Goal: Task Accomplishment & Management: Use online tool/utility

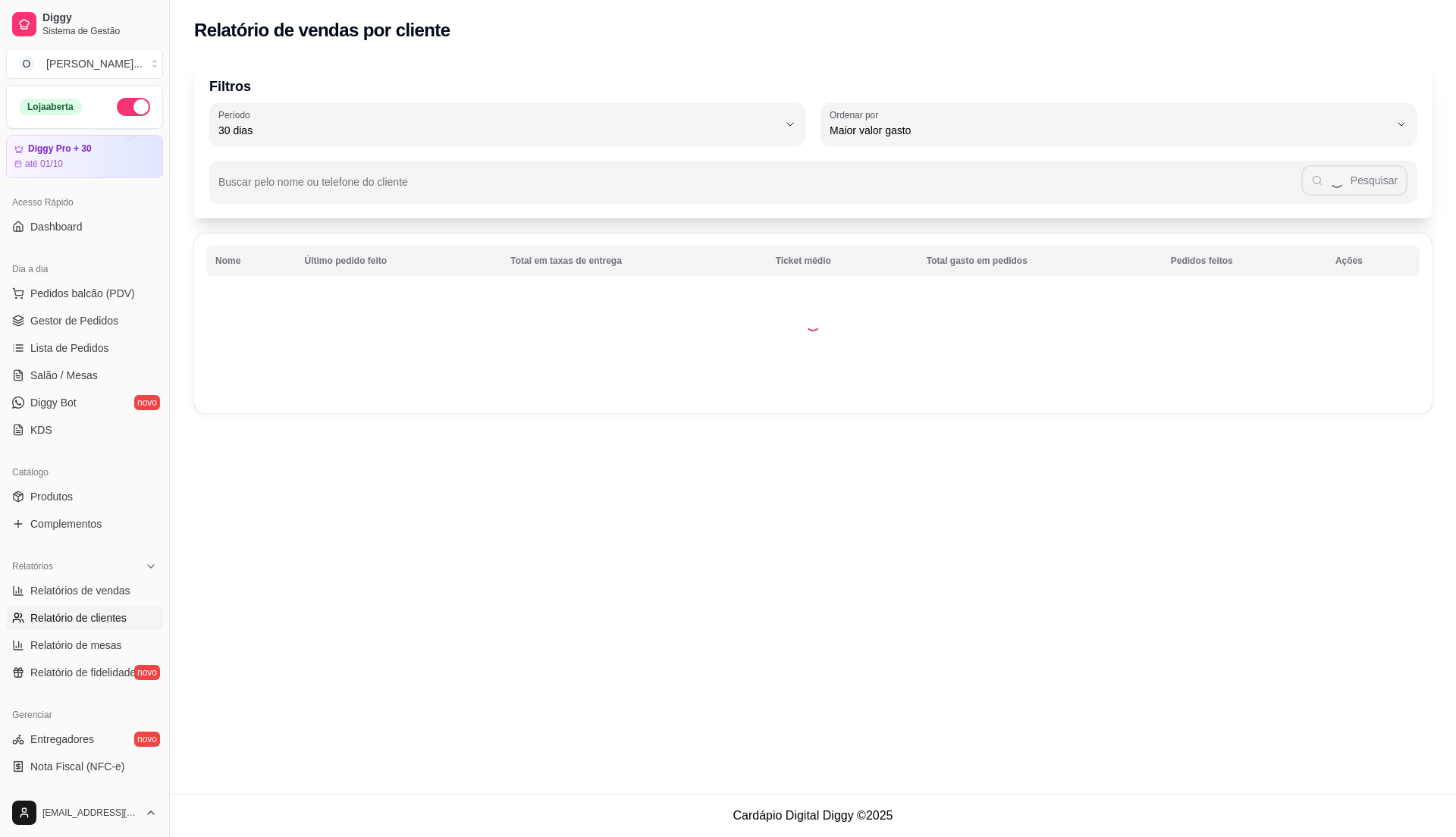
select select "30"
select select "HIGHEST_TOTAL_SPENT_WITH_ORDERS"
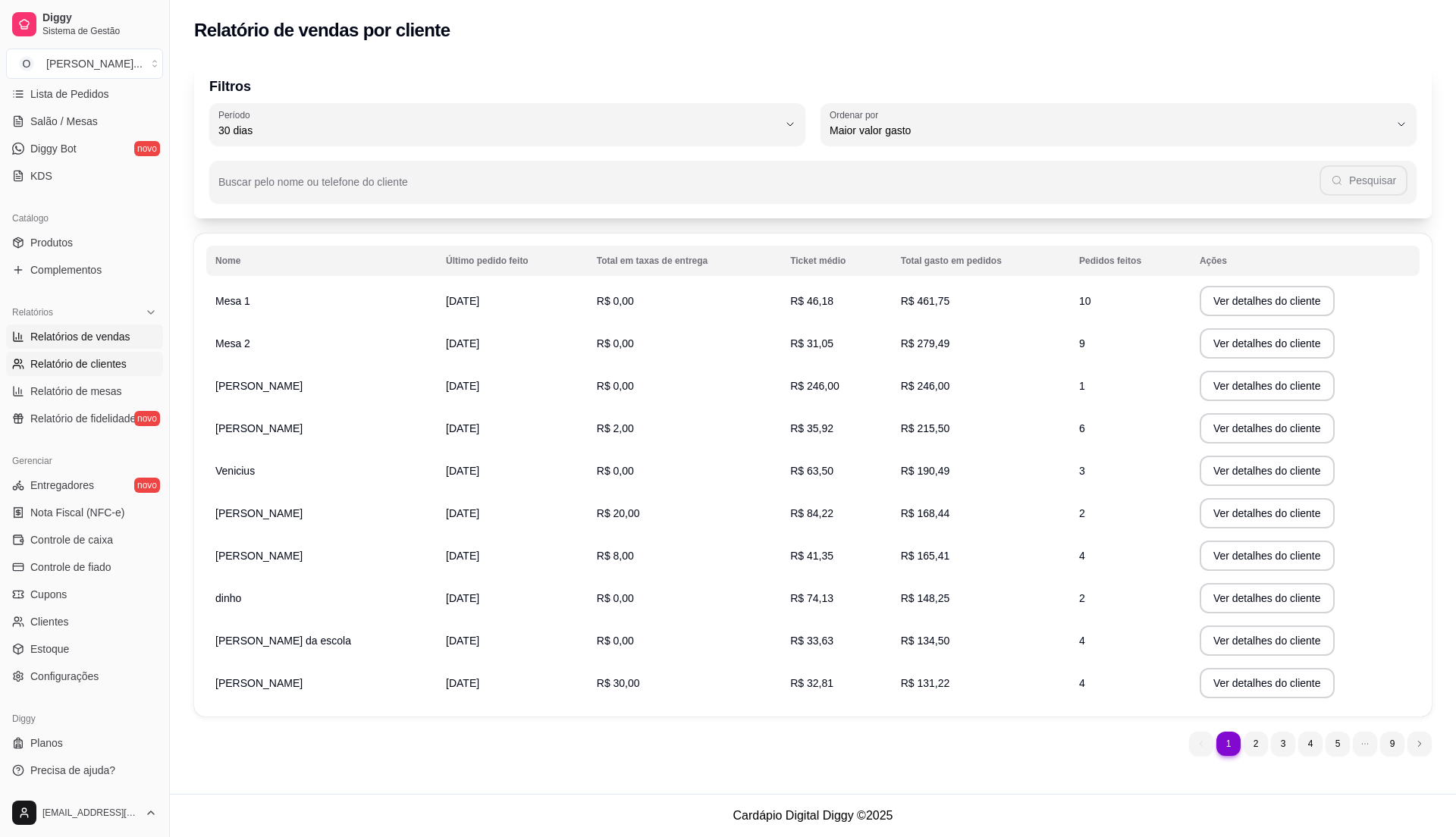
click at [89, 342] on span "Relatórios de vendas" at bounding box center [80, 336] width 100 height 15
select select "ALL"
select select "0"
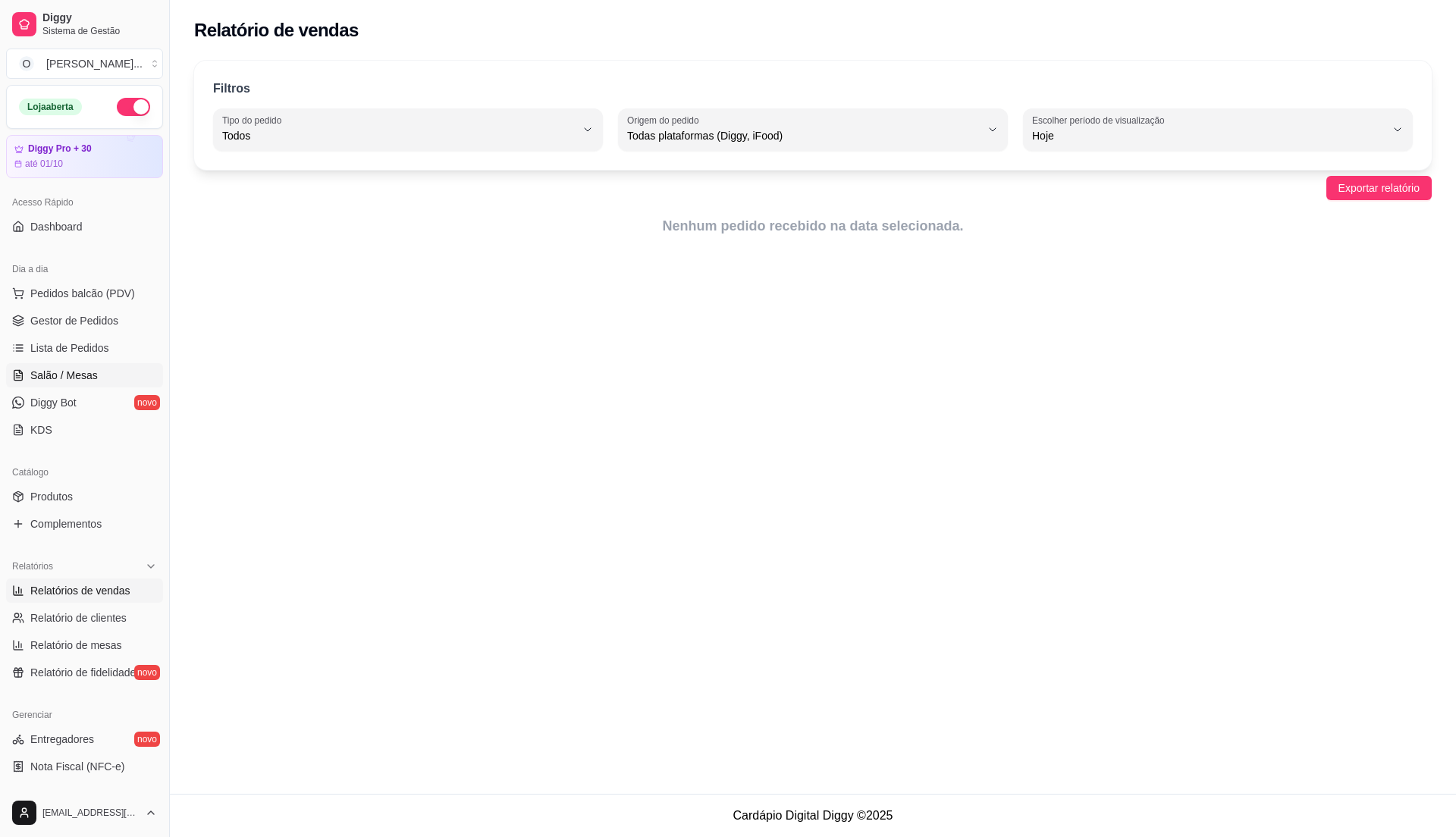
click at [90, 342] on span "Lista de Pedidos" at bounding box center [69, 347] width 78 height 15
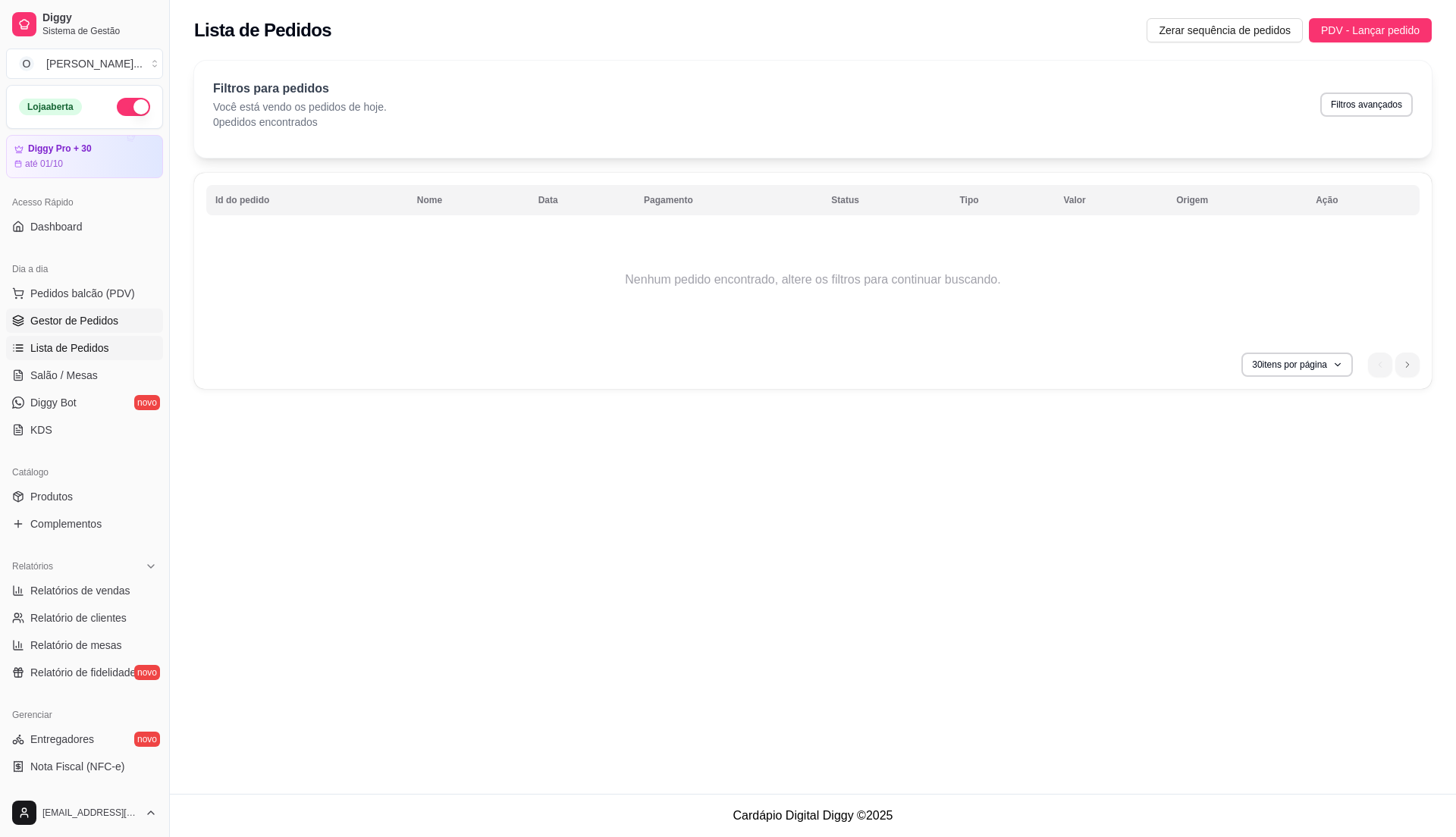
click at [96, 328] on span "Gestor de Pedidos" at bounding box center [74, 320] width 88 height 15
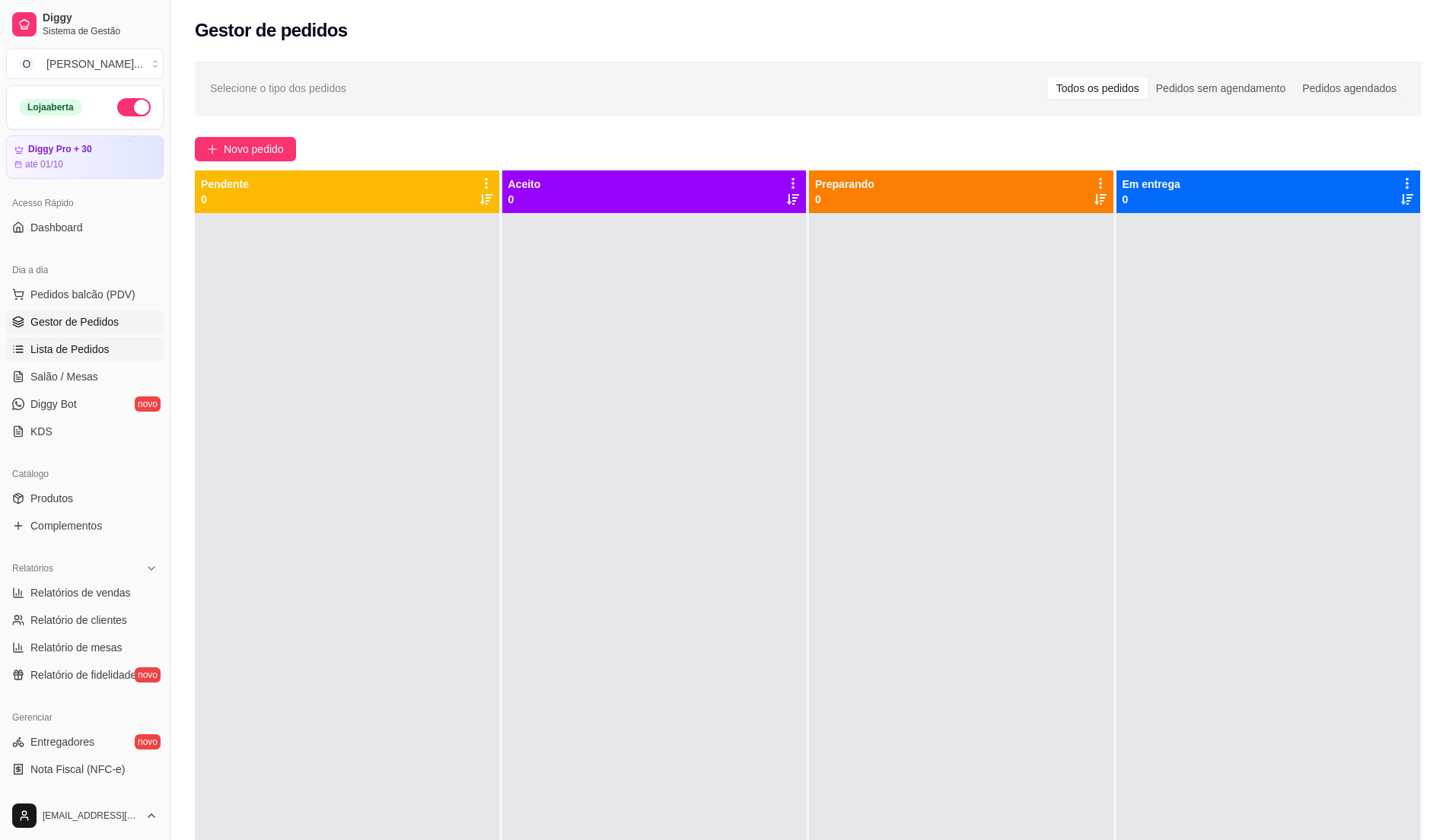
click at [93, 350] on span "Lista de Pedidos" at bounding box center [69, 348] width 79 height 15
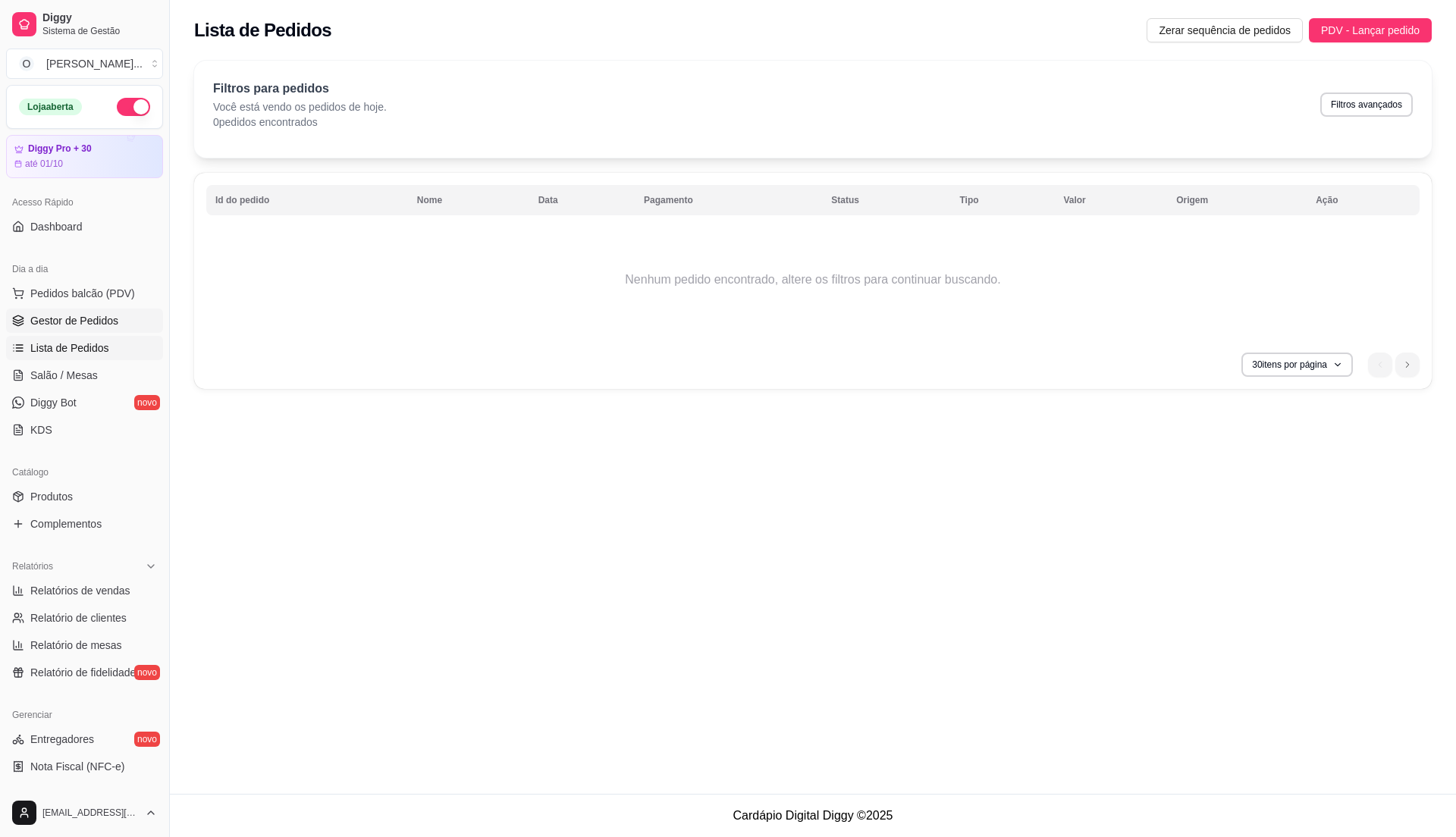
click at [113, 320] on span "Gestor de Pedidos" at bounding box center [74, 320] width 88 height 15
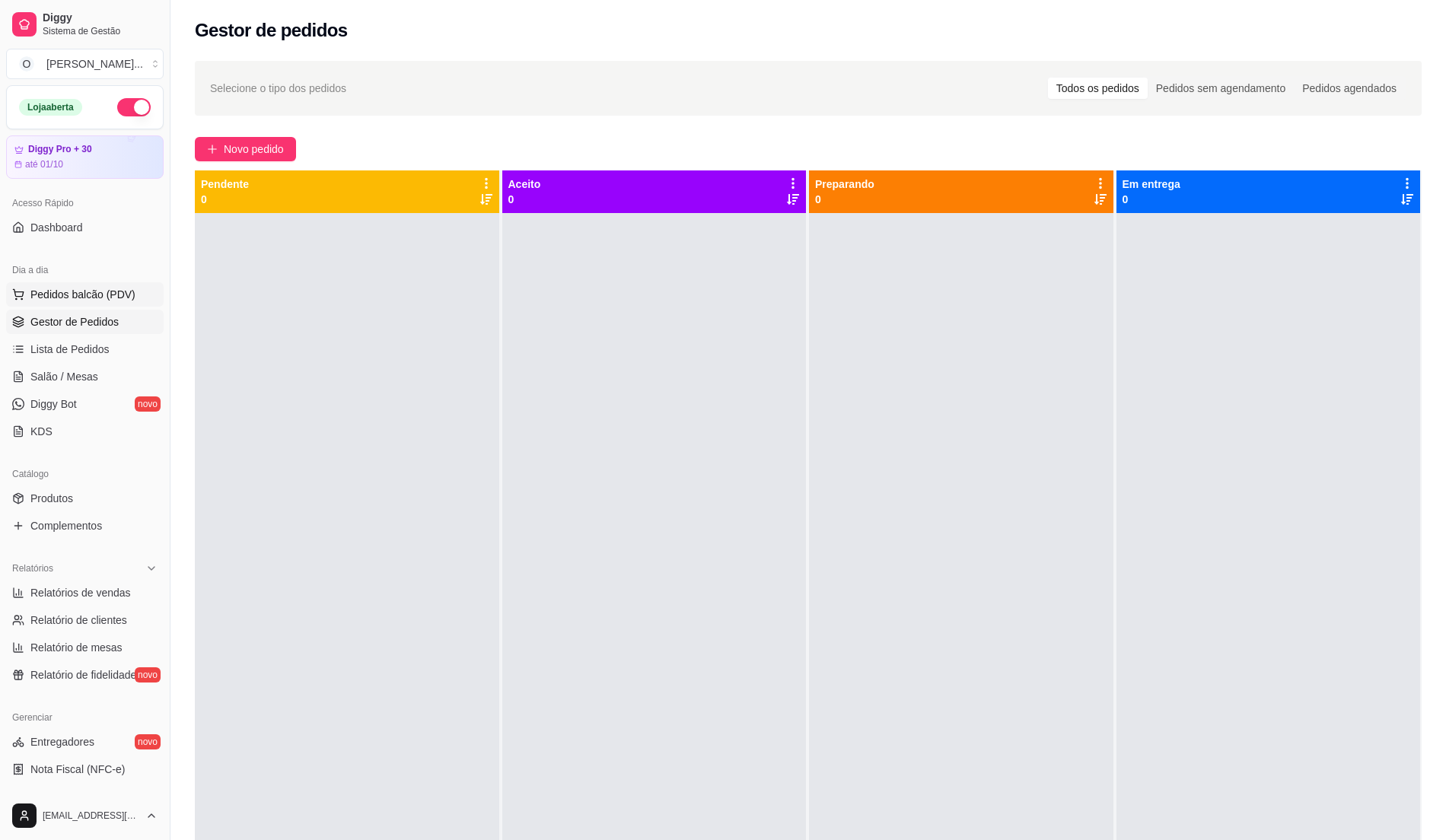
click at [92, 297] on span "Pedidos balcão (PDV)" at bounding box center [83, 294] width 105 height 15
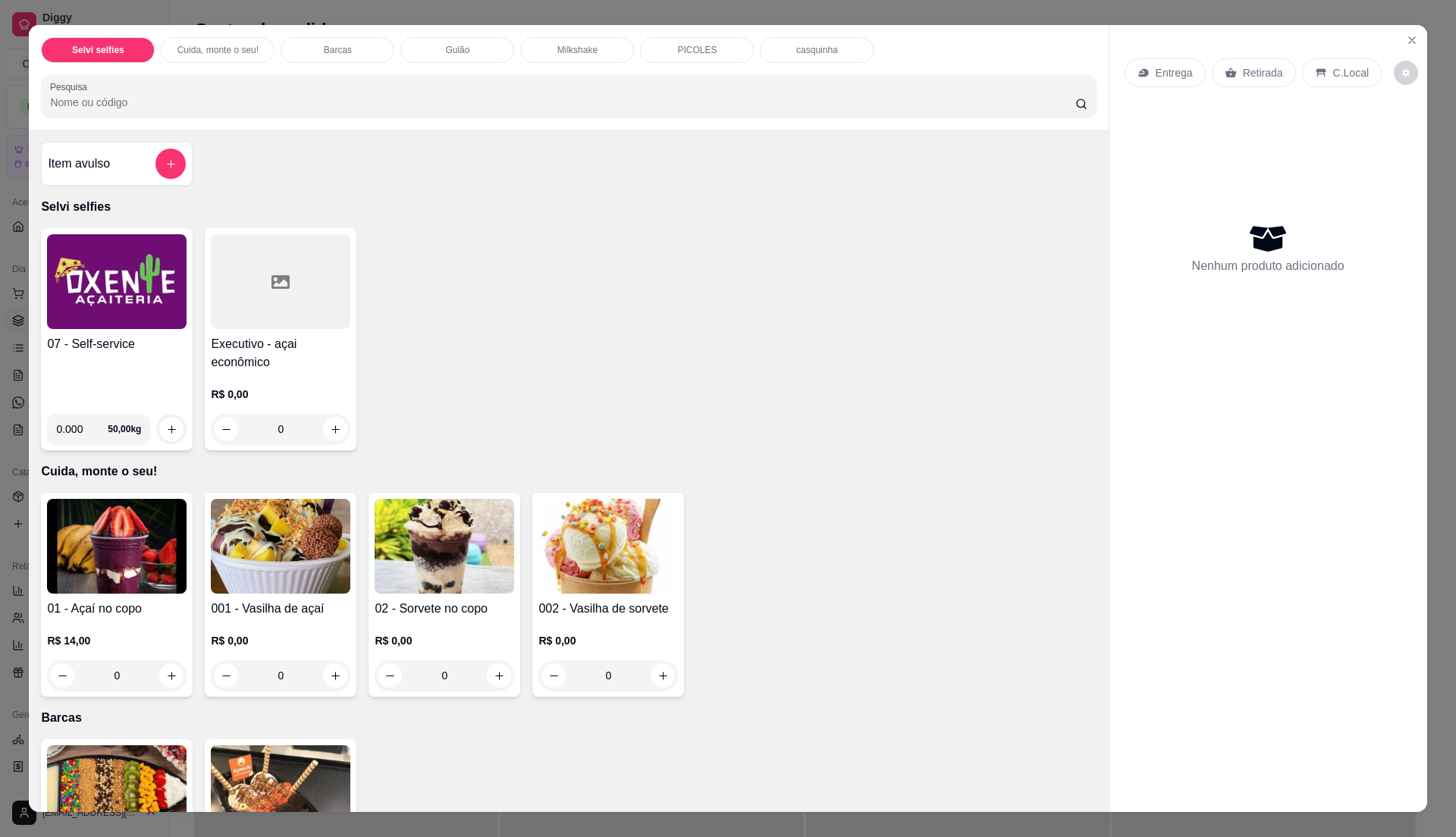
click at [136, 374] on div "07 - Self-service" at bounding box center [117, 369] width 139 height 67
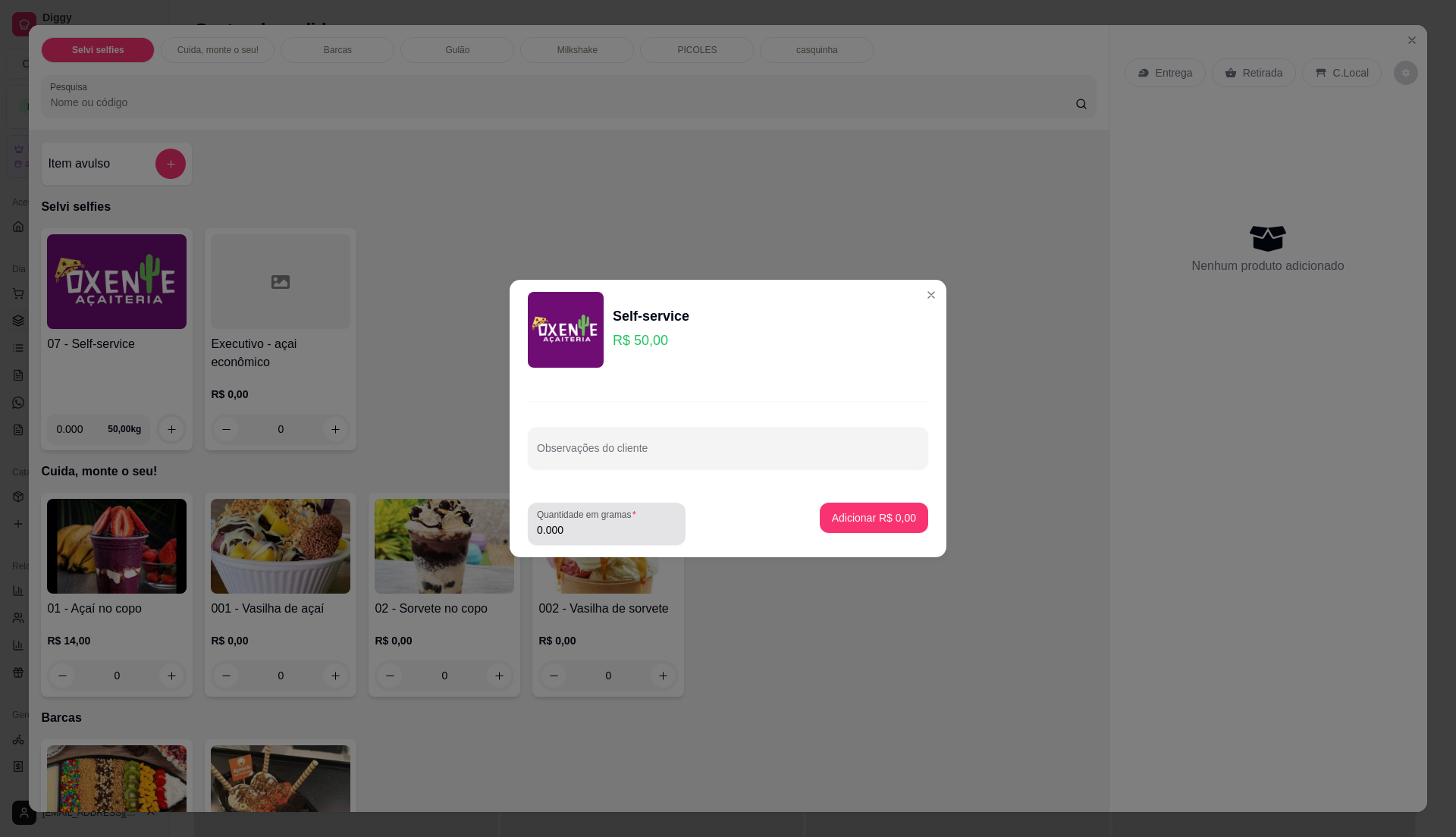
click at [644, 543] on div "Quantidade em gramas 0.000" at bounding box center [606, 524] width 158 height 43
click at [616, 537] on div "0.000" at bounding box center [606, 524] width 139 height 30
click at [614, 537] on input "0.000" at bounding box center [606, 529] width 139 height 15
type input "0.1"
click at [852, 519] on p "Adicionar R$ 5,00" at bounding box center [873, 518] width 84 height 15
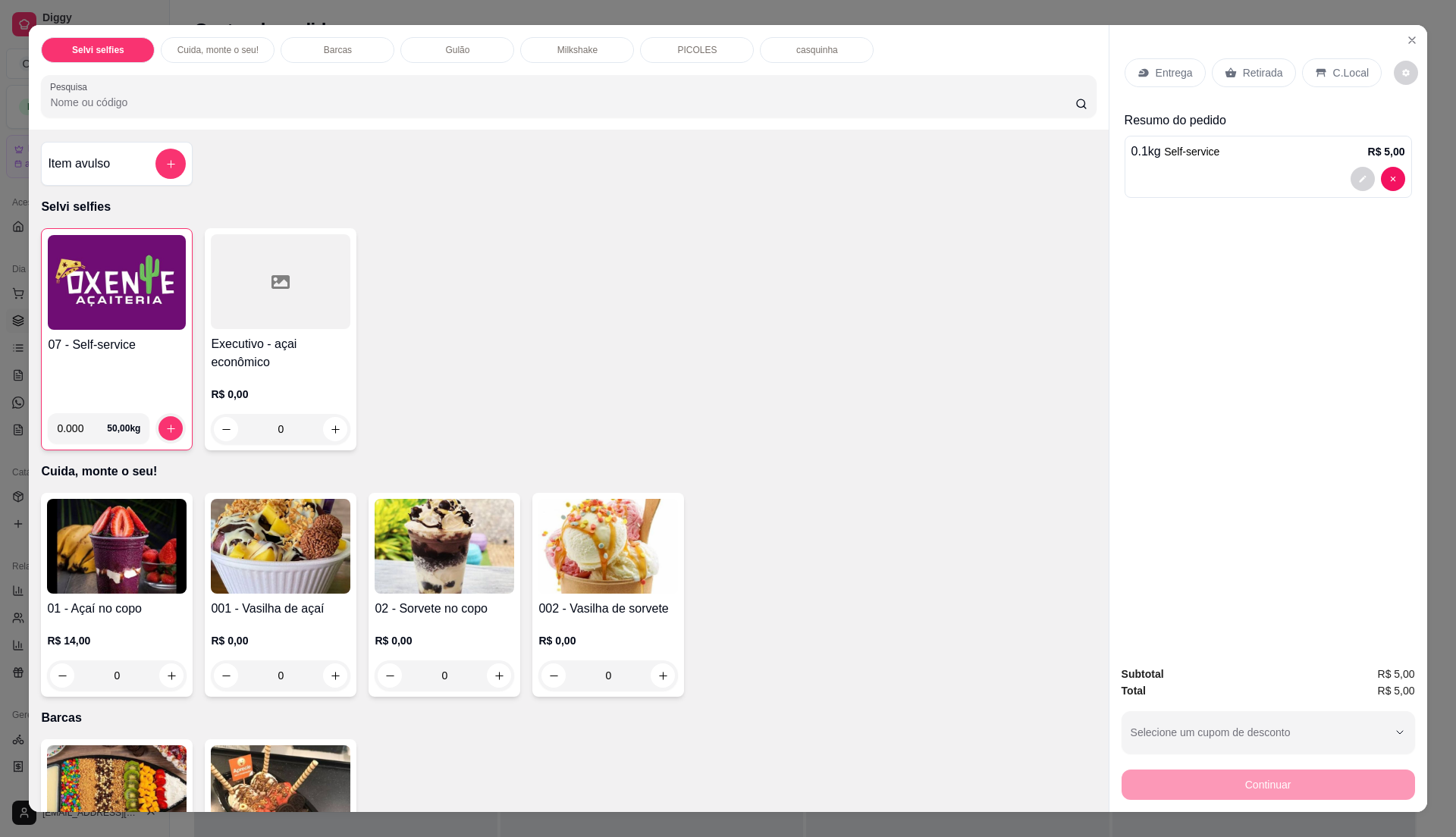
click at [1322, 64] on div "C.Local" at bounding box center [1341, 73] width 79 height 29
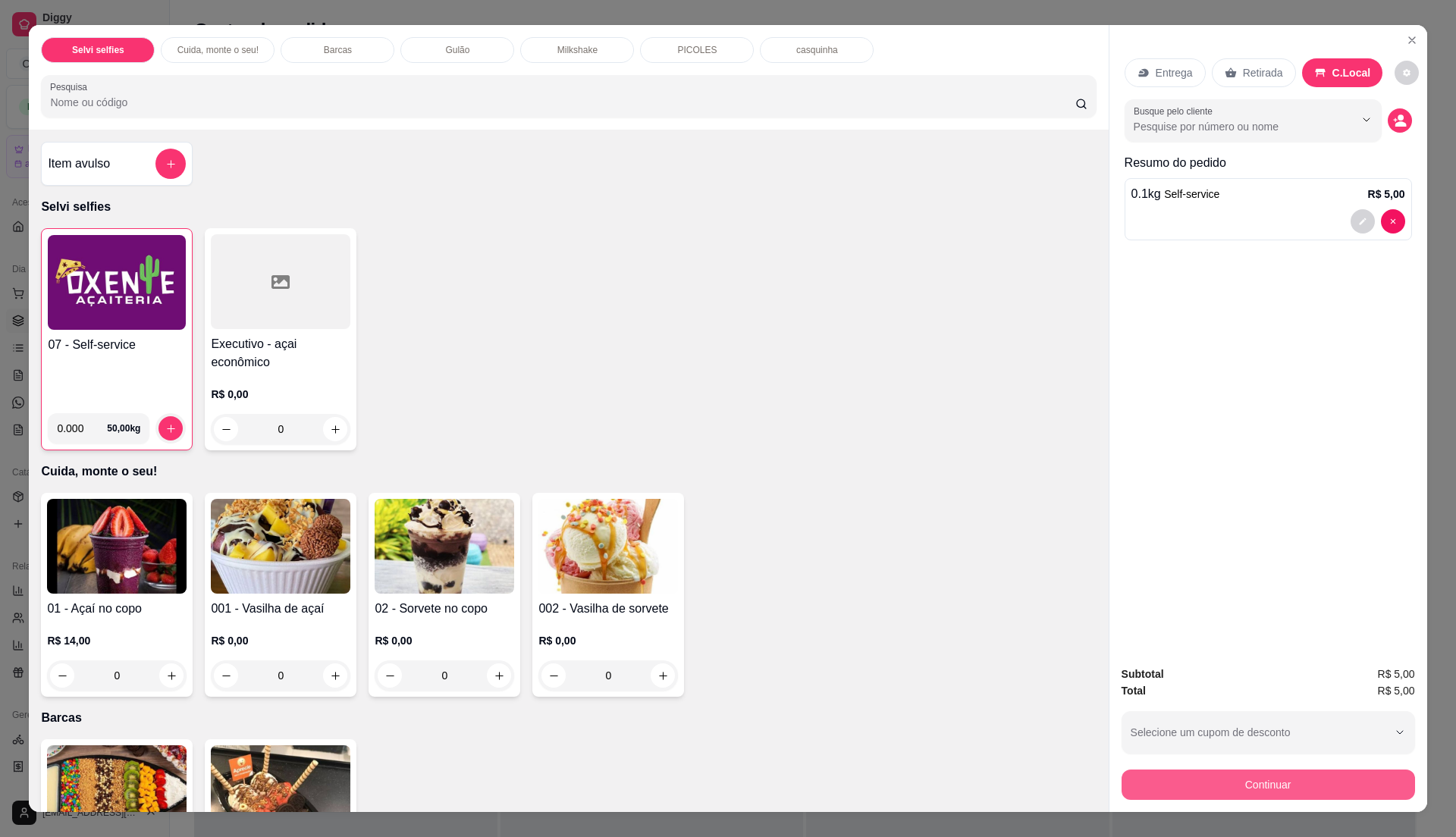
click at [1351, 784] on button "Continuar" at bounding box center [1268, 785] width 293 height 30
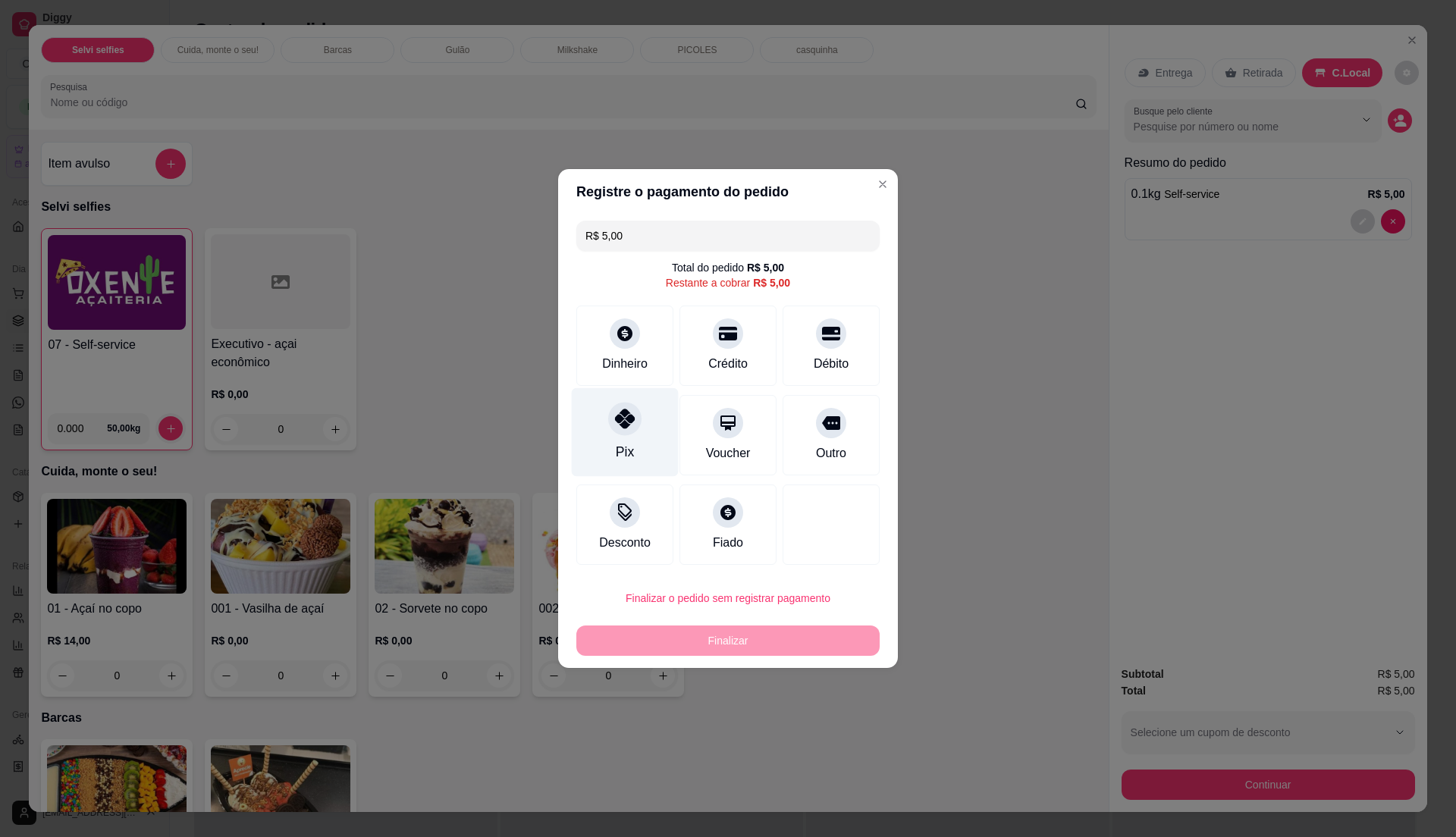
click at [603, 425] on div "Pix" at bounding box center [625, 433] width 107 height 89
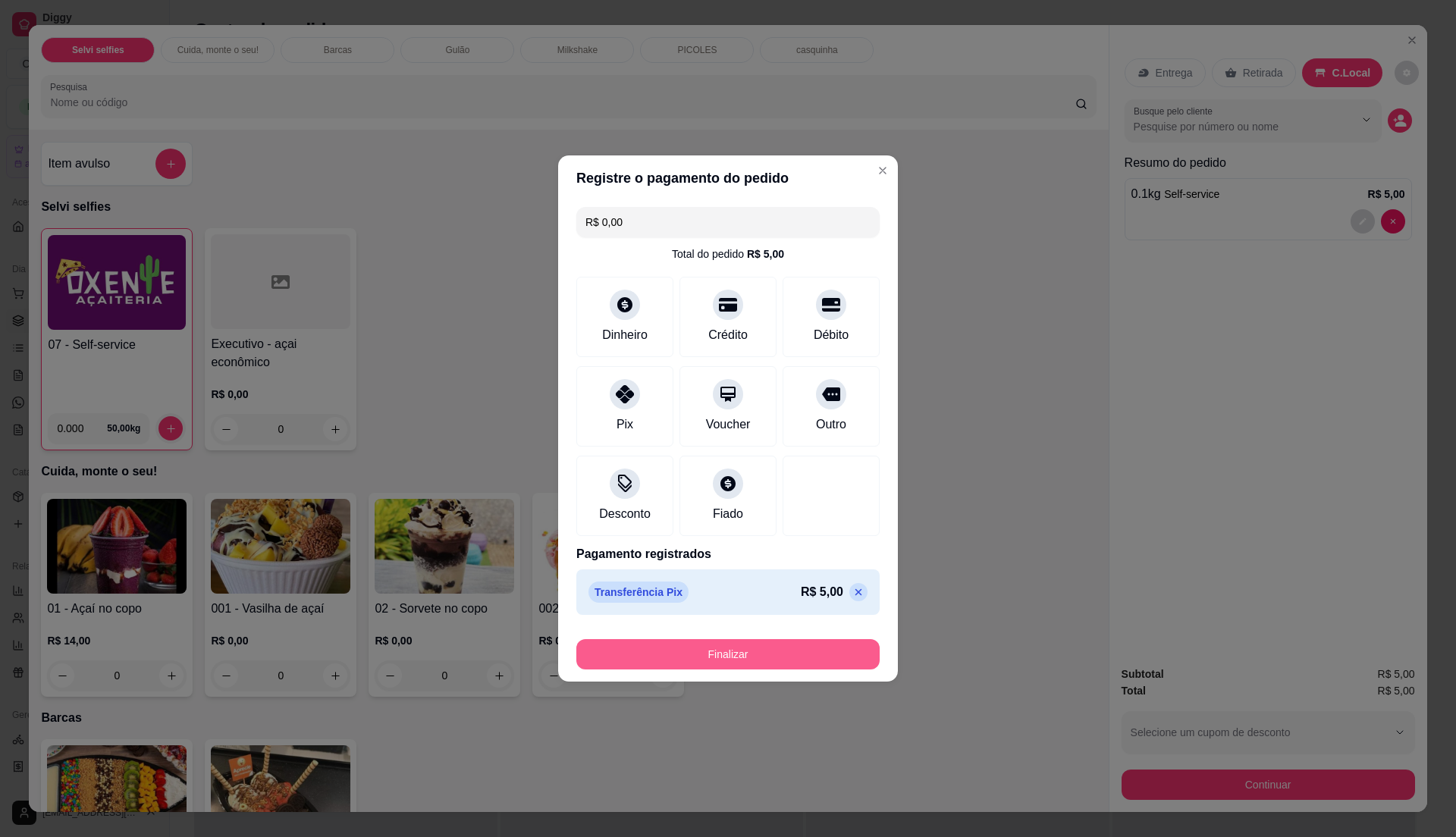
click at [797, 655] on button "Finalizar" at bounding box center [728, 654] width 304 height 30
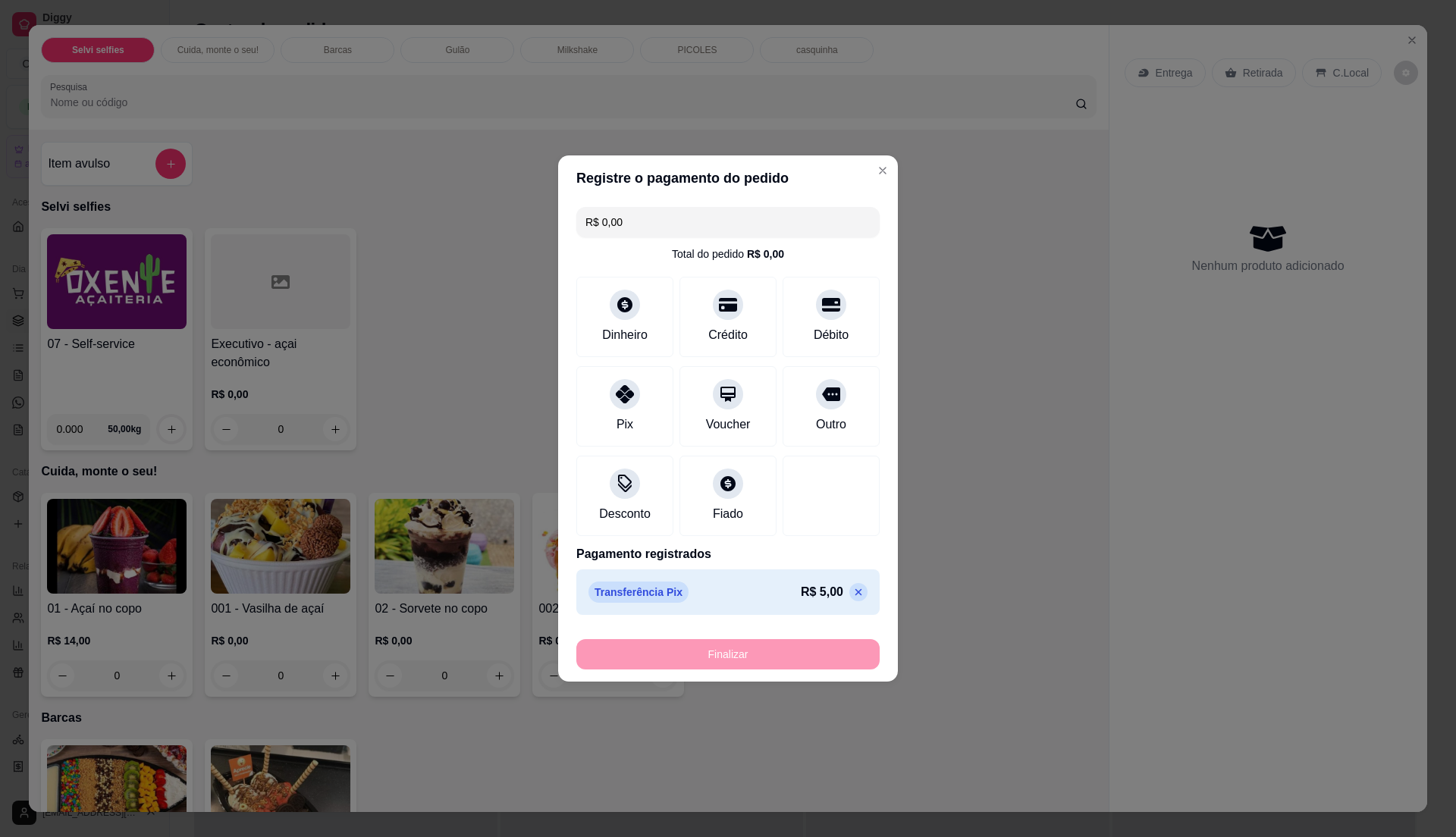
type input "-R$ 5,00"
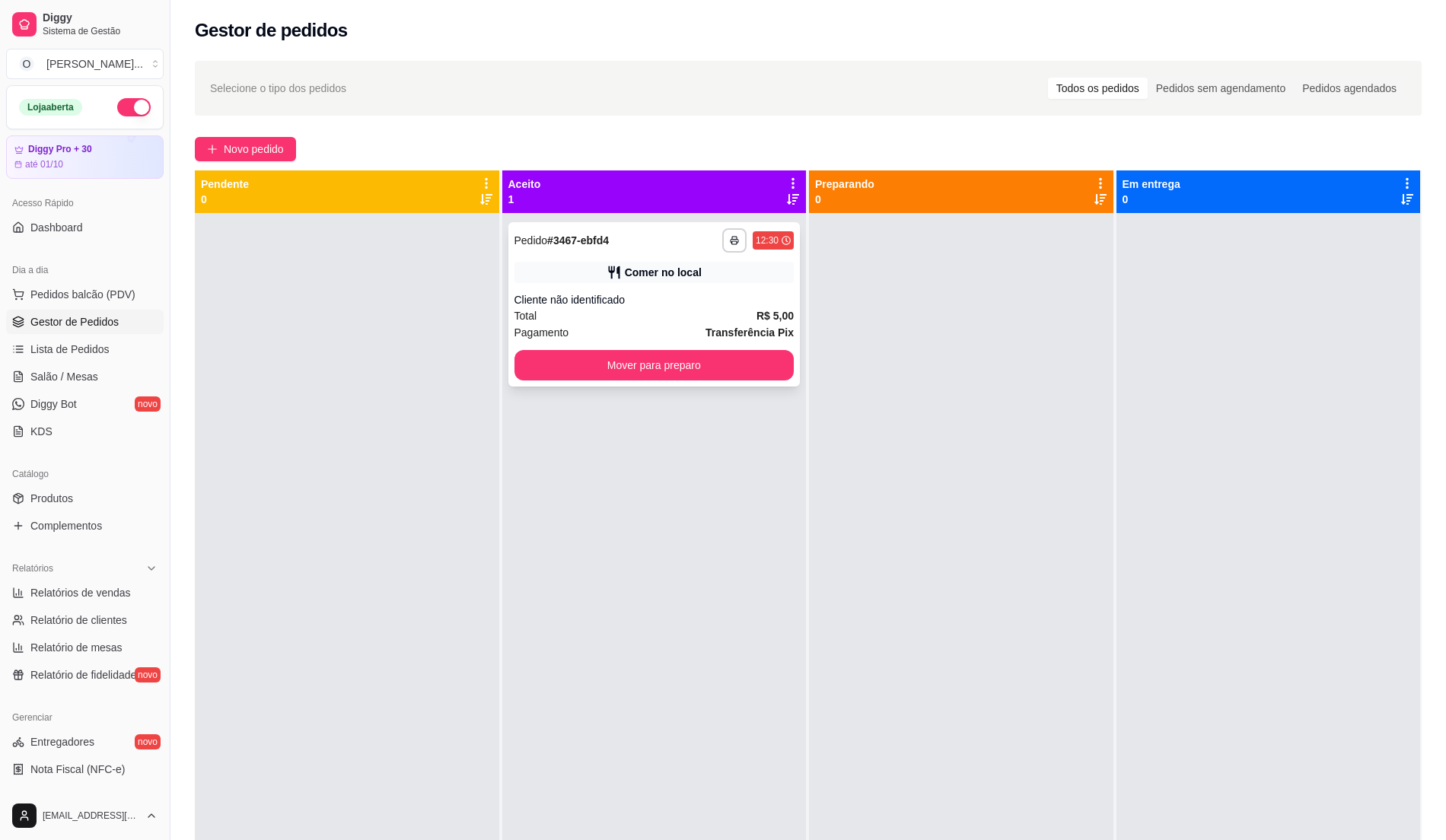
click at [697, 301] on div "Cliente não identificado" at bounding box center [655, 299] width 280 height 15
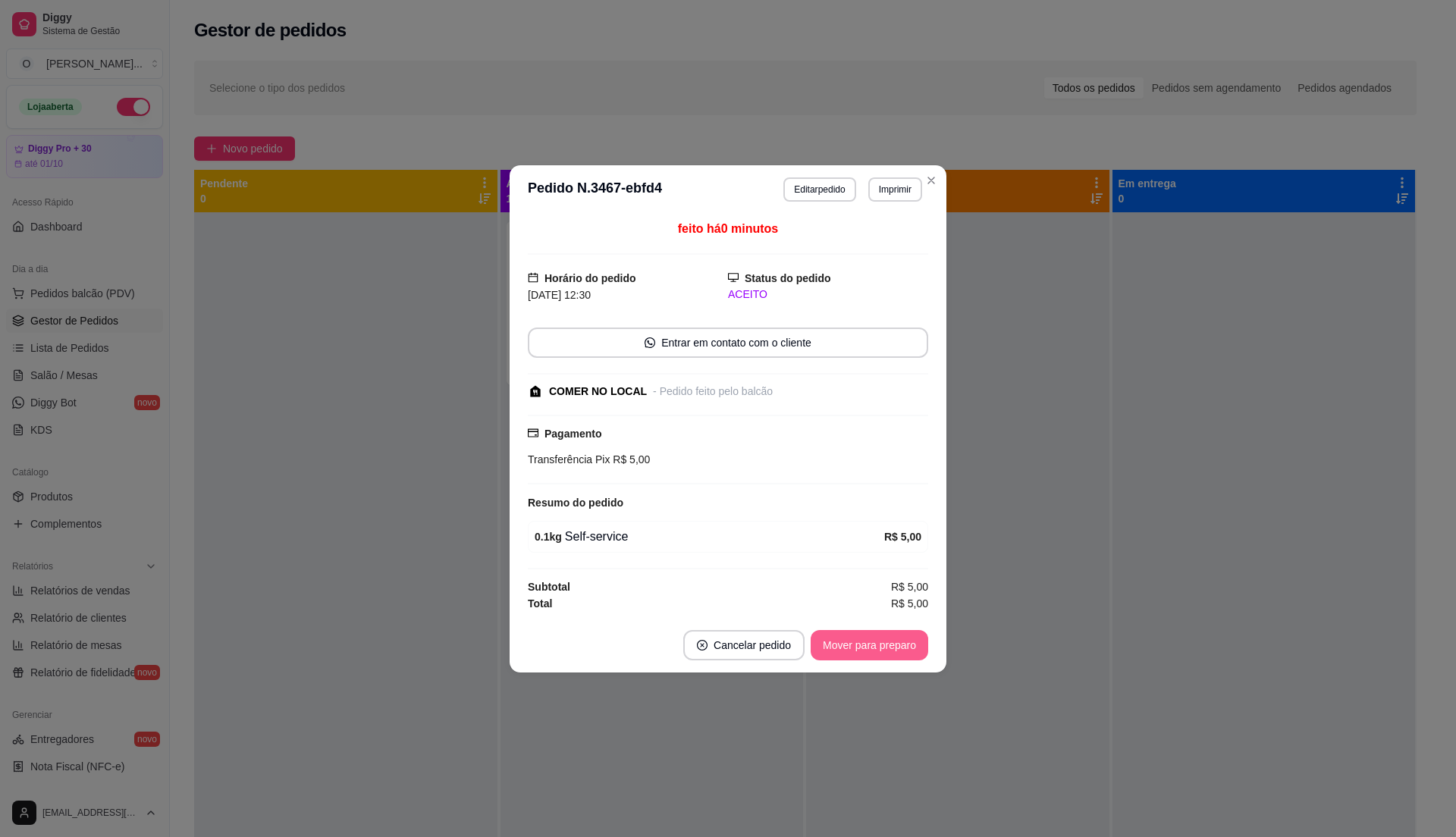
click at [860, 652] on button "Mover para preparo" at bounding box center [869, 645] width 117 height 30
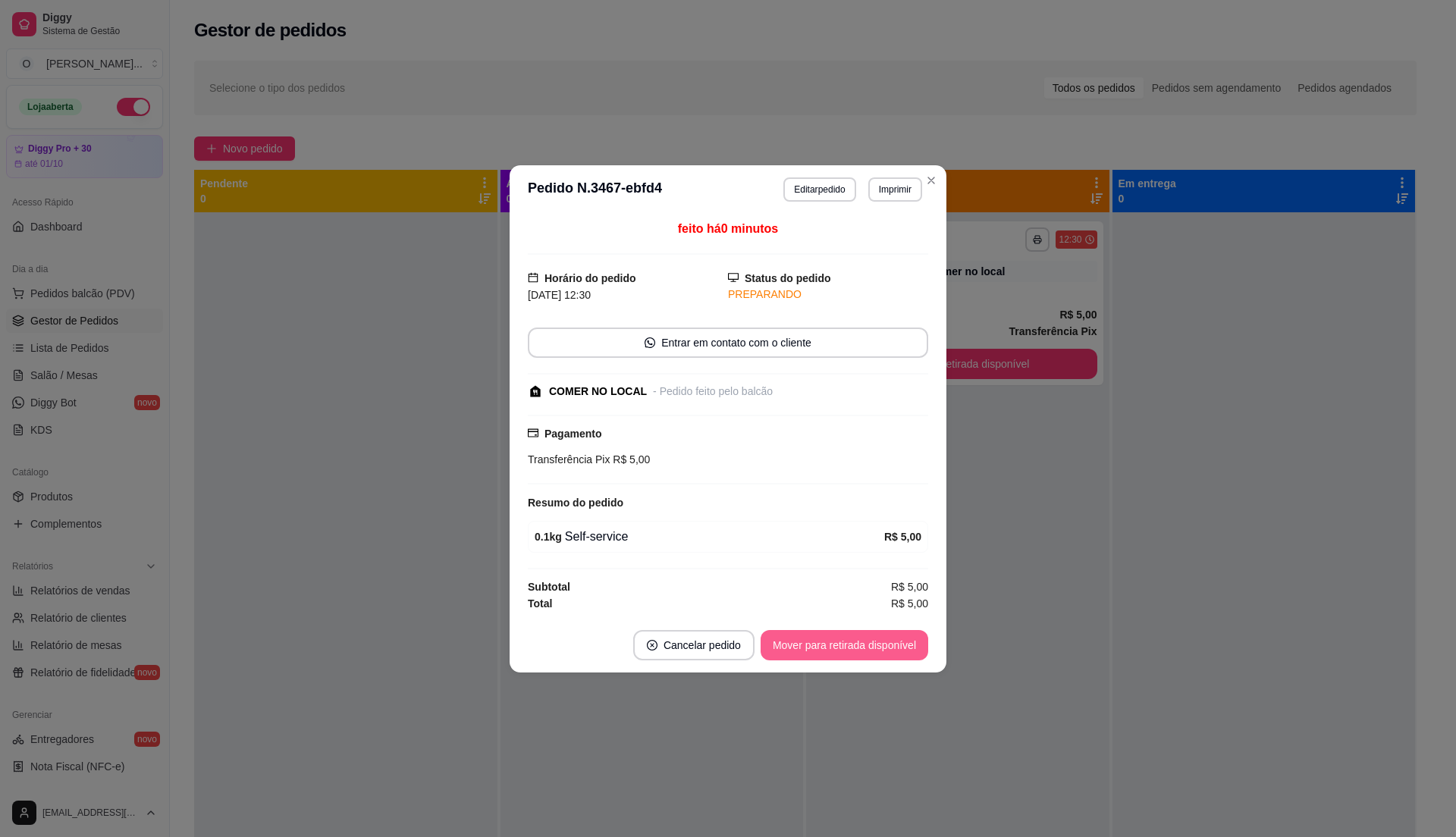
click at [859, 652] on button "Mover para retirada disponível" at bounding box center [843, 645] width 167 height 30
click at [859, 652] on div "Mover para retirada disponível" at bounding box center [834, 645] width 189 height 30
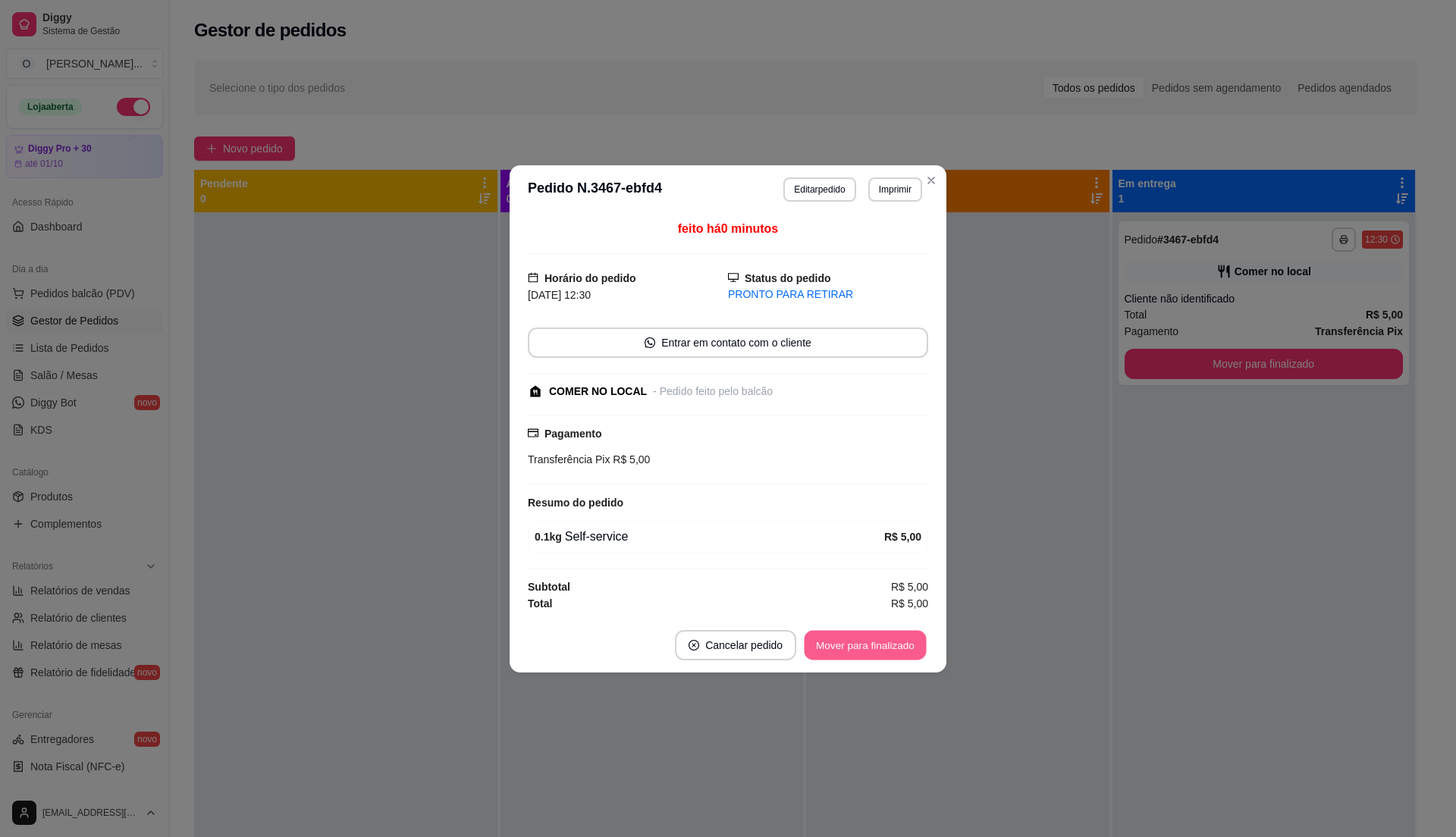
click at [859, 652] on button "Mover para finalizado" at bounding box center [866, 644] width 122 height 29
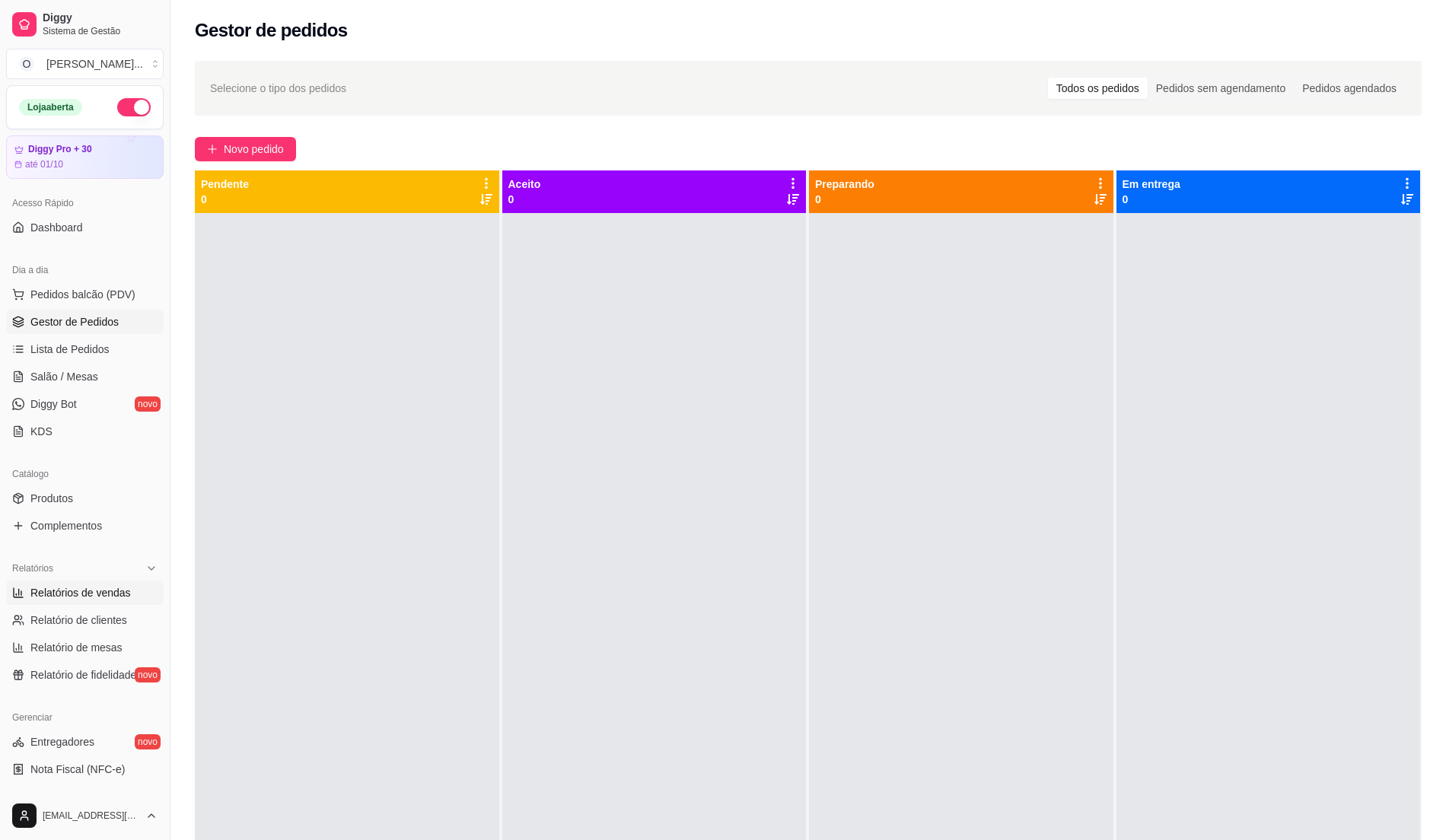
click at [96, 600] on span "Relatórios de vendas" at bounding box center [80, 593] width 100 height 15
select select "ALL"
select select "0"
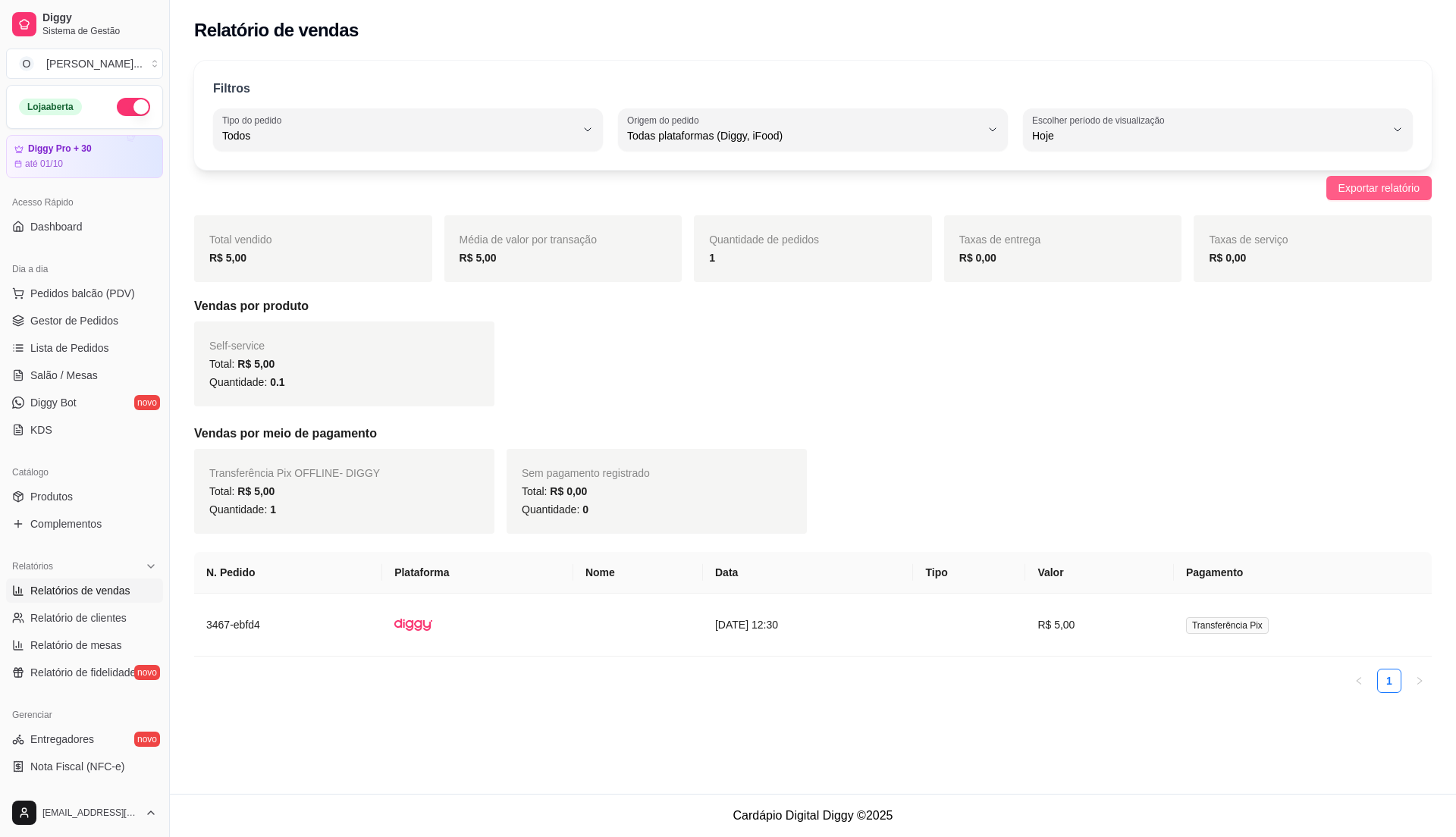
click at [1402, 192] on span "Exportar relatório" at bounding box center [1378, 188] width 81 height 17
click at [1348, 210] on div "Filtros ALL Tipo do pedido Todos Entrega Retirada Mesa Consumo local Tipo do pe…" at bounding box center [812, 387] width 1286 height 671
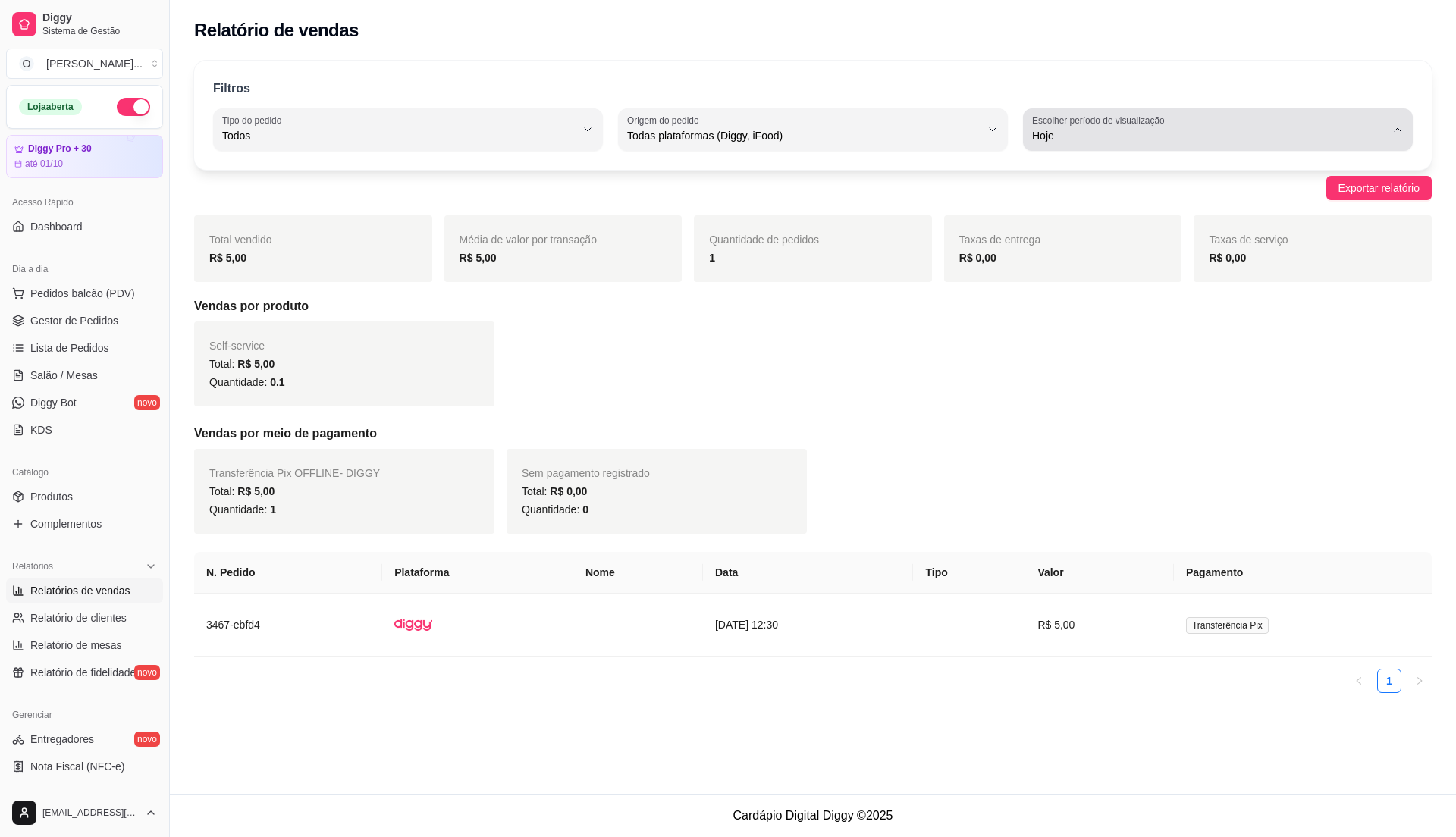
click at [1323, 137] on span "Hoje" at bounding box center [1209, 136] width 353 height 15
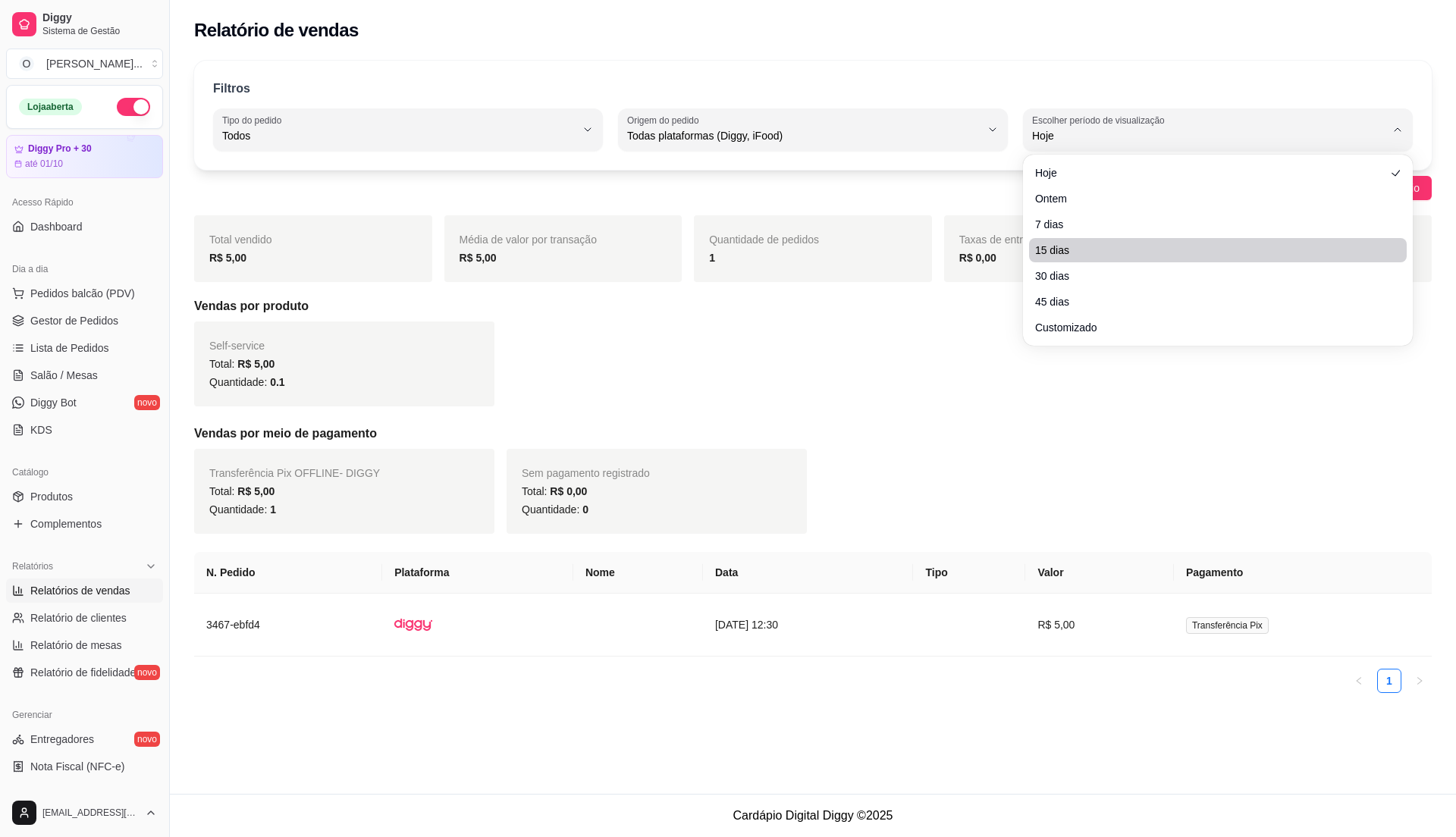
click at [1120, 238] on li "15 dias" at bounding box center [1217, 250] width 377 height 25
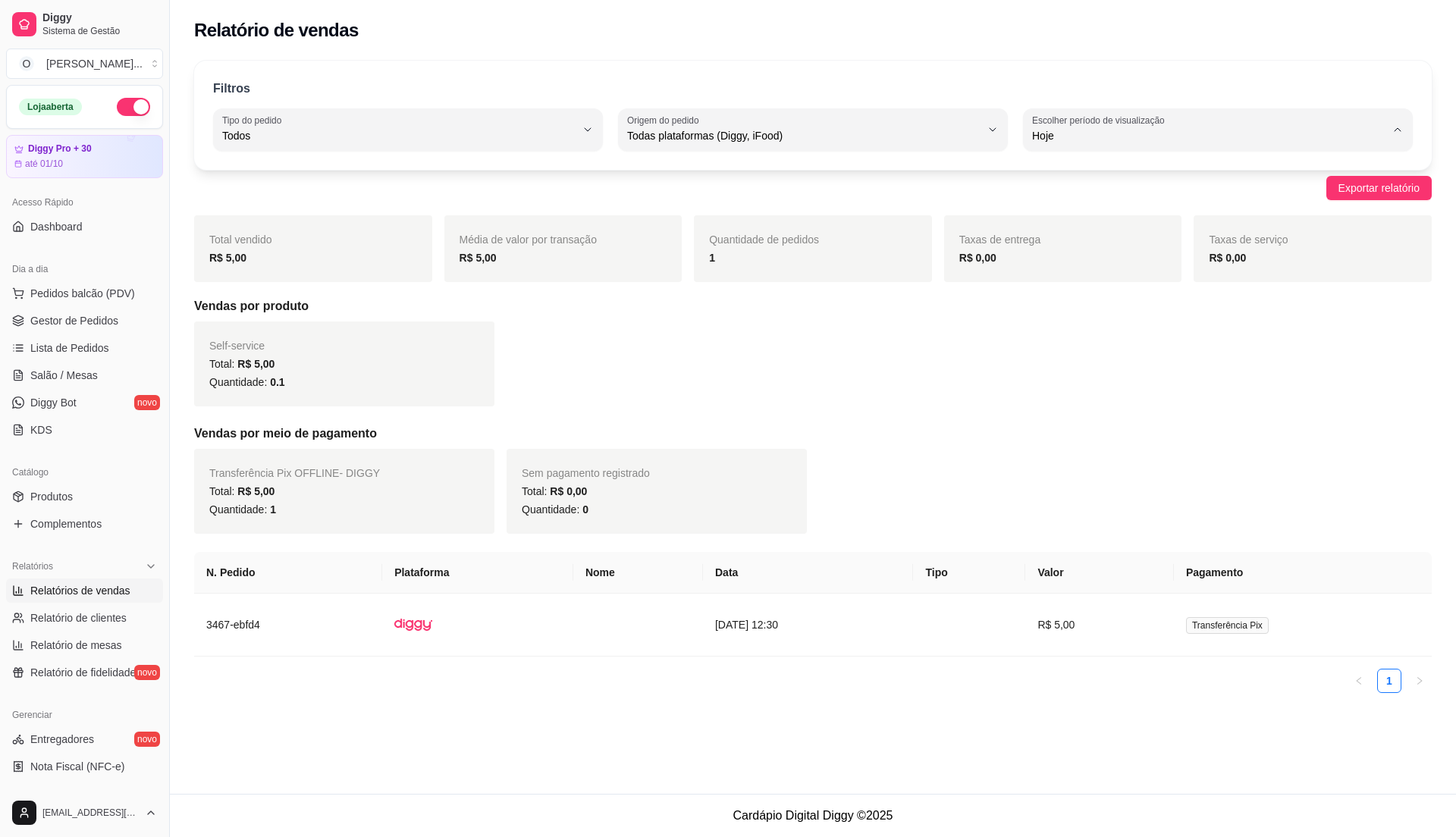
click at [1123, 243] on span "15 dias" at bounding box center [1210, 246] width 336 height 14
type input "15"
select select "15"
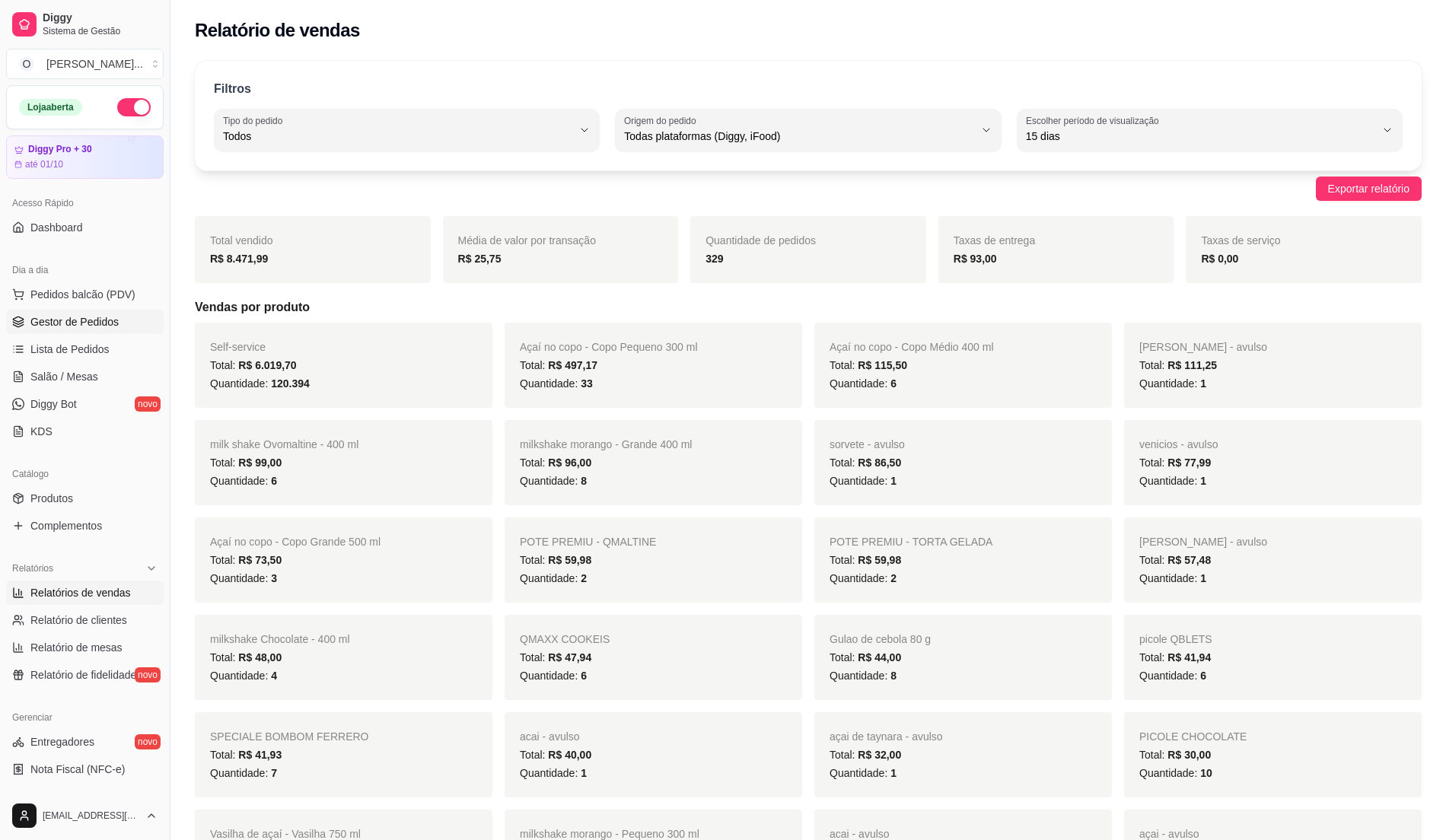
click at [56, 327] on span "Gestor de Pedidos" at bounding box center [74, 321] width 88 height 15
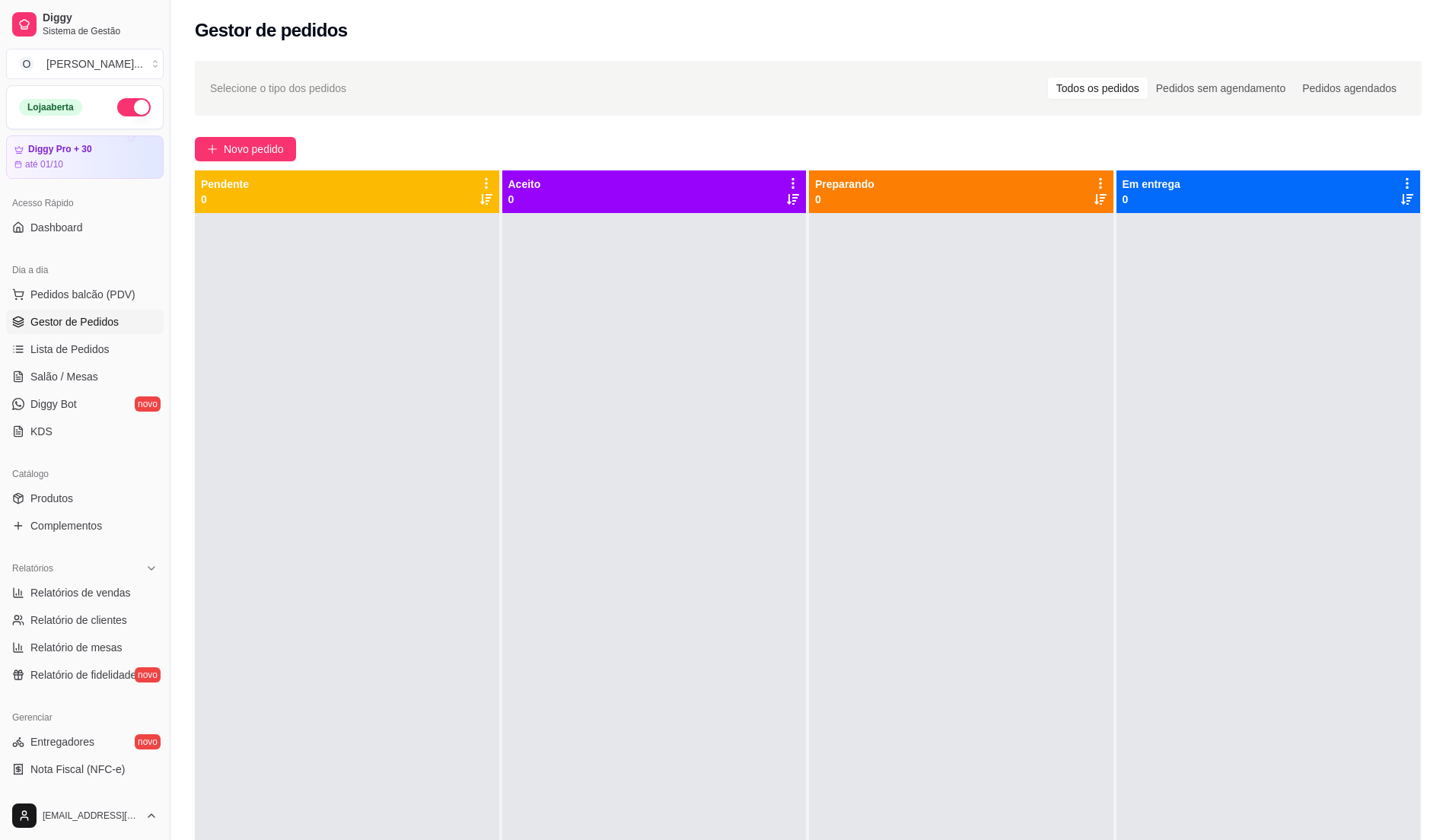
click at [56, 327] on span "Gestor de Pedidos" at bounding box center [74, 321] width 88 height 15
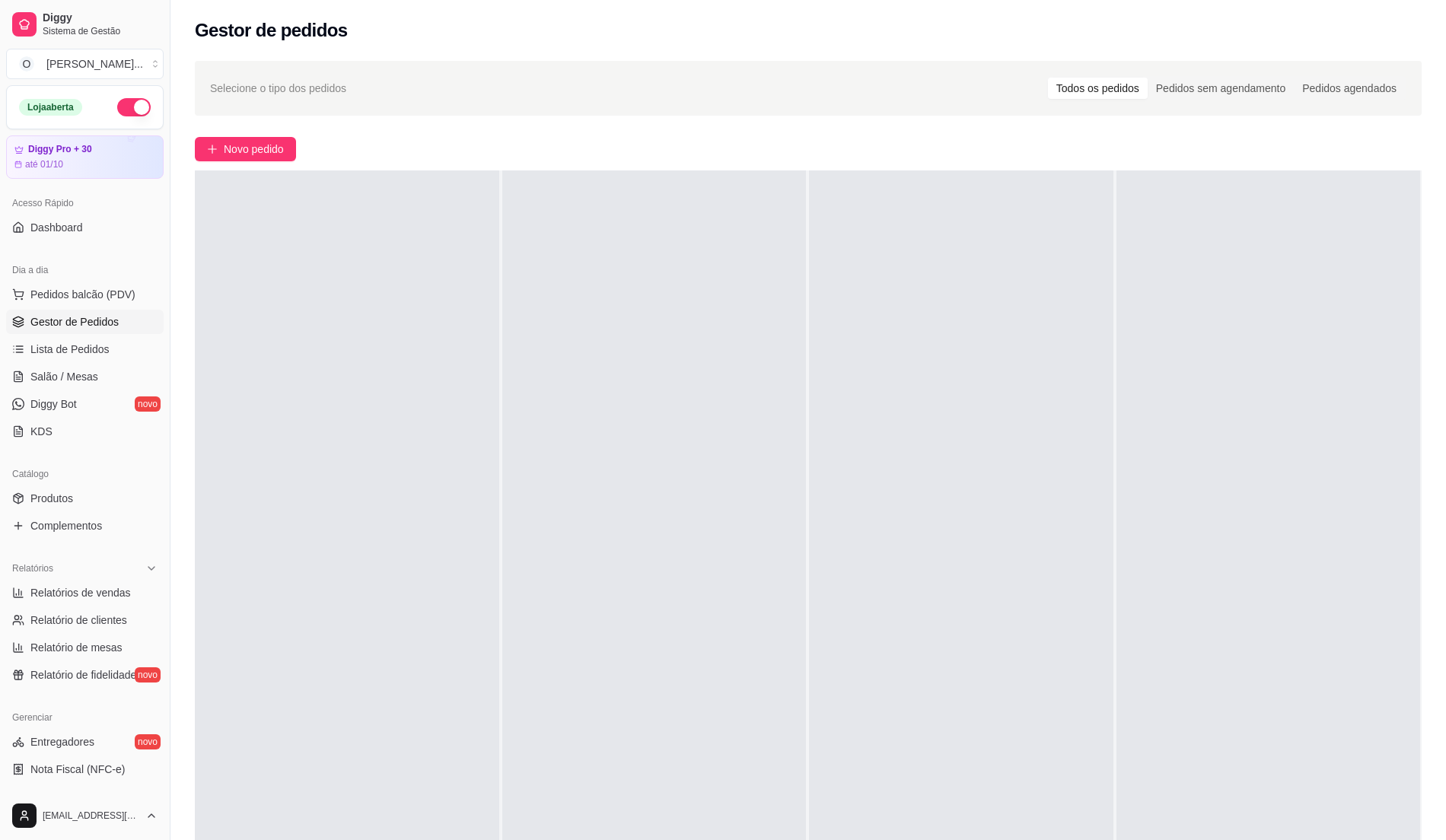
click at [618, 648] on div at bounding box center [654, 590] width 305 height 840
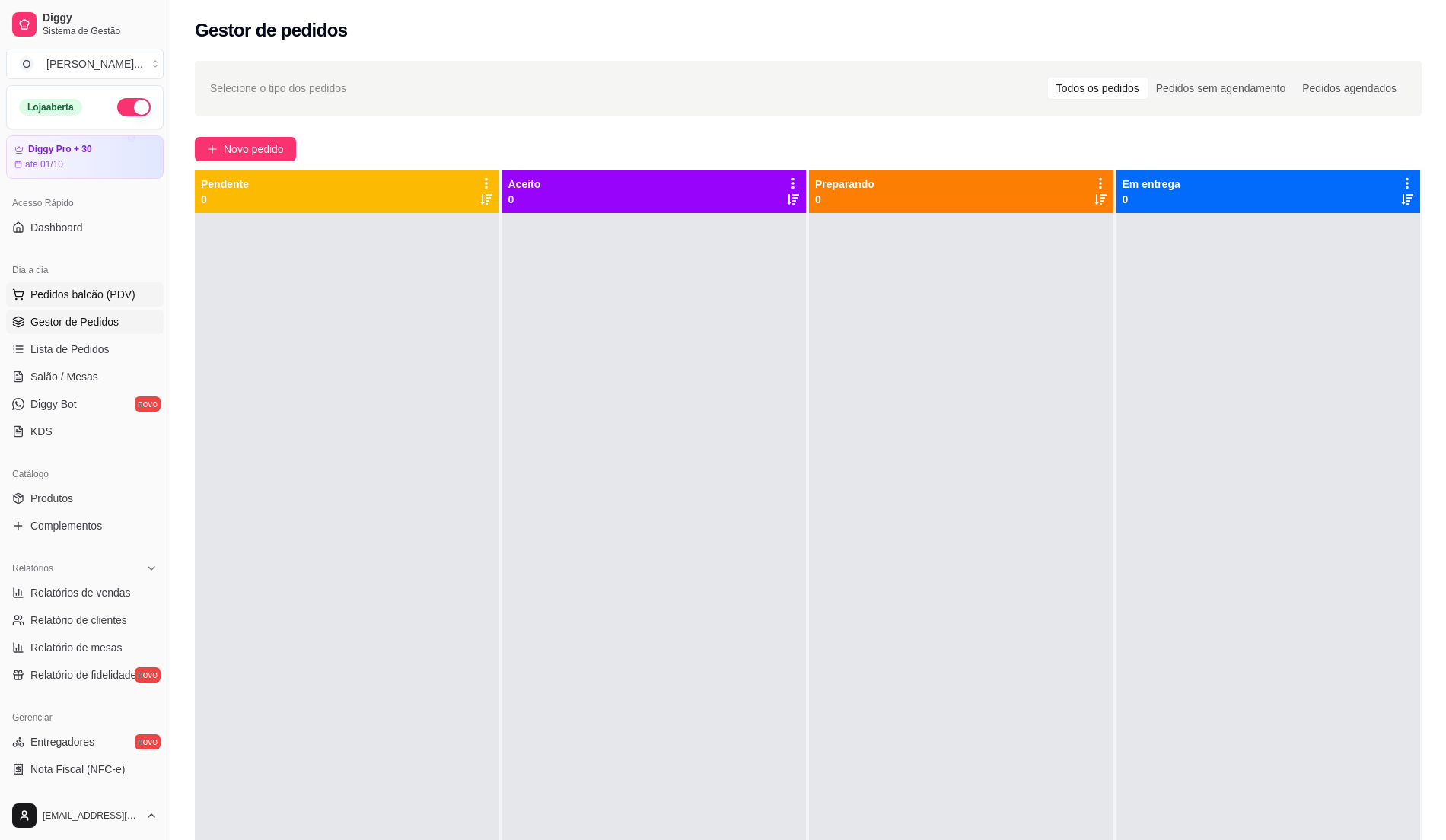
click at [83, 289] on span "Pedidos balcão (PDV)" at bounding box center [83, 294] width 105 height 15
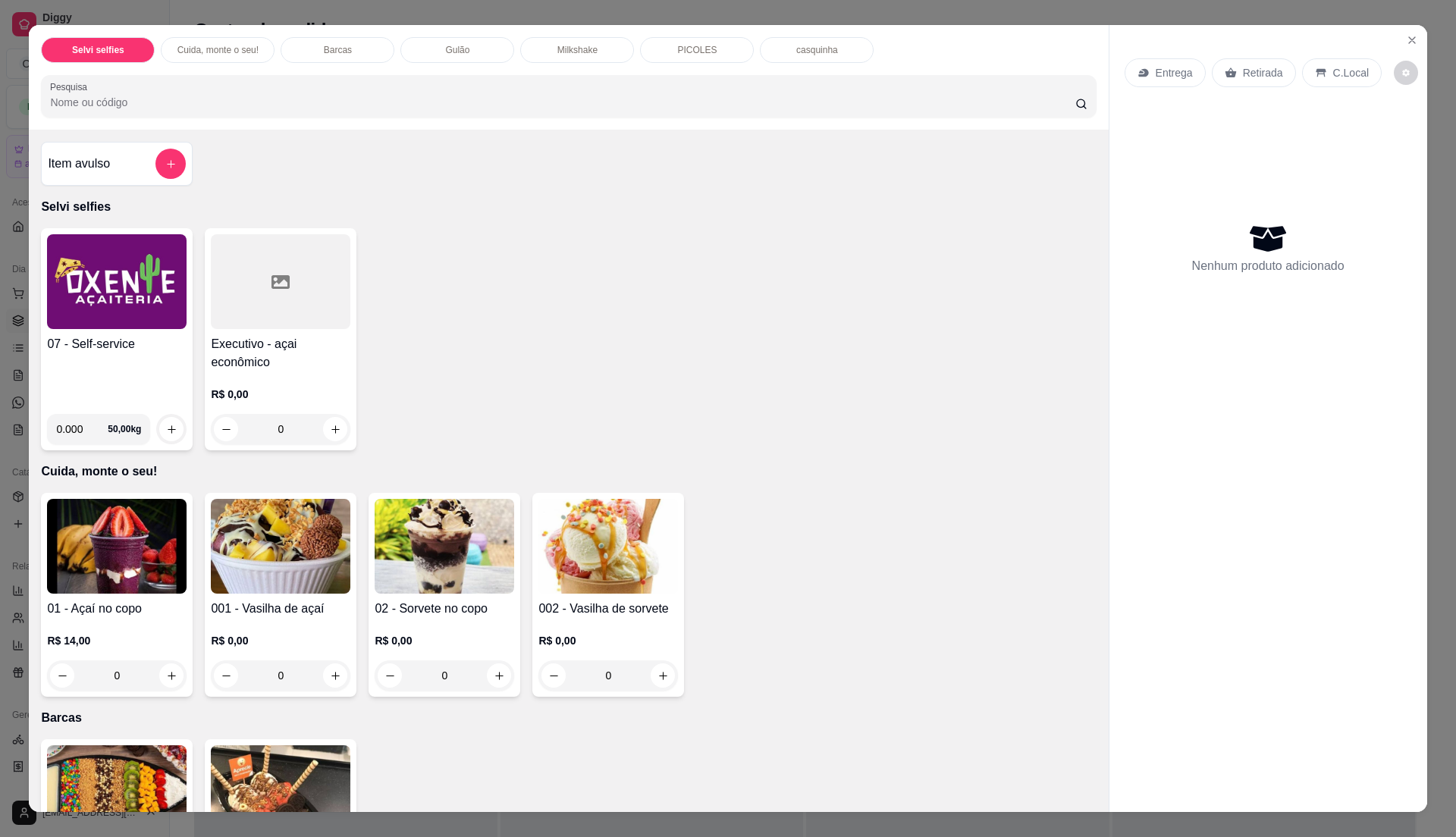
click at [78, 352] on h4 "07 - Self-service" at bounding box center [117, 344] width 139 height 18
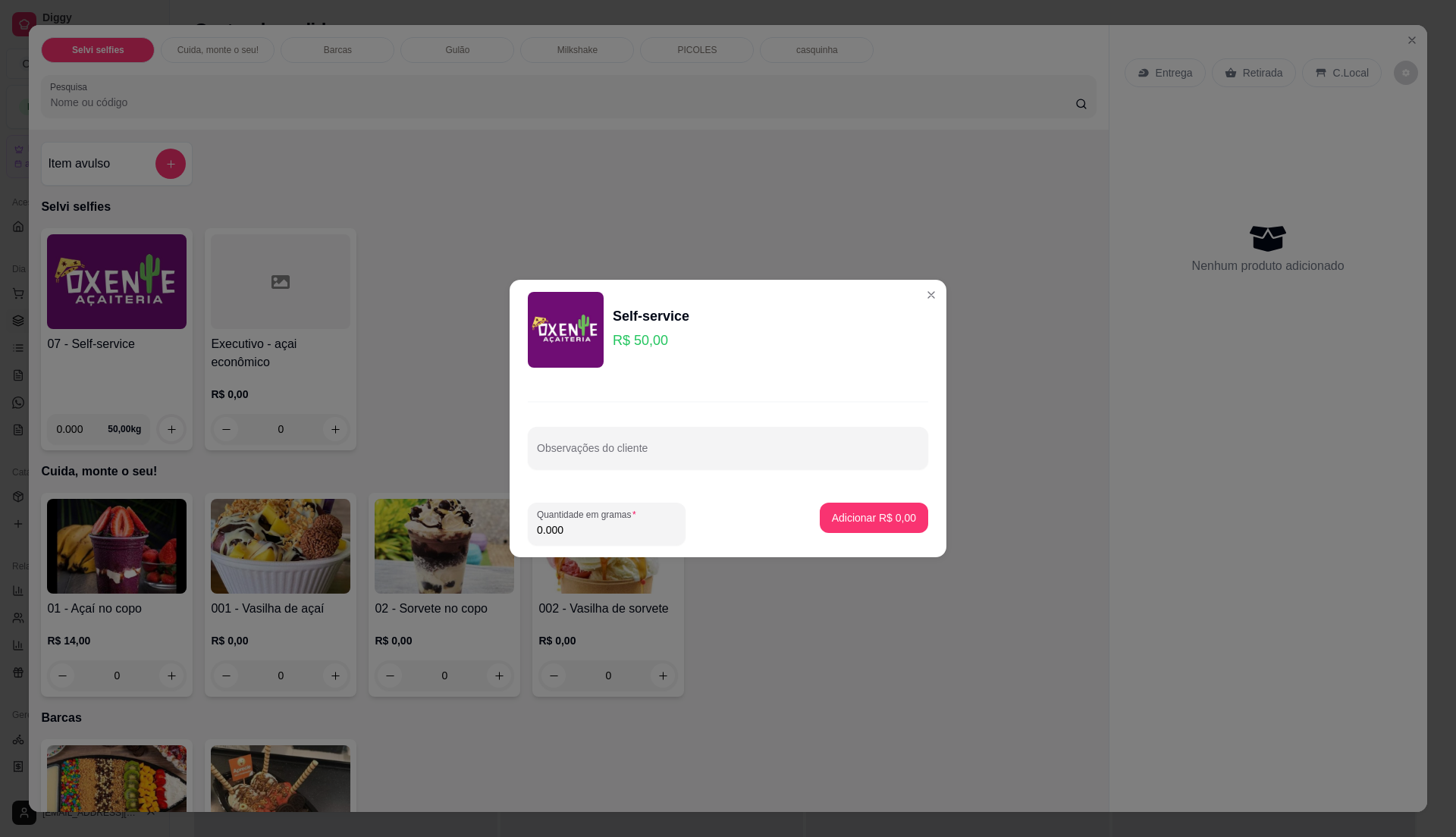
click at [625, 523] on input "0.000" at bounding box center [606, 529] width 139 height 15
type input "0.100"
click at [889, 514] on p "Adicionar R$ 5,00" at bounding box center [873, 518] width 82 height 14
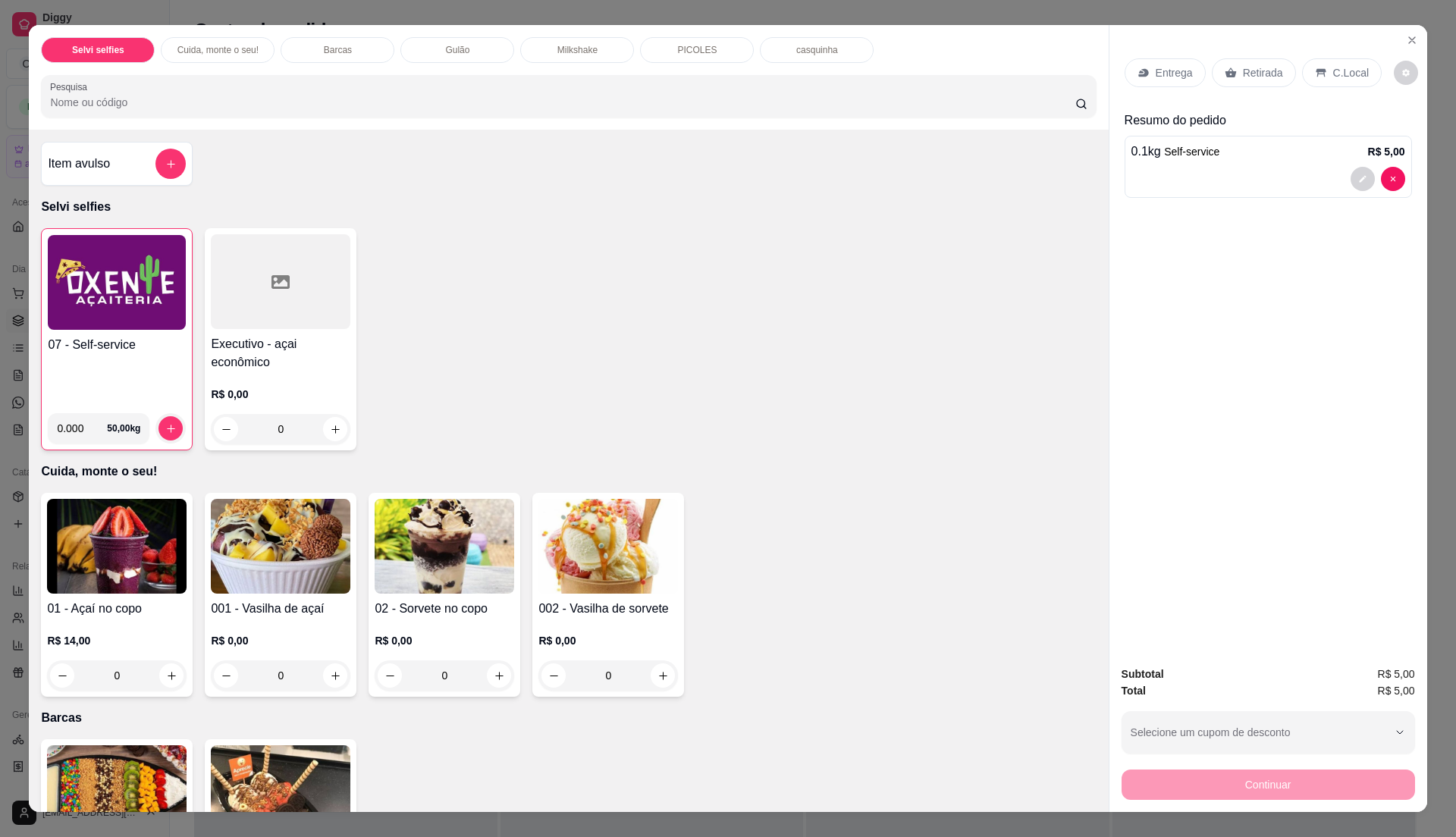
click at [1347, 70] on p "C.Local" at bounding box center [1351, 72] width 36 height 15
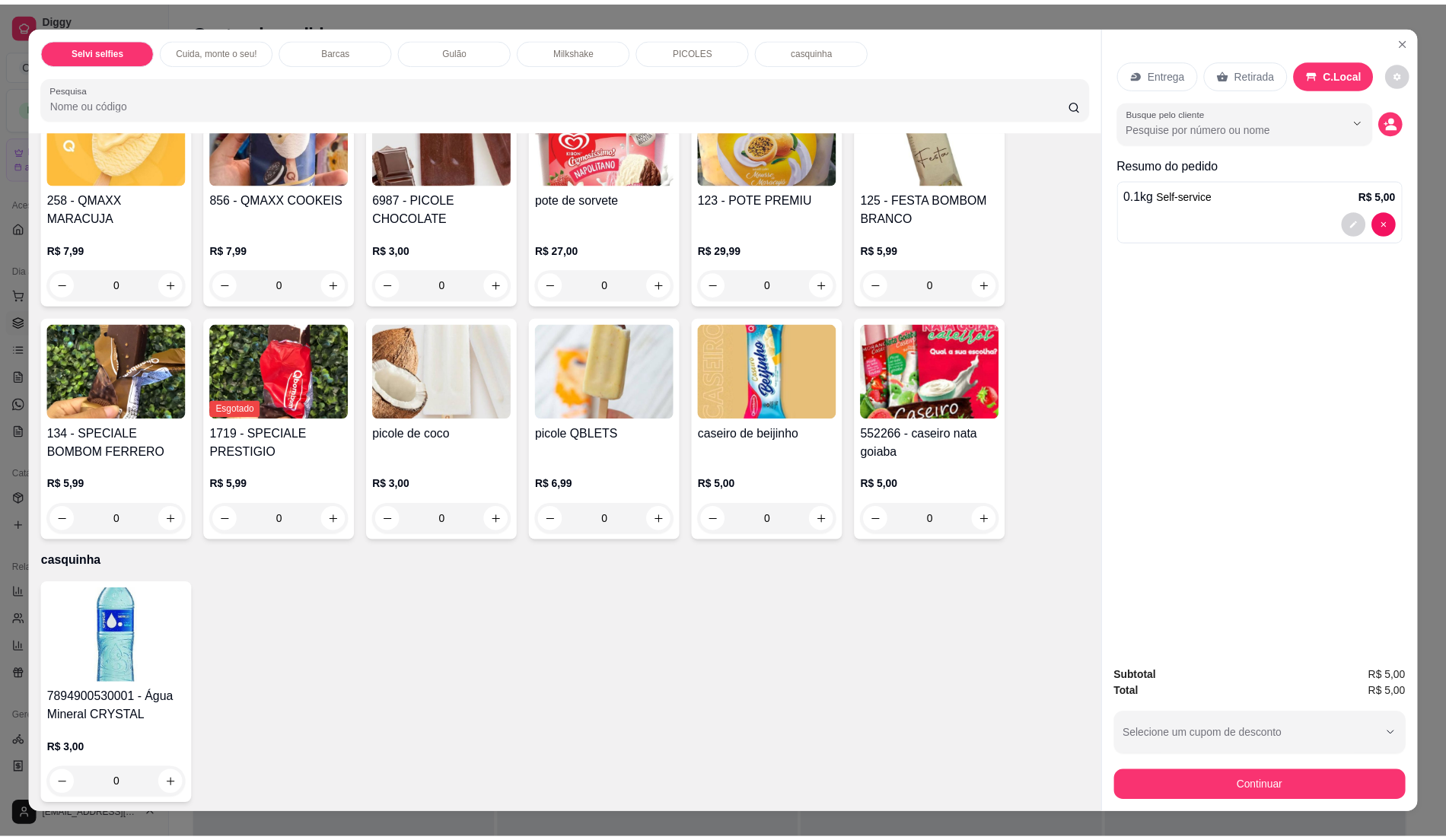
scroll to position [2141, 0]
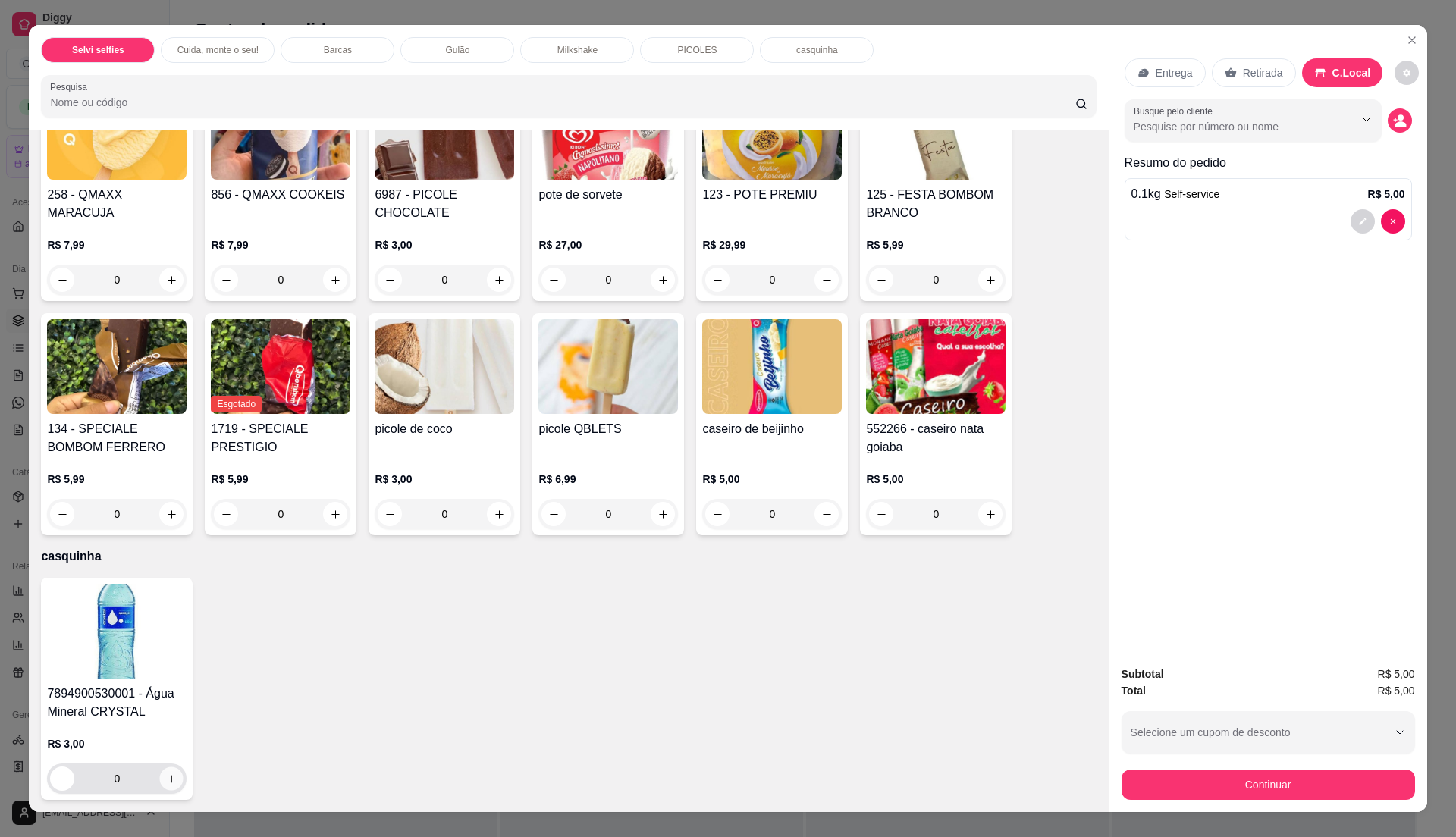
click at [166, 775] on icon "increase-product-quantity" at bounding box center [171, 779] width 11 height 11
type input "1"
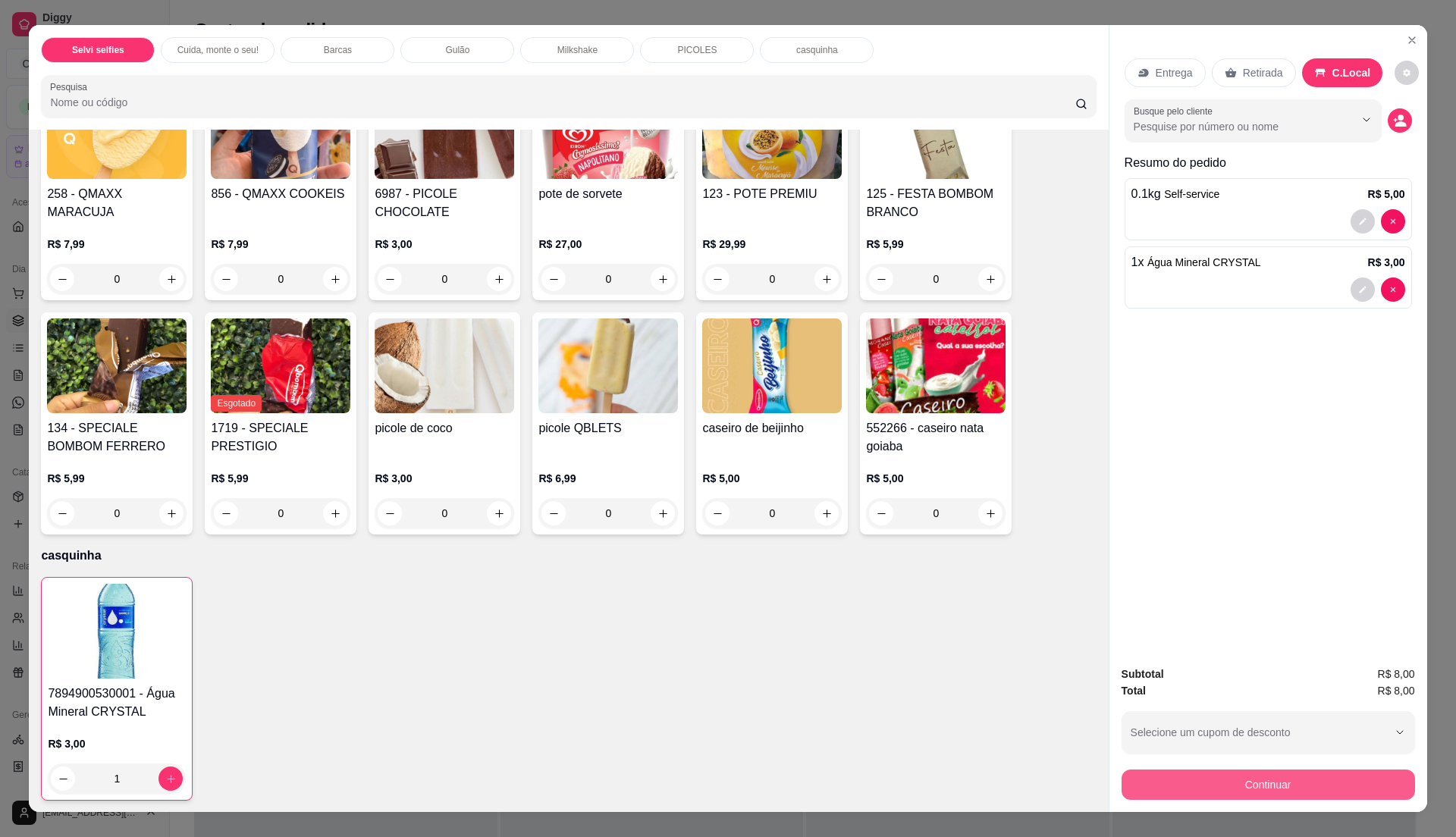
click at [1244, 779] on button "Continuar" at bounding box center [1268, 785] width 293 height 30
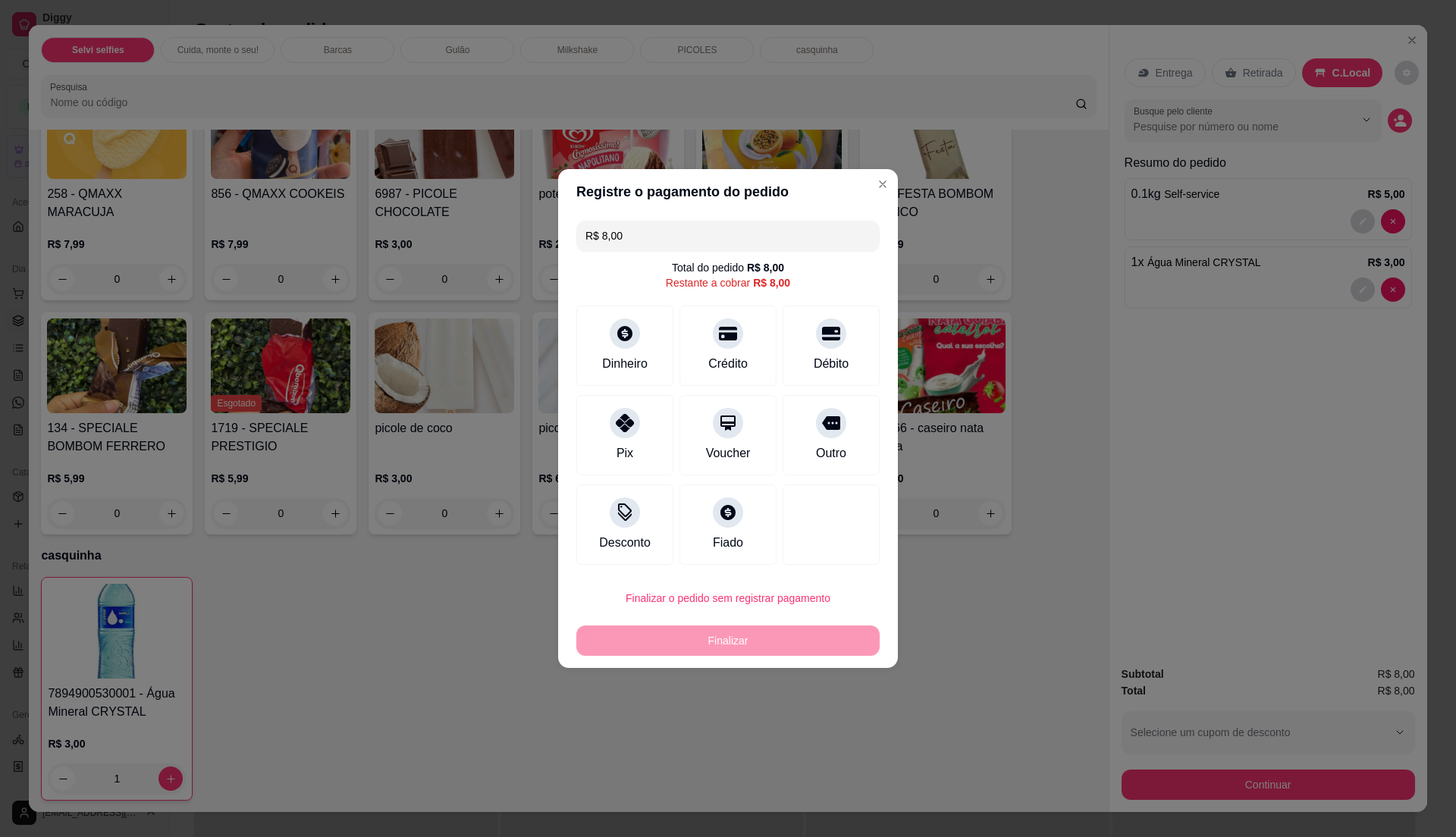
click at [648, 236] on input "R$ 8,00" at bounding box center [728, 235] width 285 height 30
click at [622, 440] on div "Pix" at bounding box center [625, 433] width 107 height 89
type input "R$ 3,00"
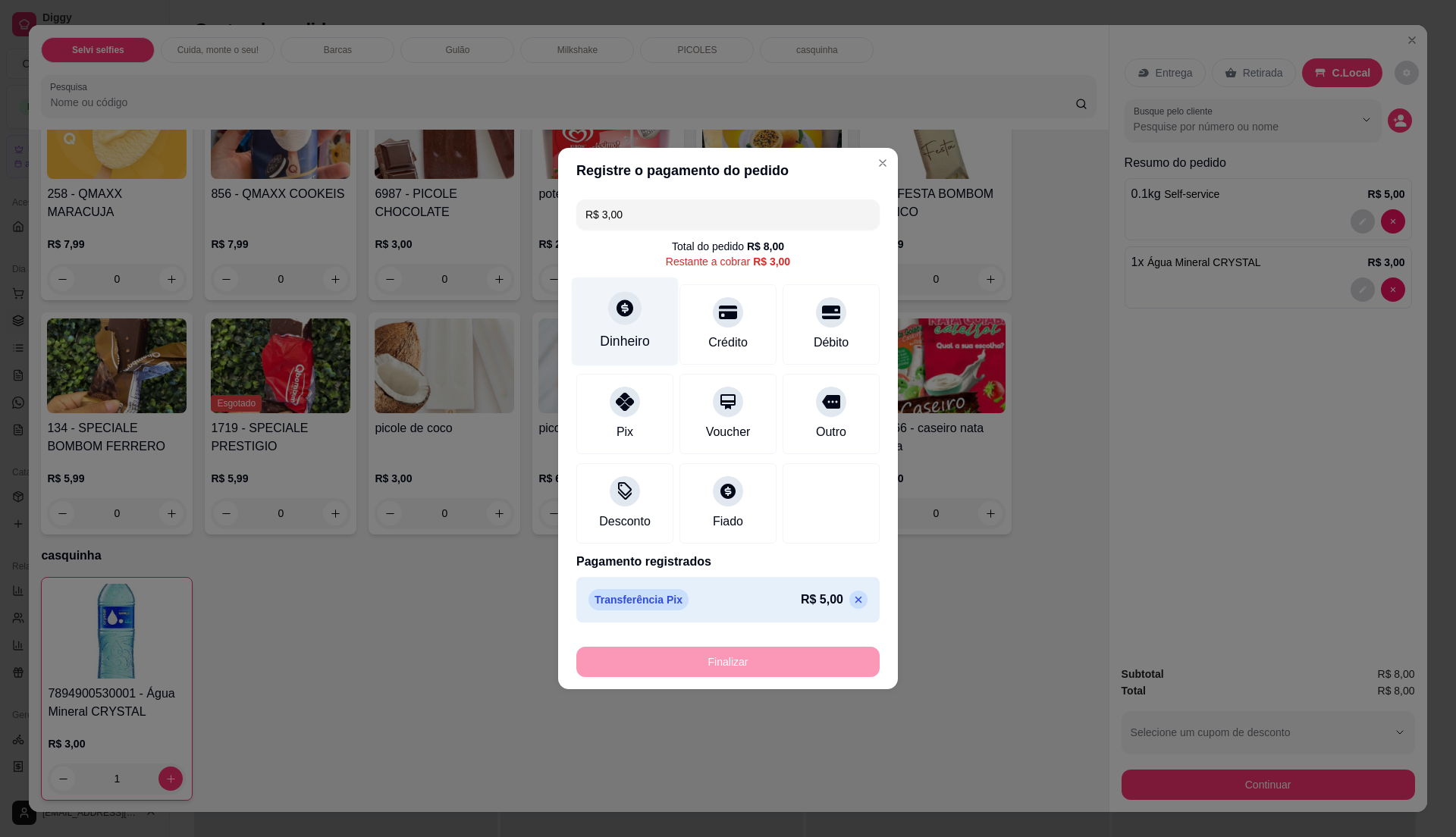
click at [625, 323] on div at bounding box center [625, 308] width 33 height 33
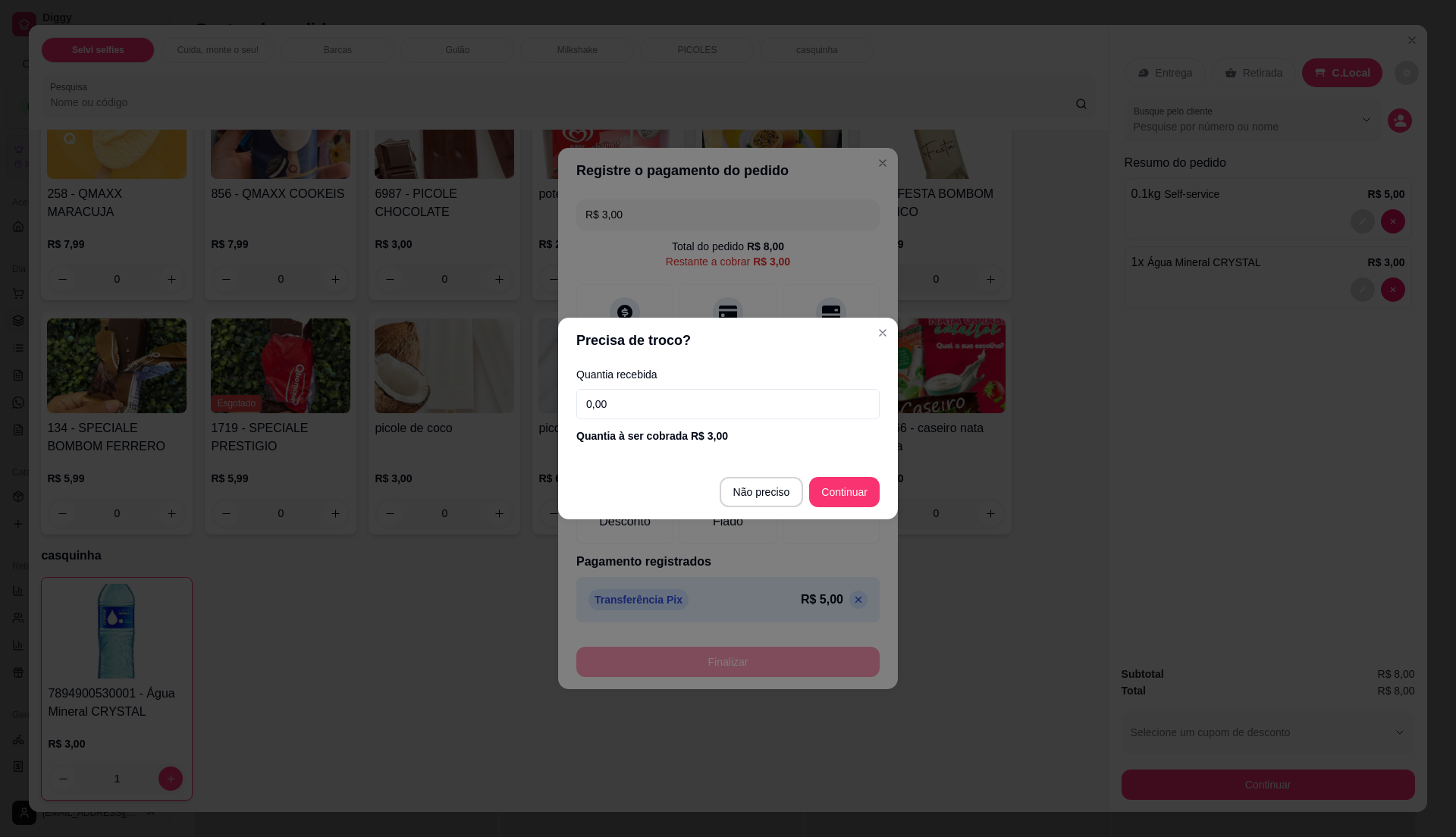
click at [640, 402] on input "0,00" at bounding box center [728, 404] width 304 height 30
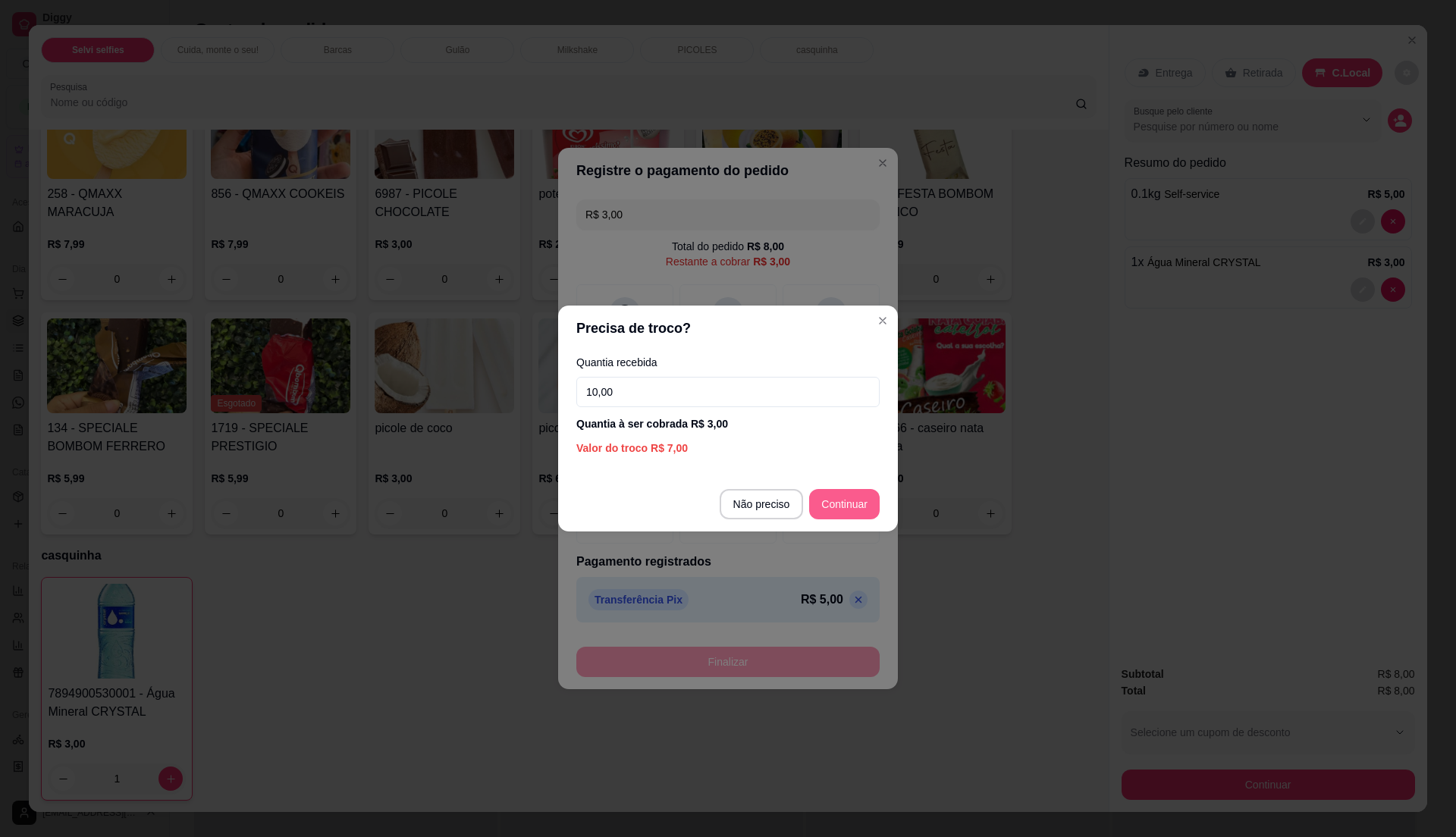
type input "10,00"
type input "R$ 0,00"
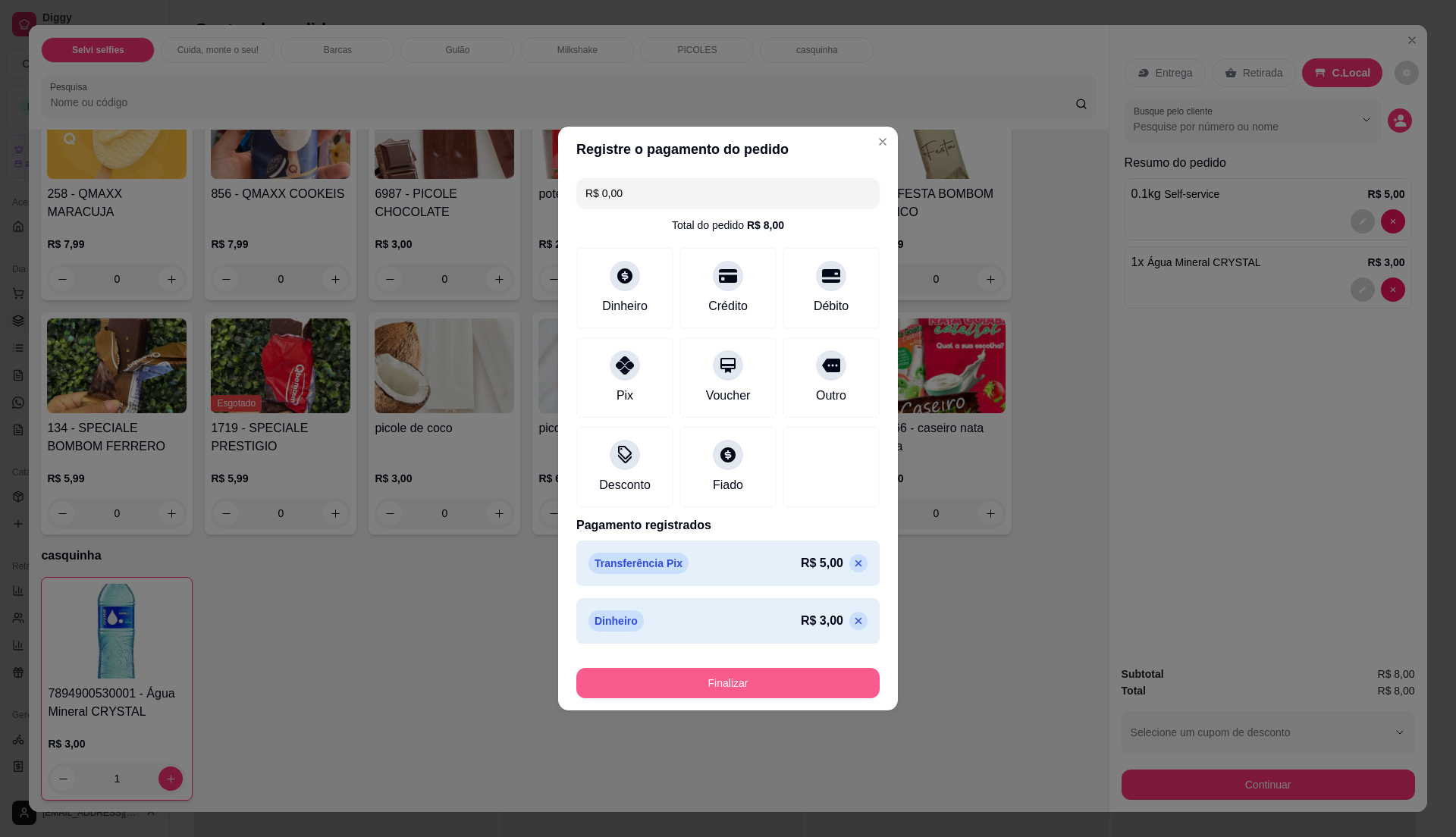
click at [787, 683] on button "Finalizar" at bounding box center [728, 683] width 304 height 30
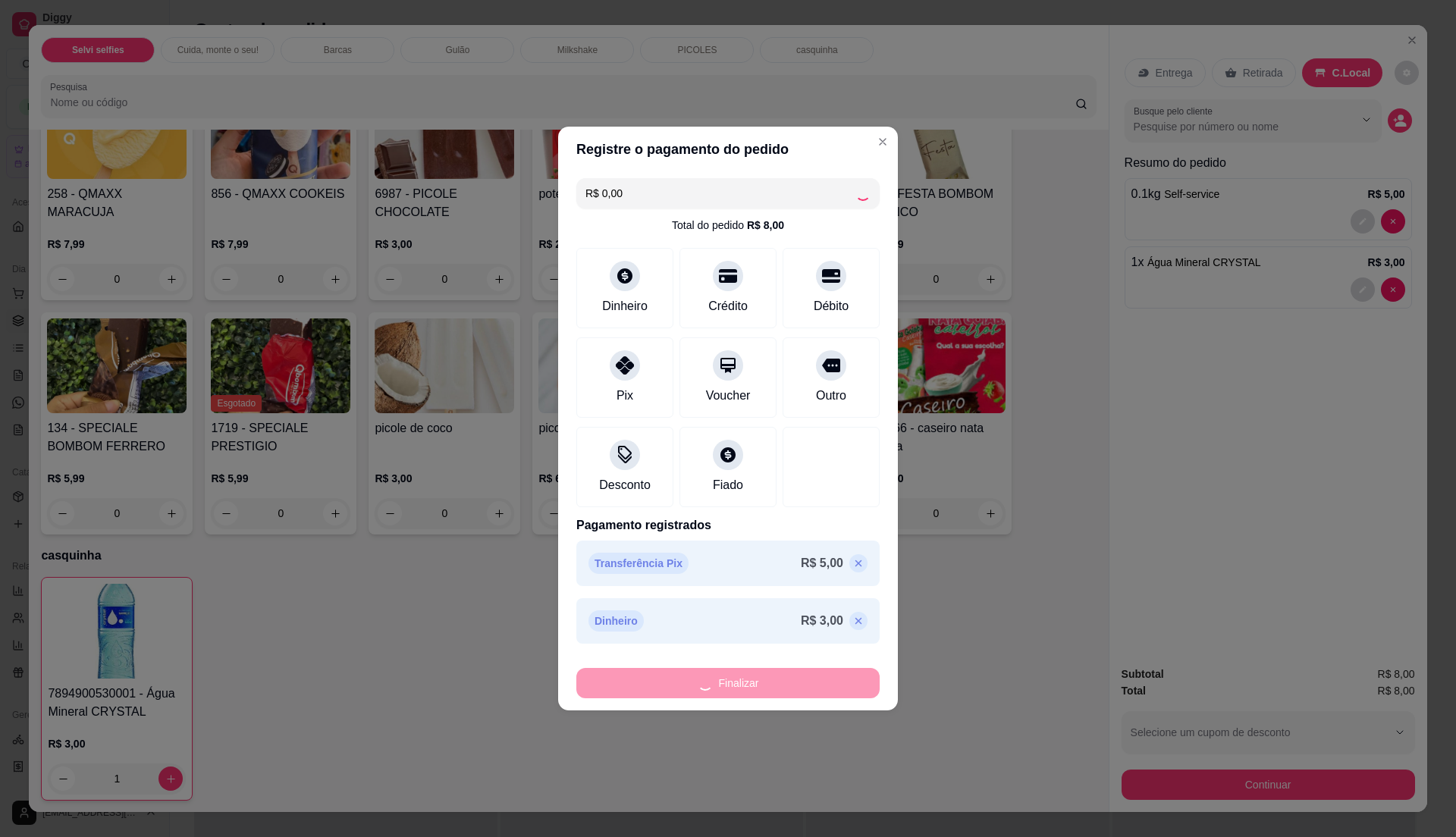
type input "0"
type input "-R$ 8,00"
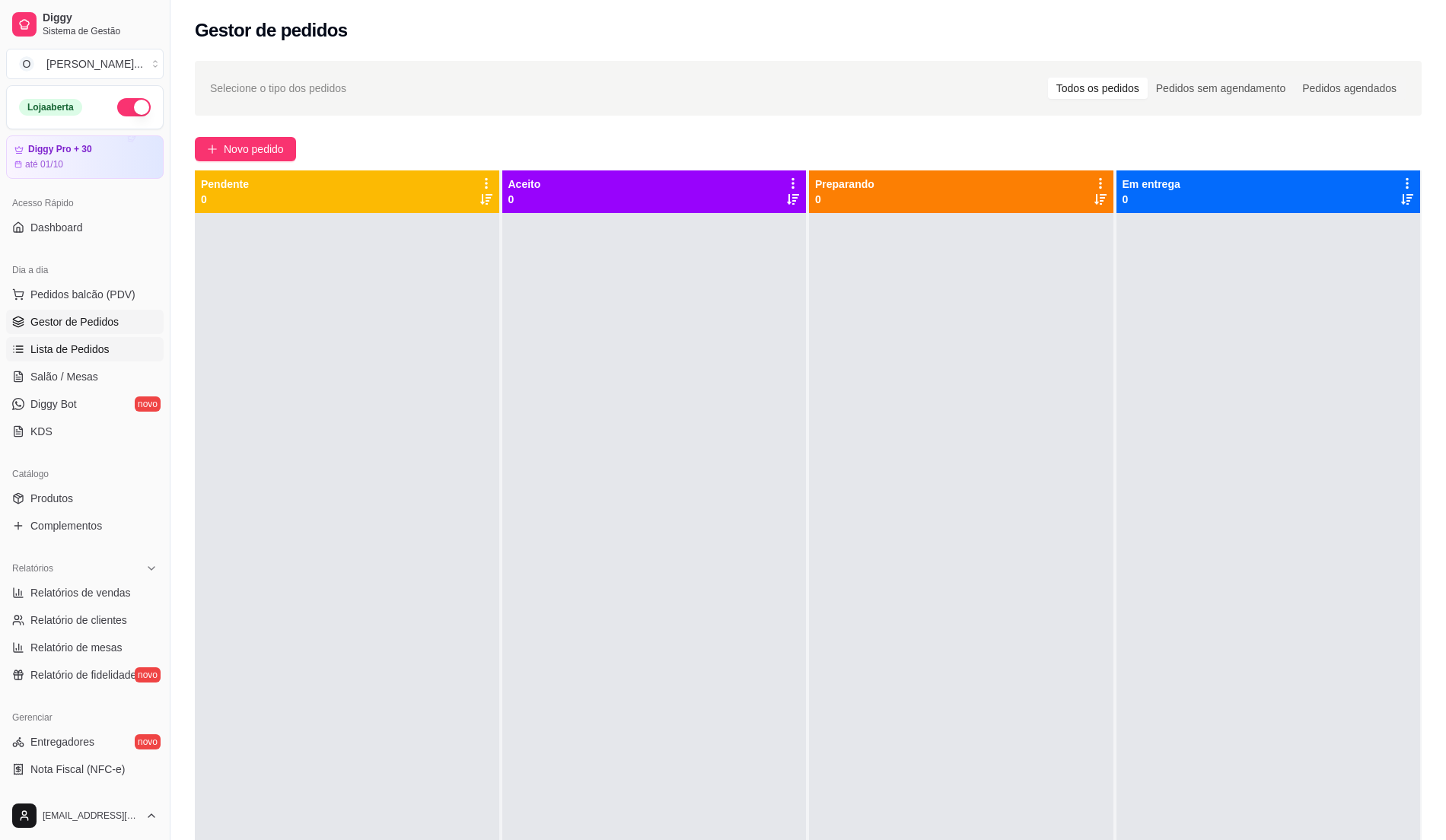
click at [49, 348] on span "Lista de Pedidos" at bounding box center [69, 348] width 79 height 15
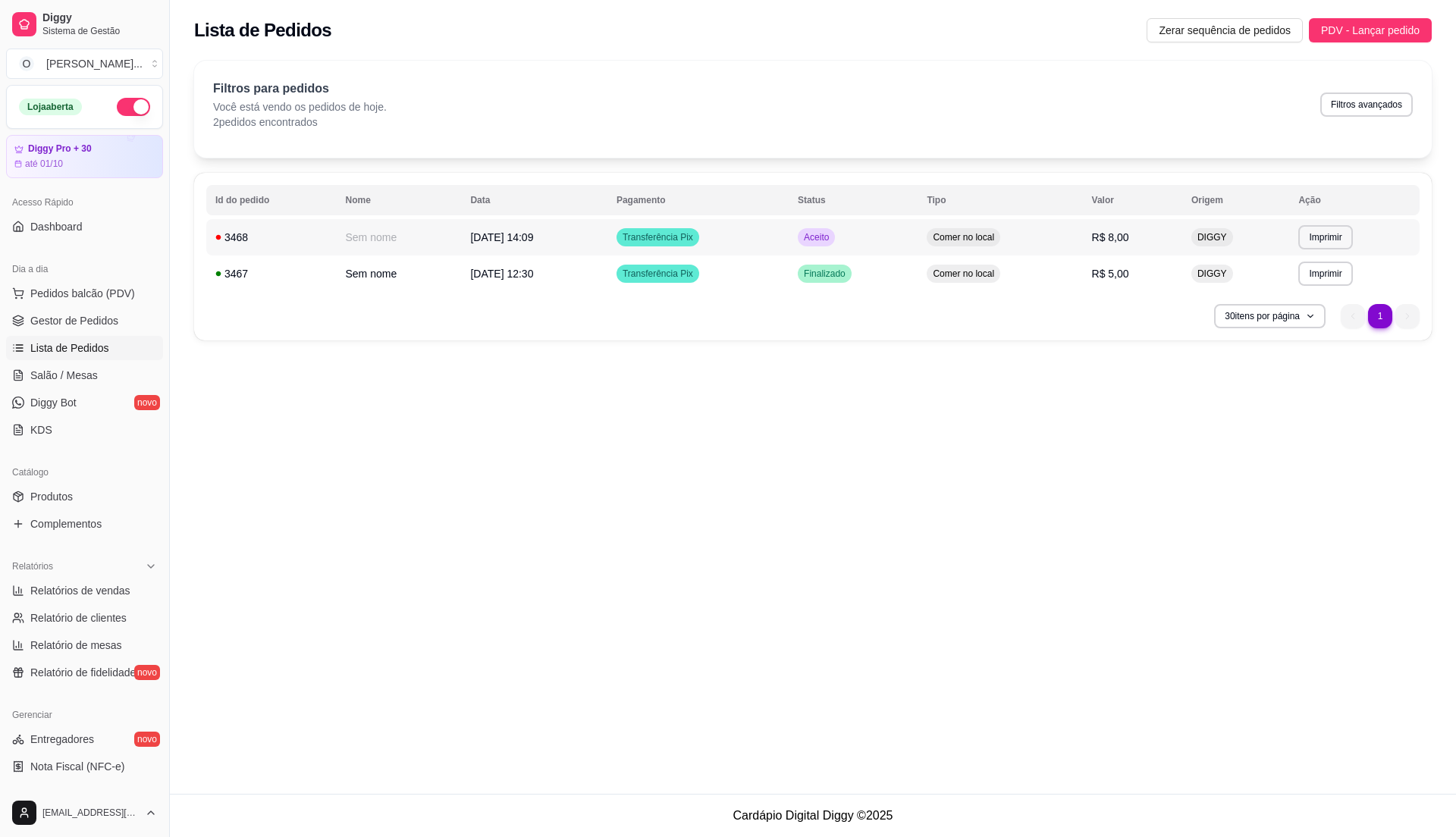
click at [1095, 231] on td "R$ 8,00" at bounding box center [1132, 237] width 99 height 36
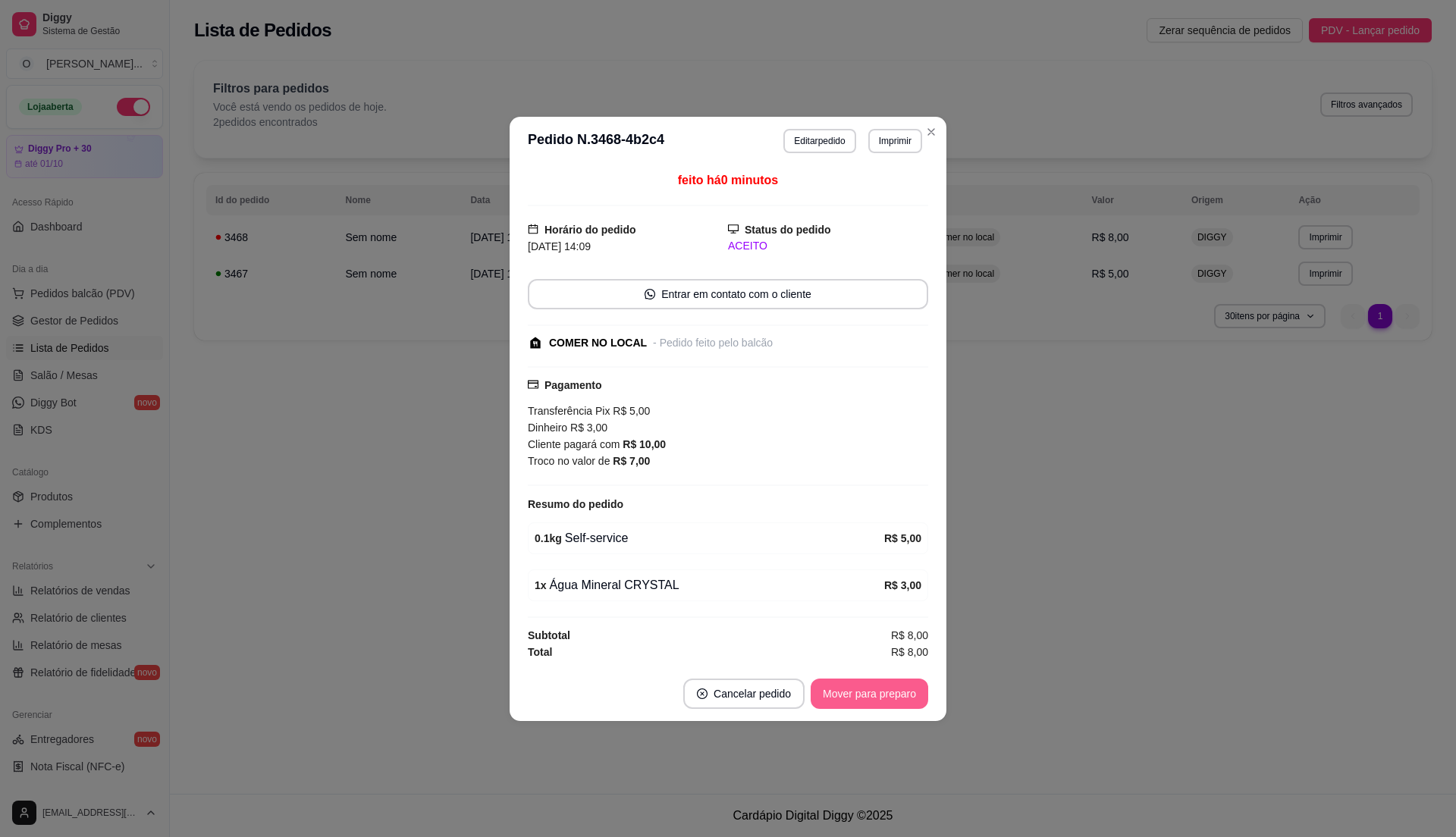
click at [845, 705] on button "Mover para preparo" at bounding box center [869, 694] width 117 height 30
click at [845, 705] on button "Mover para retirada disponível" at bounding box center [843, 694] width 167 height 30
click at [845, 705] on button "Mover para finalizado" at bounding box center [866, 693] width 122 height 29
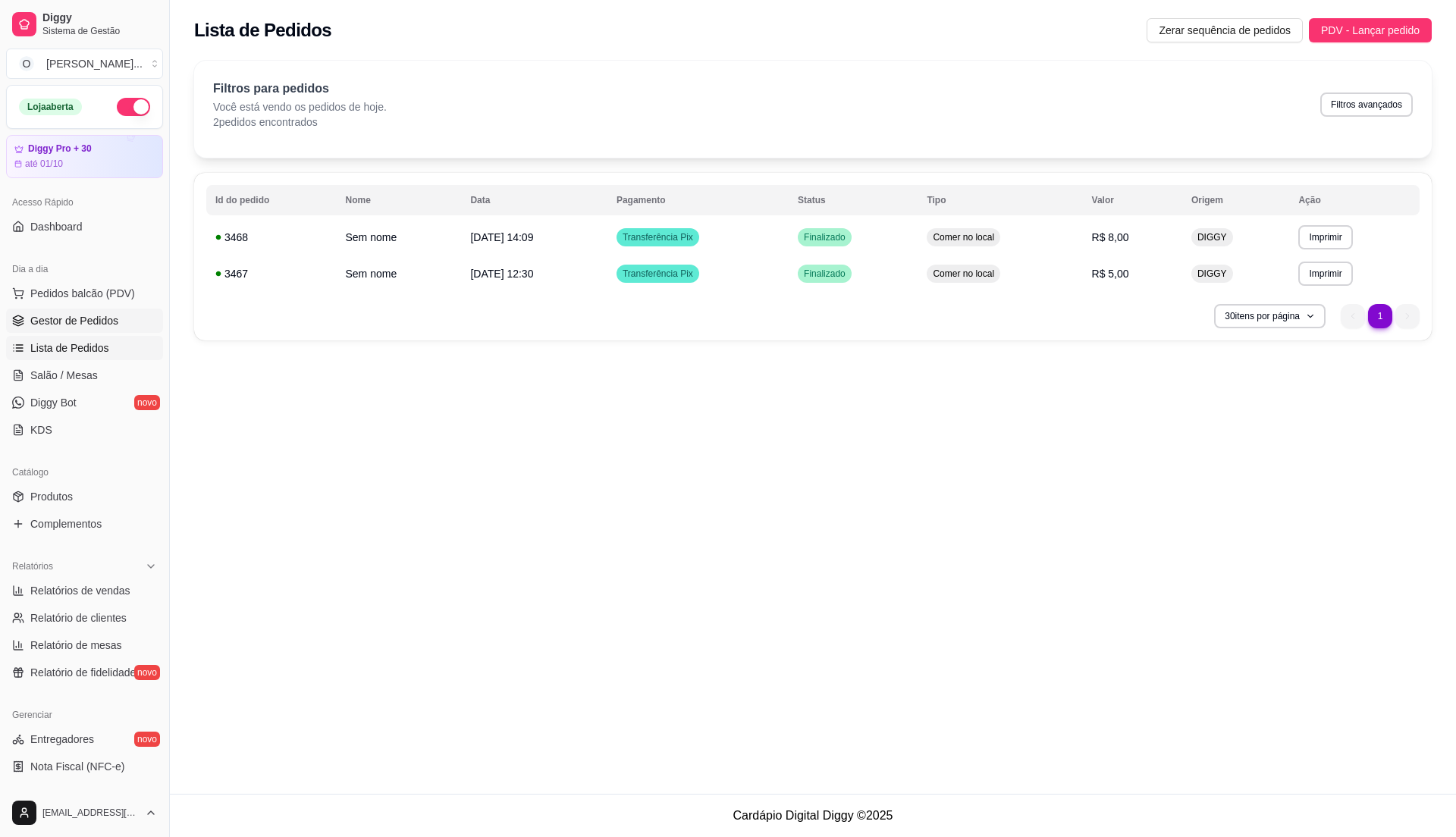
click at [61, 322] on span "Gestor de Pedidos" at bounding box center [74, 320] width 88 height 15
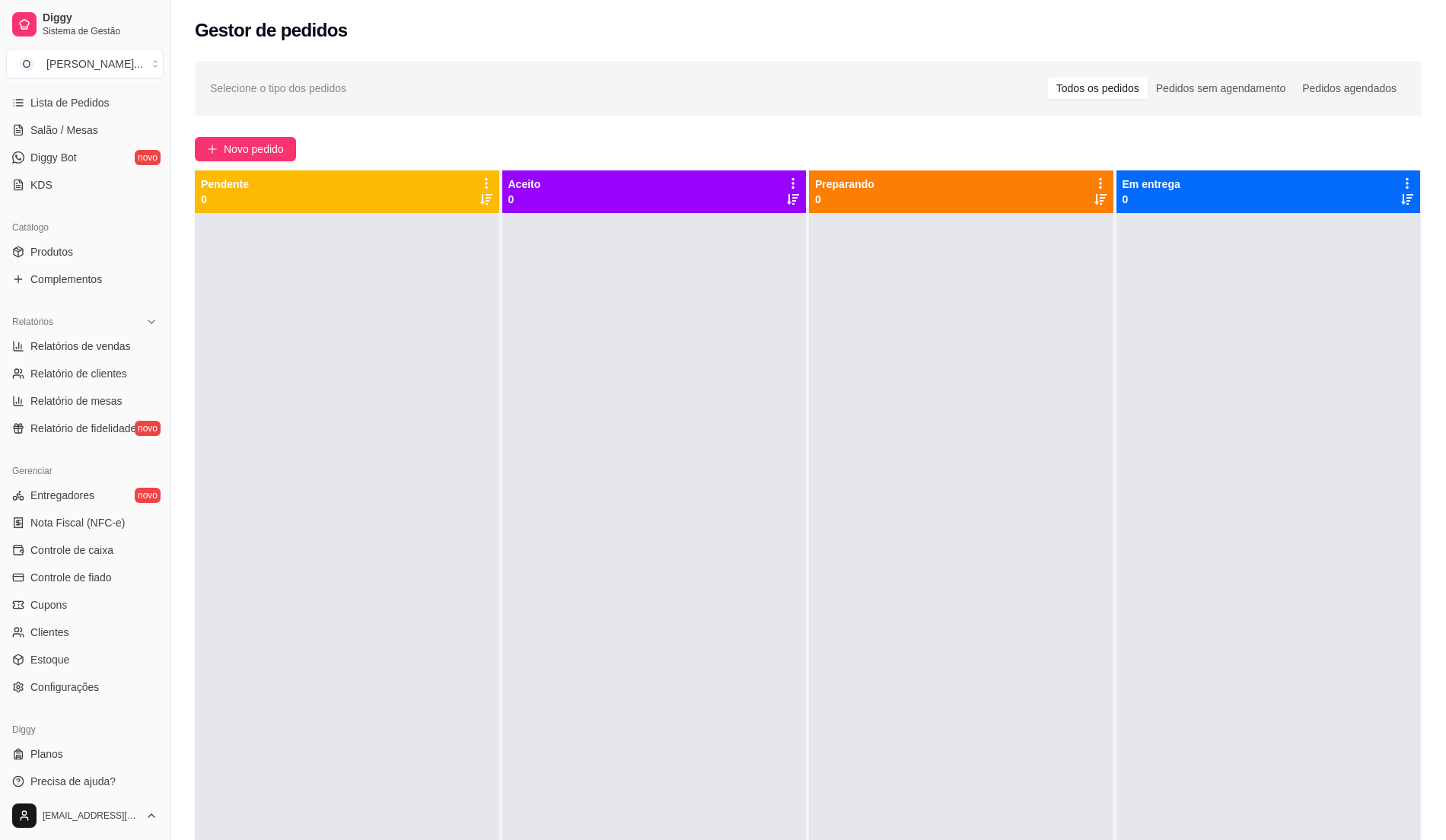
scroll to position [255, 0]
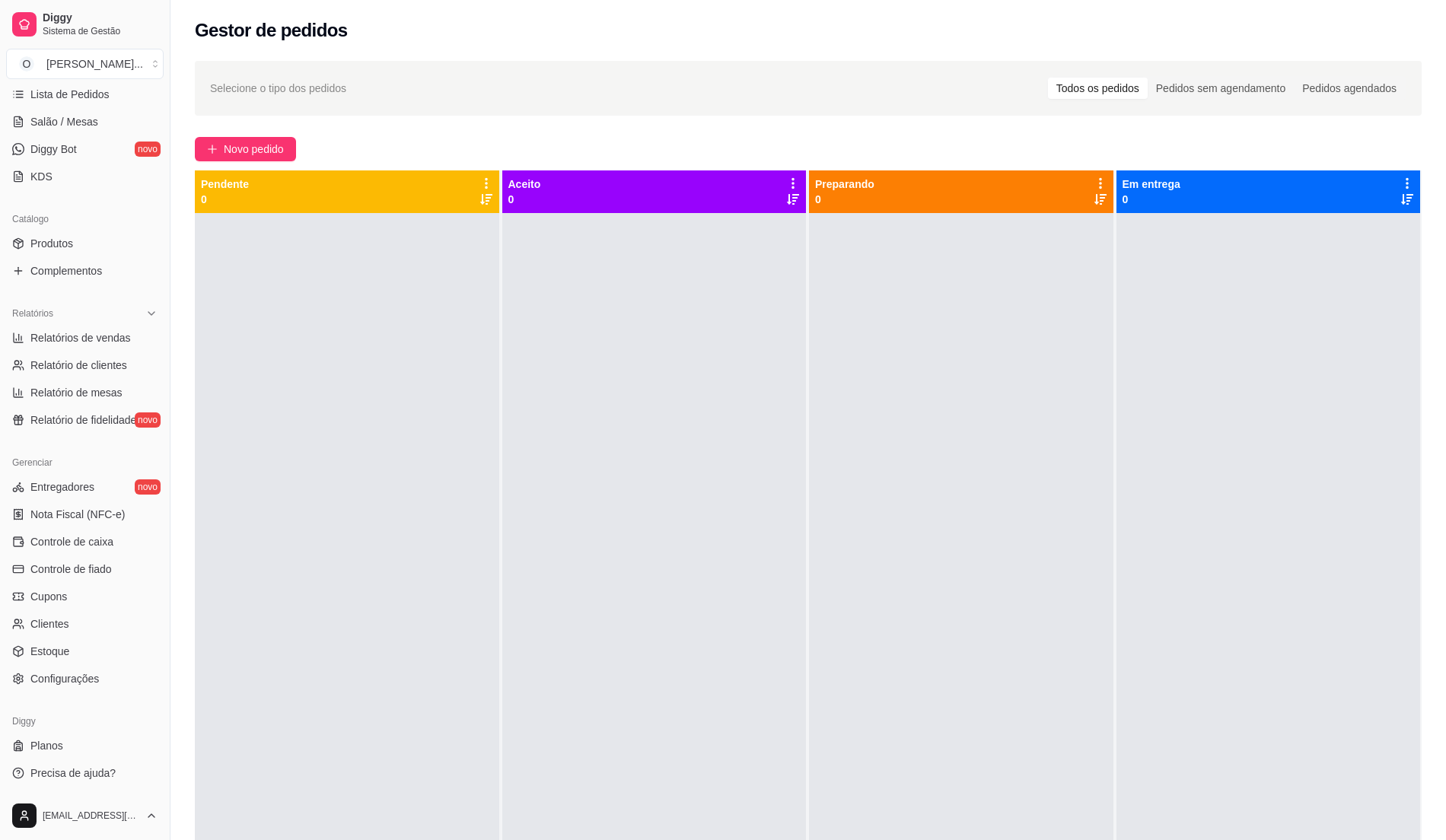
drag, startPoint x: 949, startPoint y: 642, endPoint x: 884, endPoint y: 663, distance: 68.3
click at [949, 642] on div at bounding box center [961, 633] width 305 height 840
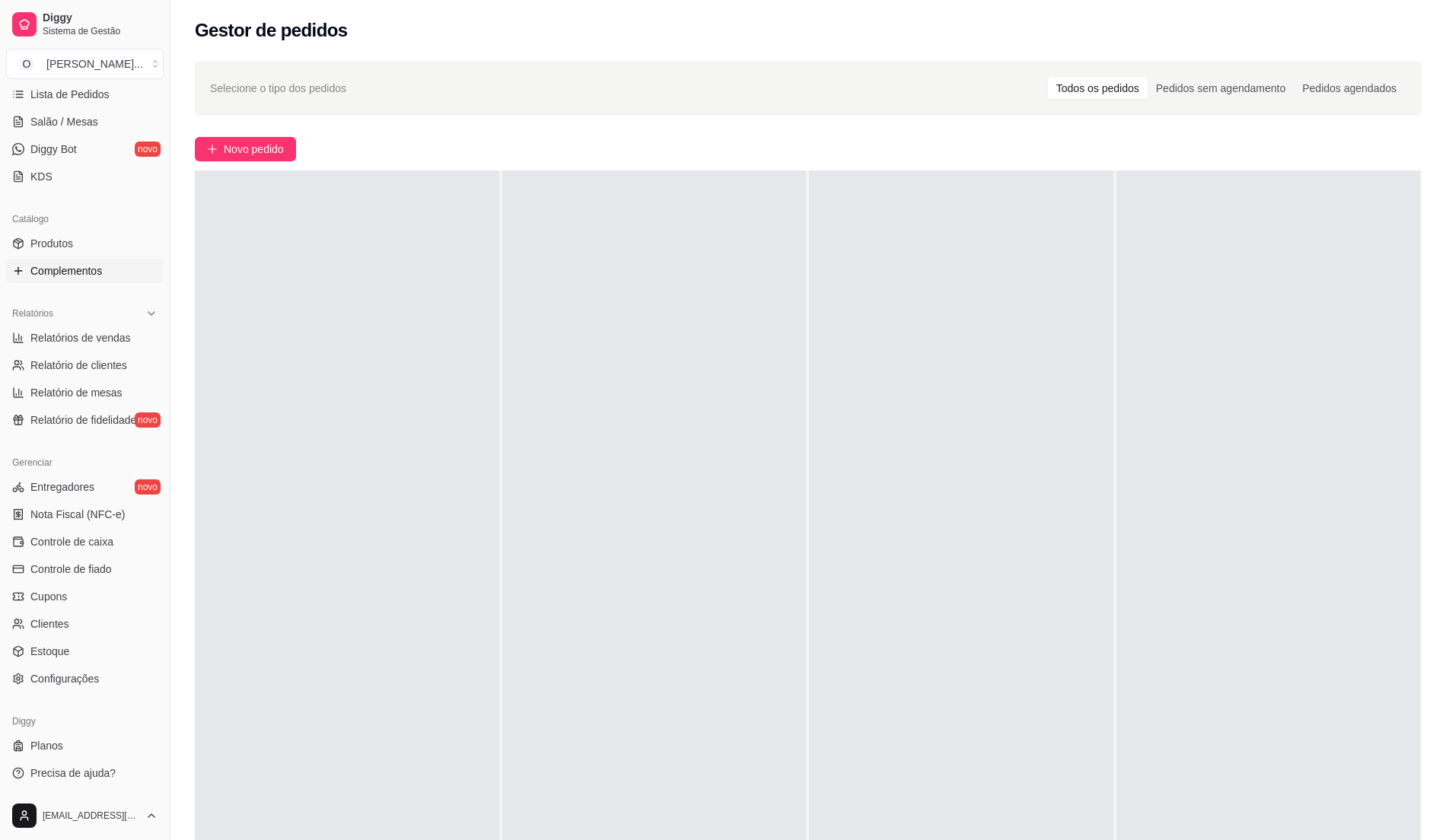
scroll to position [52, 0]
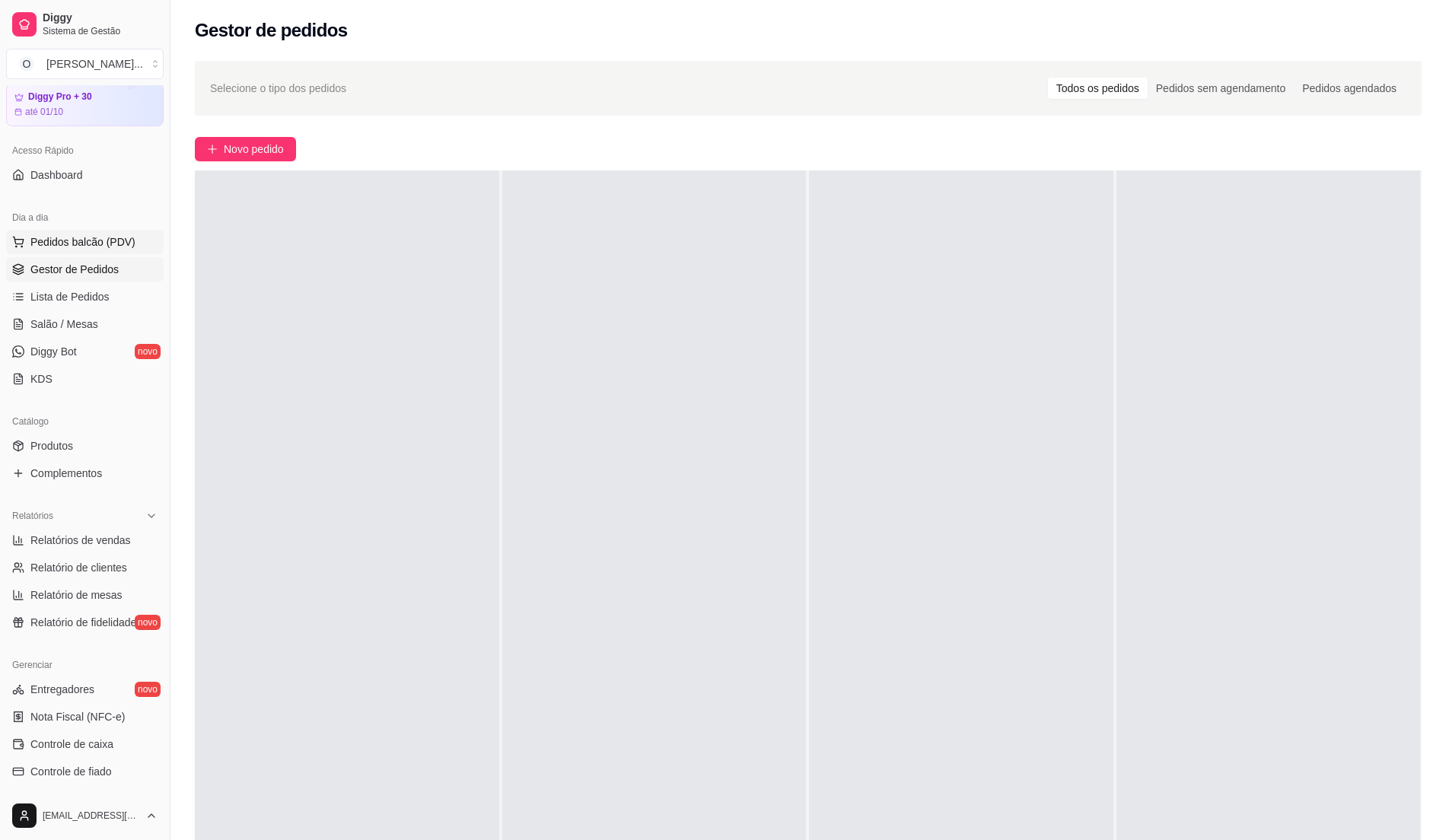
click at [120, 237] on span "Pedidos balcão (PDV)" at bounding box center [83, 242] width 105 height 15
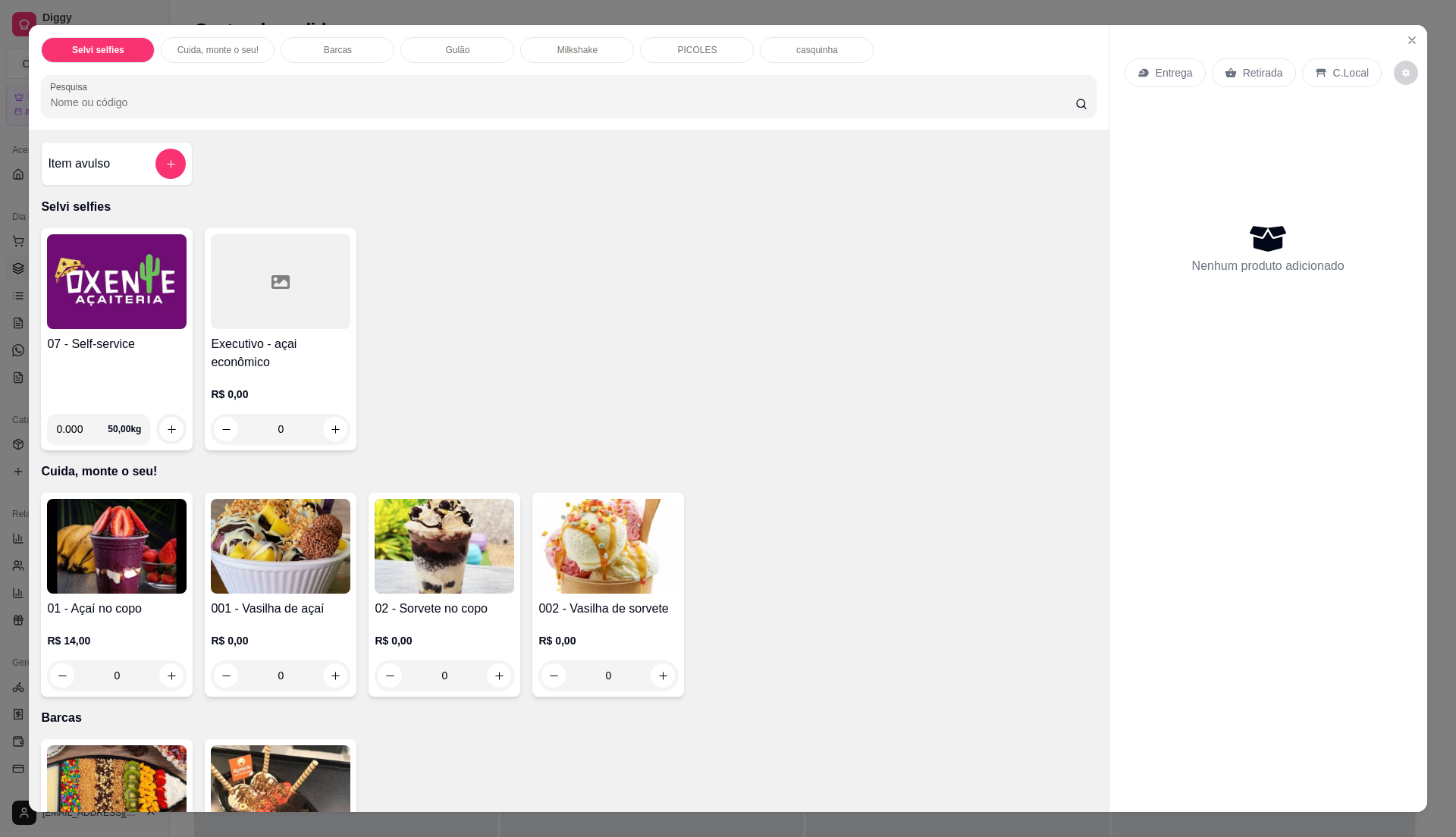
click at [125, 310] on img at bounding box center [117, 282] width 139 height 95
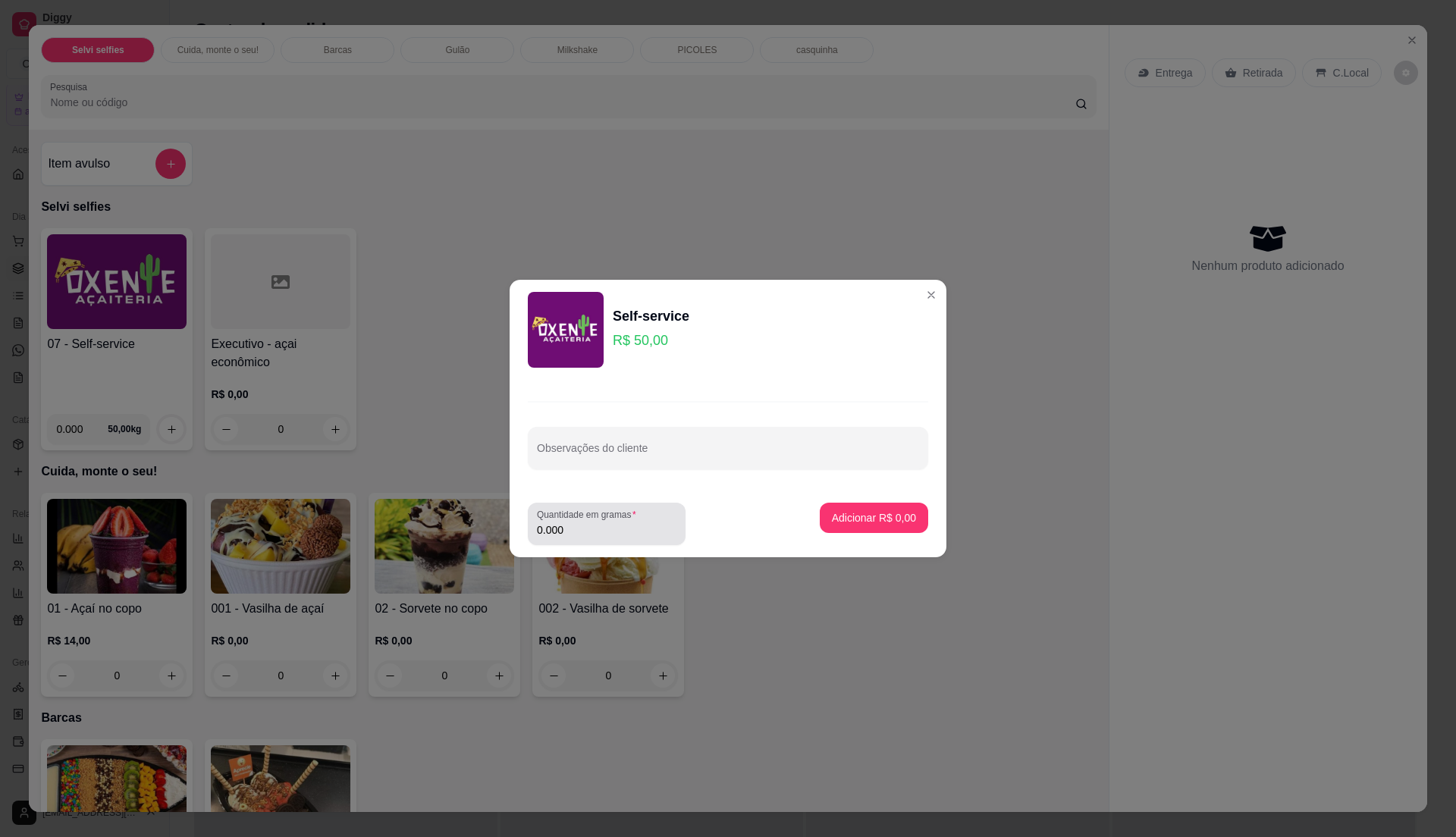
click at [632, 541] on div "Quantidade em gramas 0.000" at bounding box center [606, 524] width 158 height 43
click at [626, 526] on input "0.000" at bounding box center [606, 529] width 139 height 15
type input "0.19"
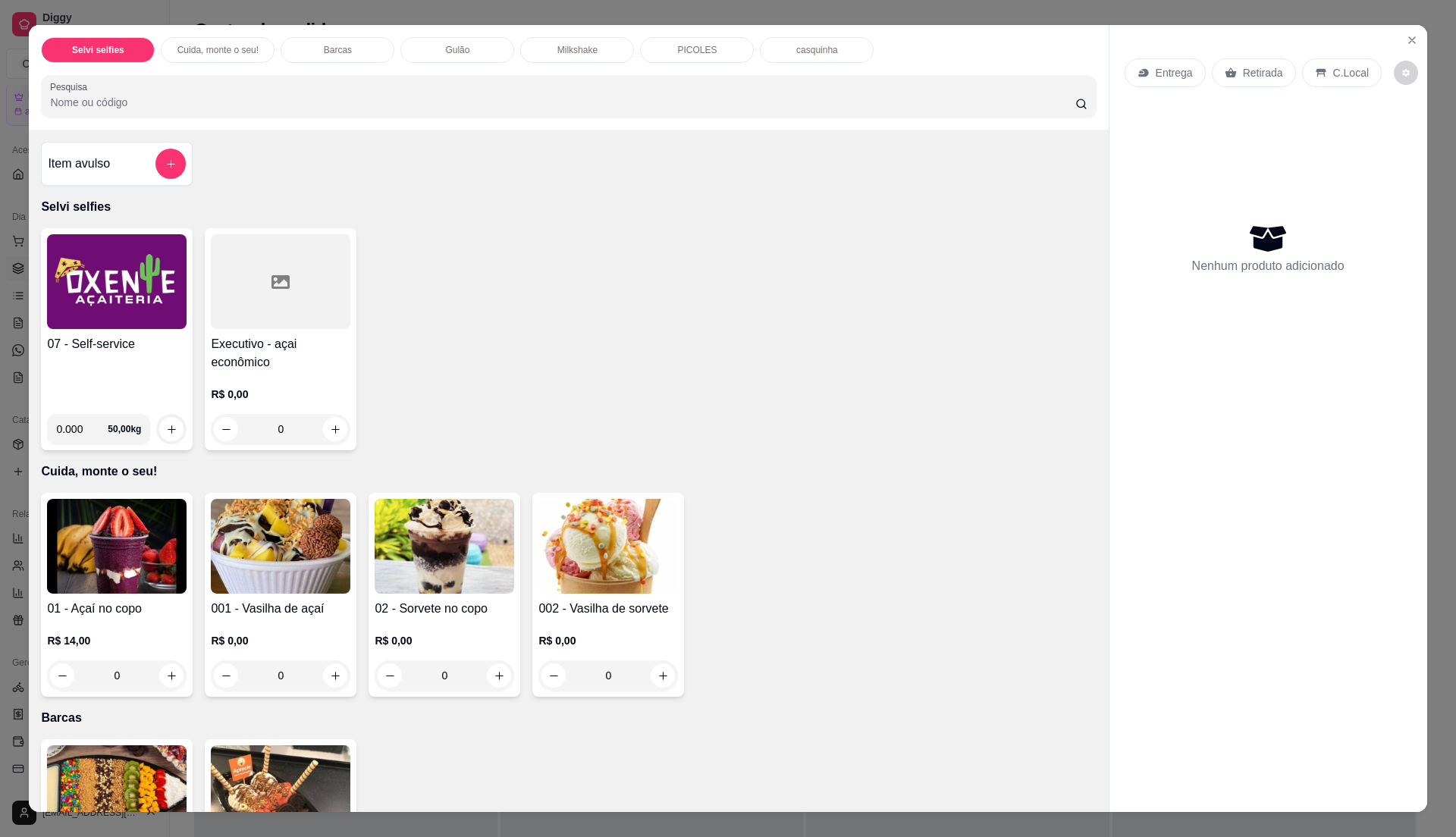
click at [134, 365] on div "07 - Self-service" at bounding box center [117, 369] width 139 height 67
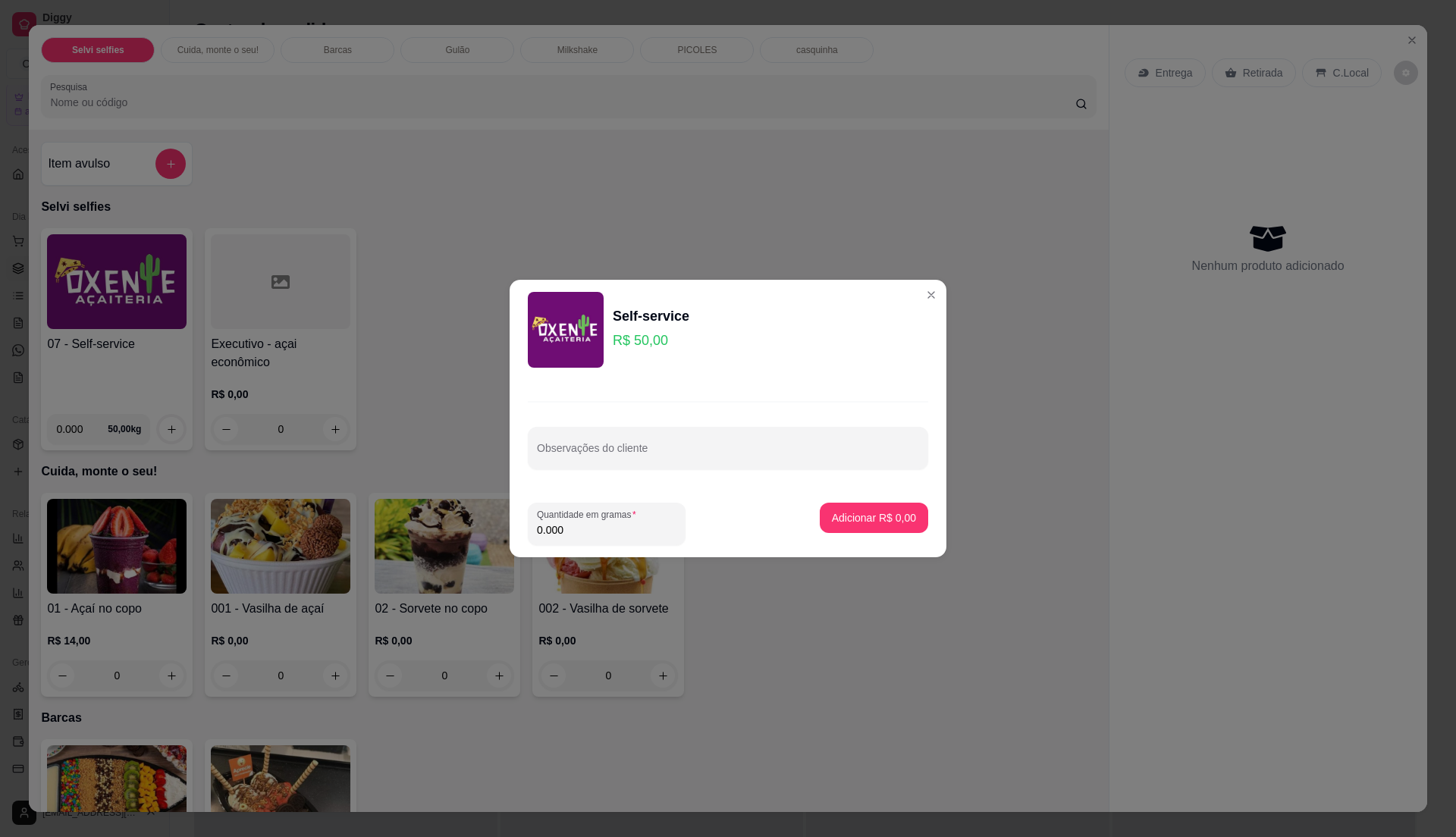
click at [604, 547] on footer "Quantidade em gramas 0.000 Adicionar R$ 0,00" at bounding box center [728, 524] width 437 height 67
click at [603, 532] on input "0.000" at bounding box center [606, 529] width 139 height 15
type input "0.195"
click at [923, 305] on header "Self-service R$ 50,00" at bounding box center [728, 330] width 437 height 100
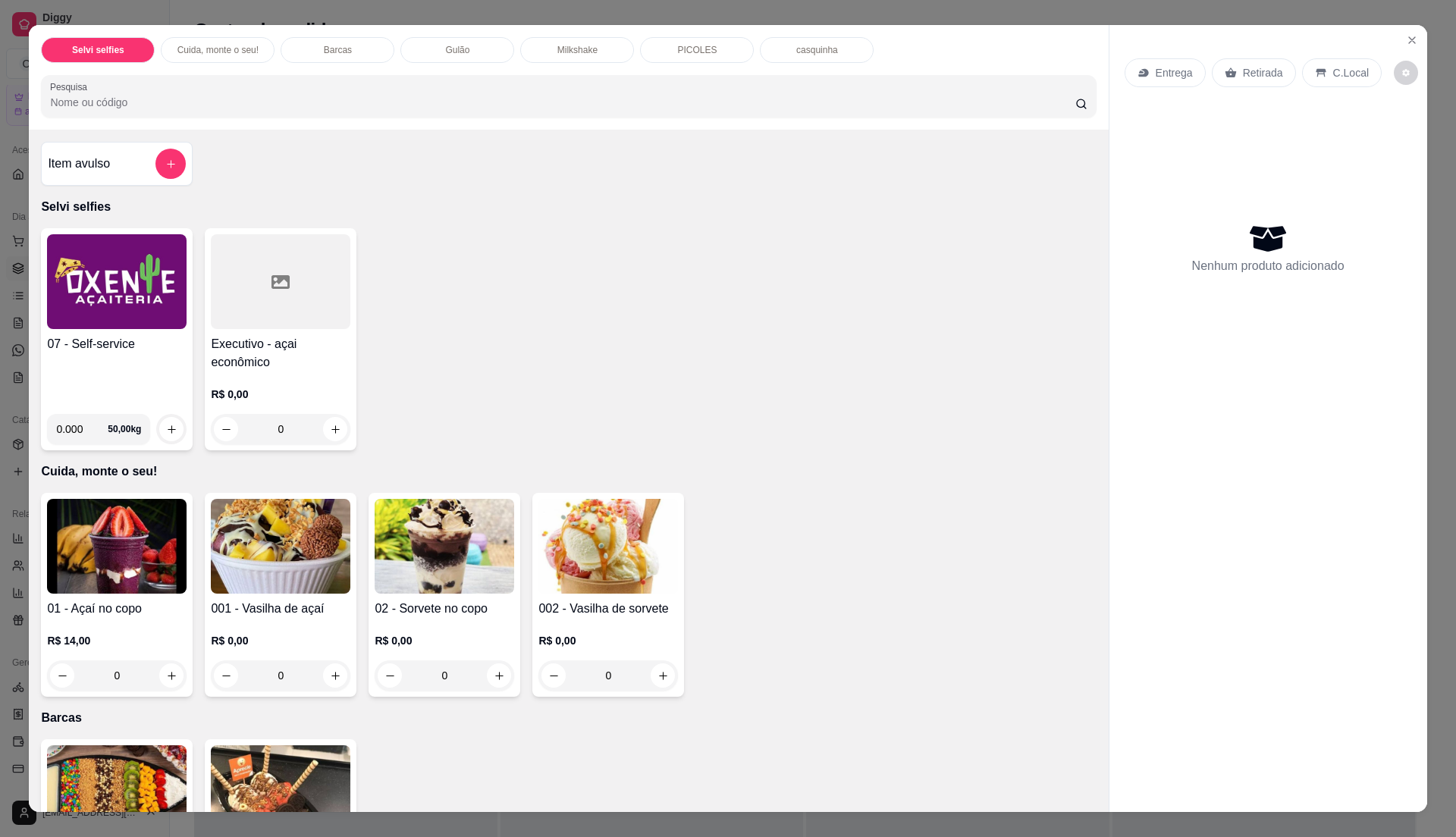
click at [156, 364] on div "07 - Self-service" at bounding box center [117, 369] width 139 height 67
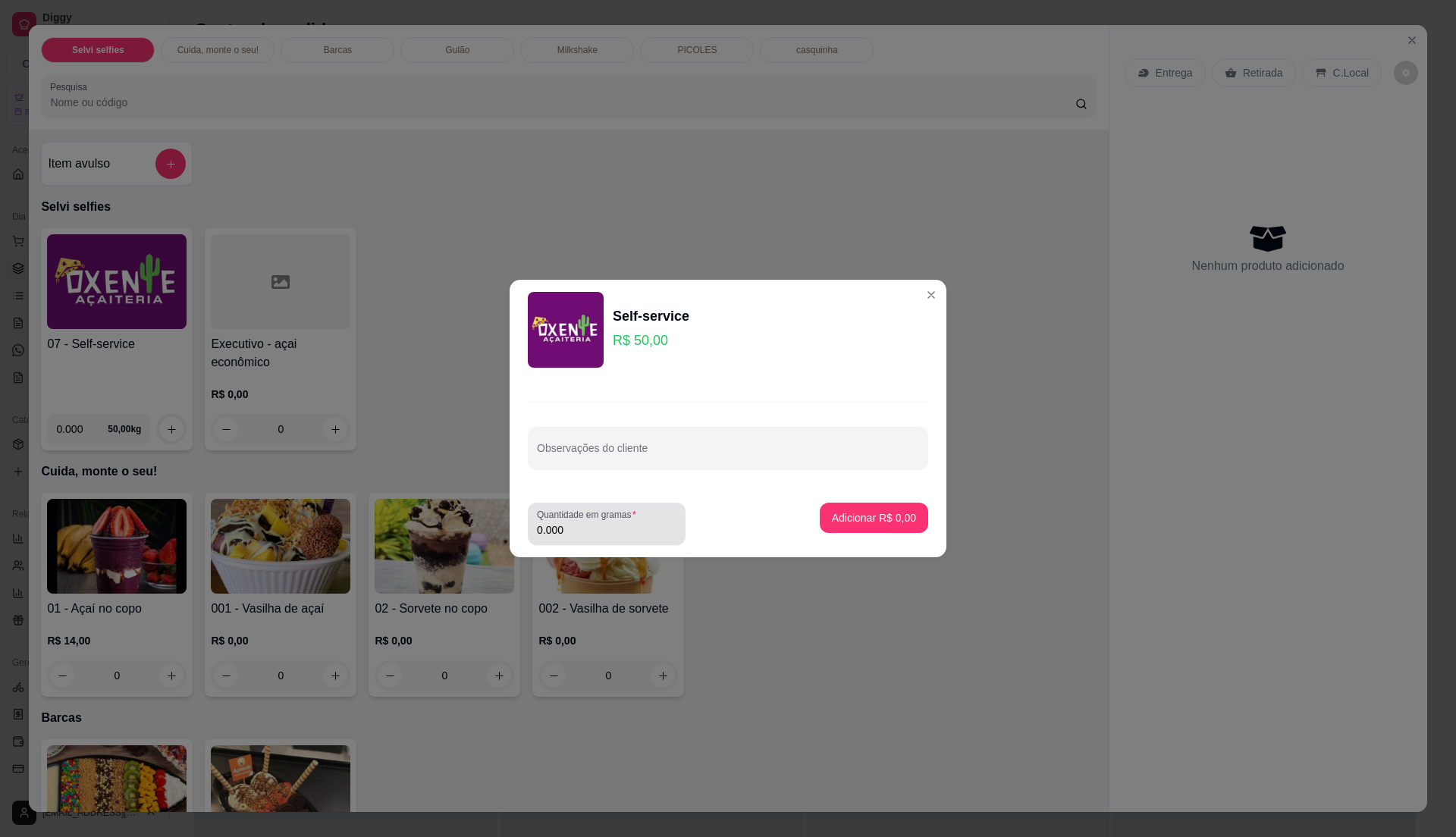
click at [571, 522] on div "0.000" at bounding box center [606, 524] width 139 height 30
click at [590, 525] on input "0.000" at bounding box center [606, 529] width 139 height 15
type input "0.2"
click at [889, 516] on p "Adicionar R$ 10,00" at bounding box center [871, 518] width 90 height 15
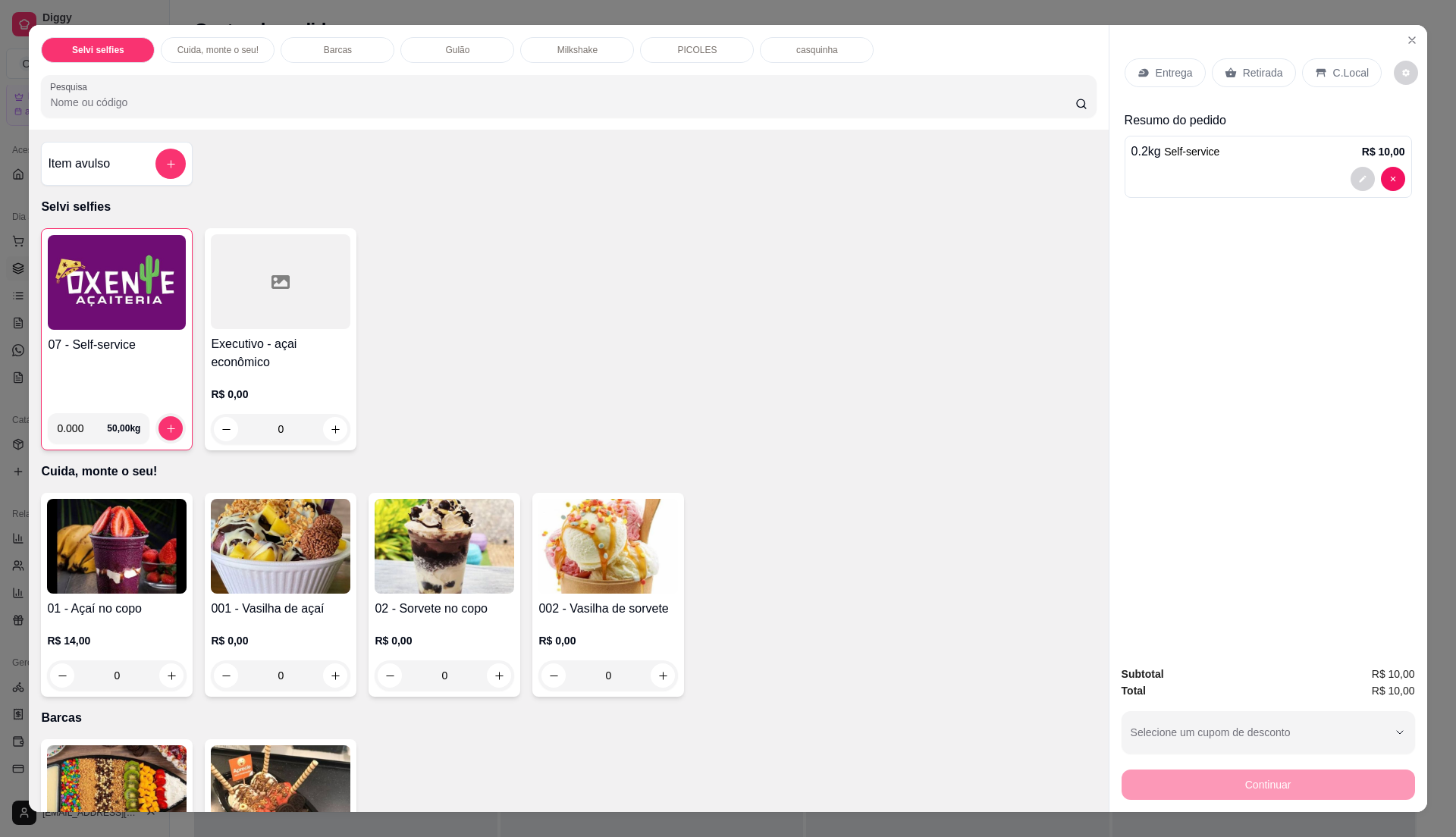
click at [1299, 56] on div "Entrega Retirada C.Local" at bounding box center [1268, 72] width 288 height 53
click at [1317, 75] on icon at bounding box center [1320, 72] width 12 height 12
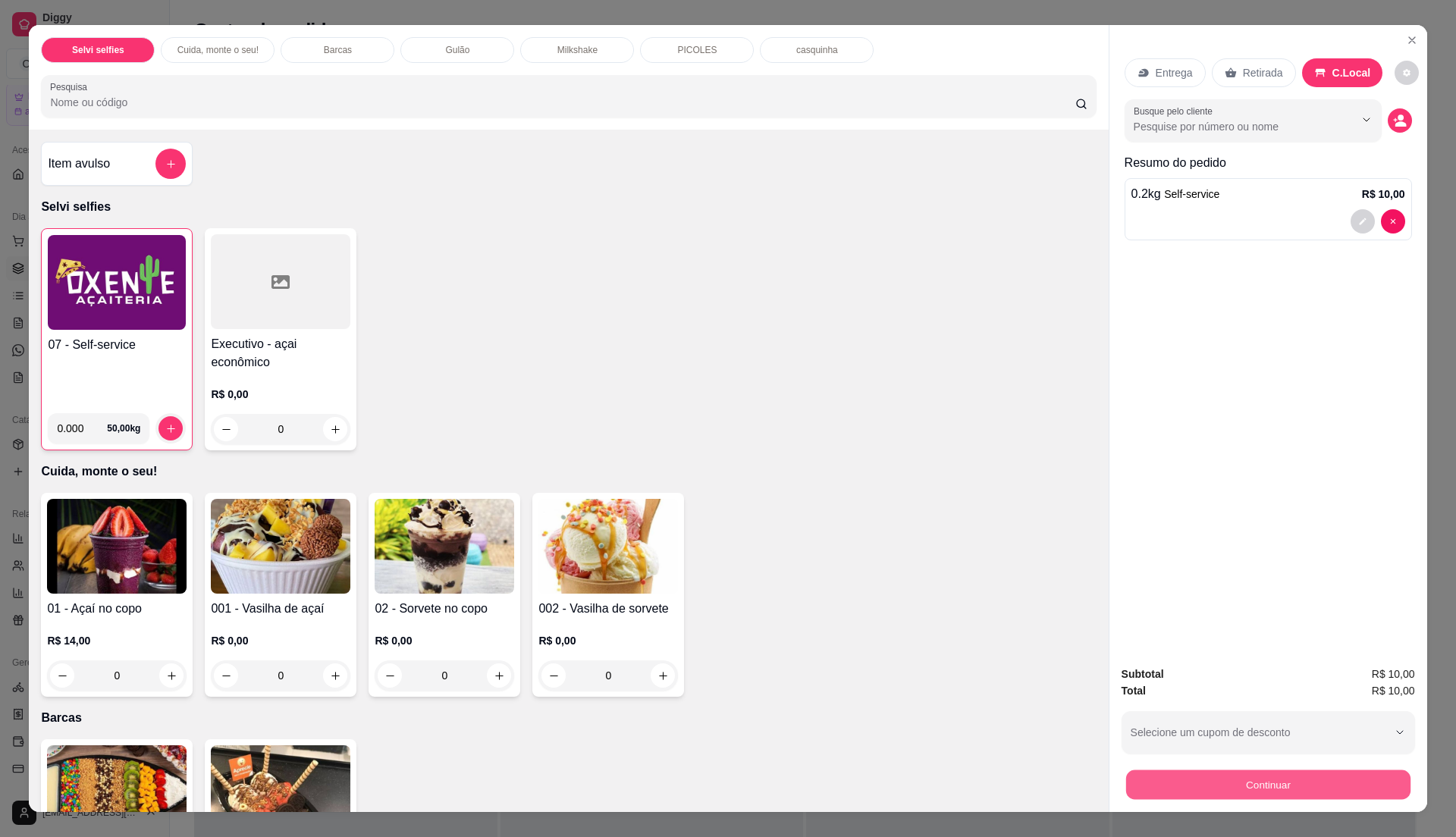
click at [1265, 772] on button "Continuar" at bounding box center [1267, 784] width 285 height 29
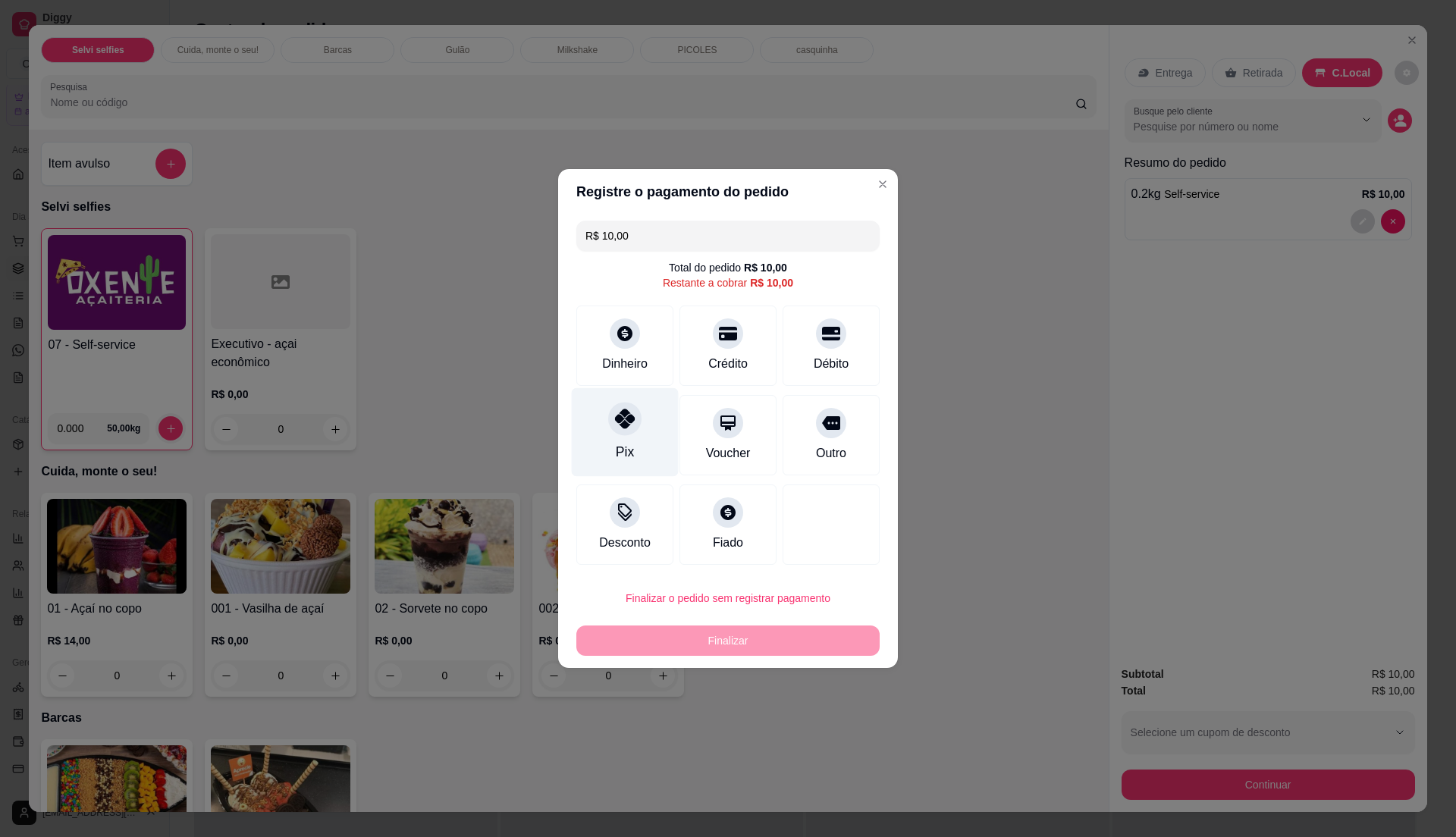
click at [626, 426] on icon at bounding box center [625, 418] width 20 height 20
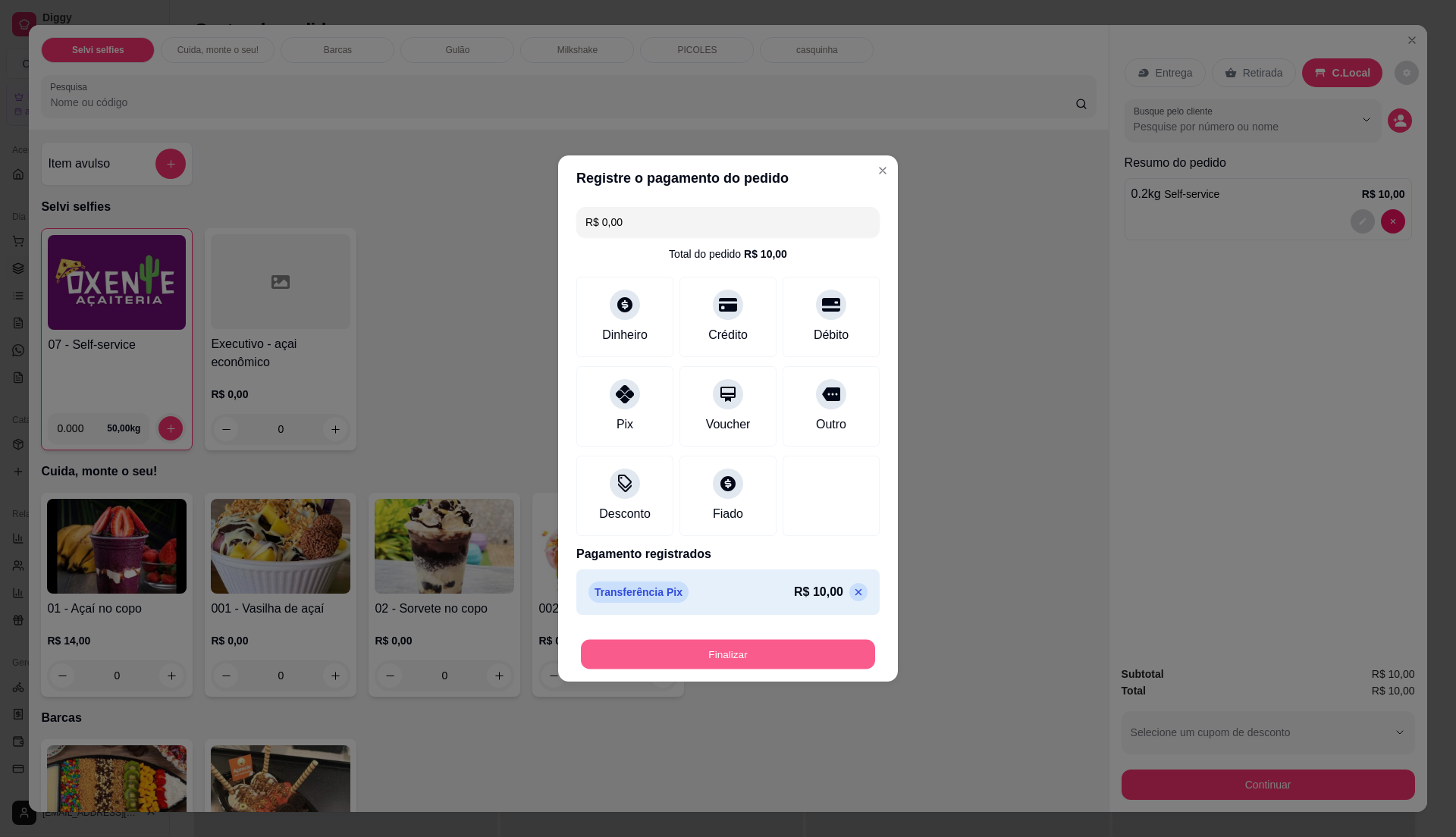
click at [785, 656] on button "Finalizar" at bounding box center [728, 654] width 294 height 29
type input "-R$ 10,00"
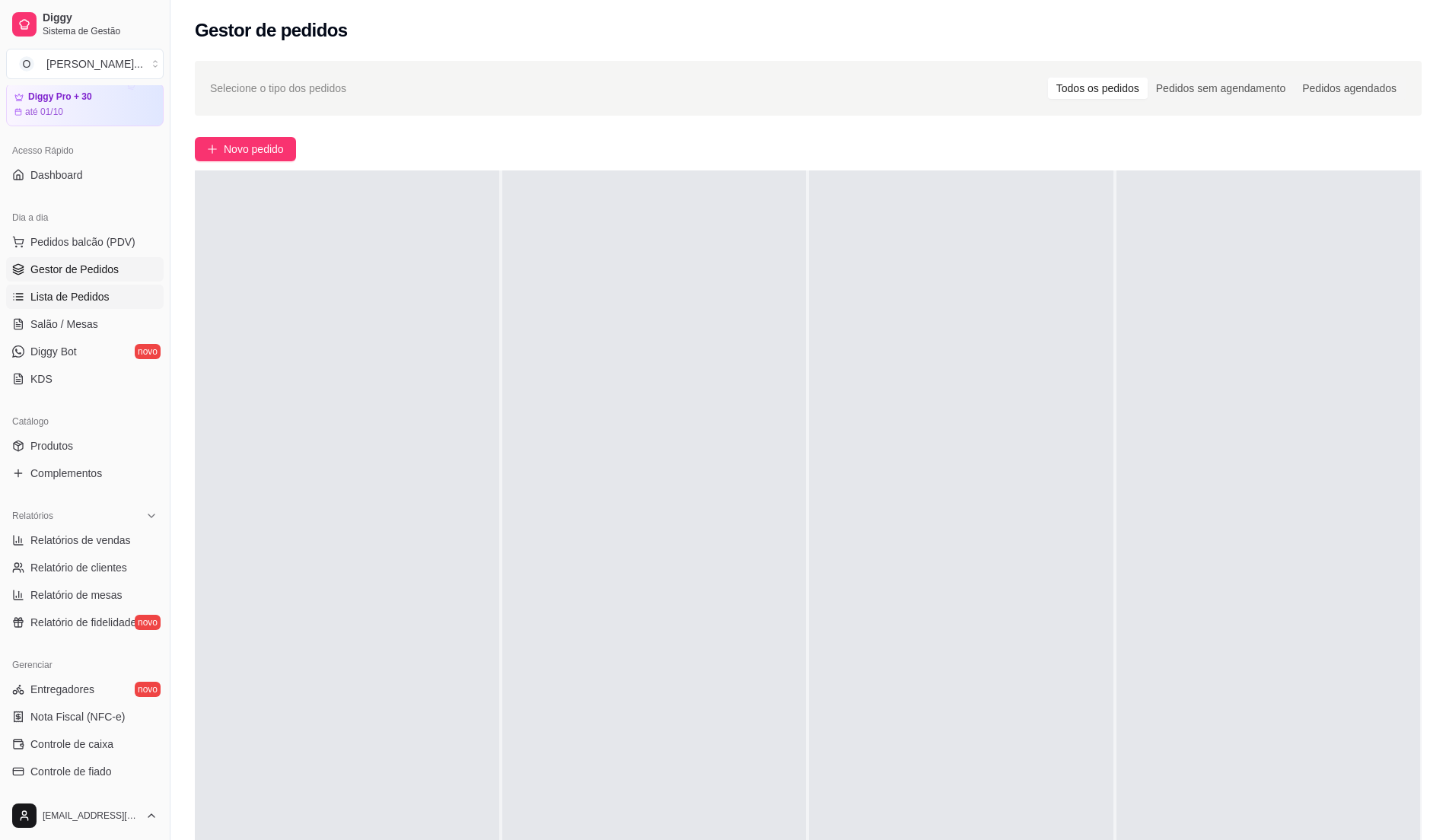
click at [95, 296] on span "Lista de Pedidos" at bounding box center [69, 296] width 79 height 15
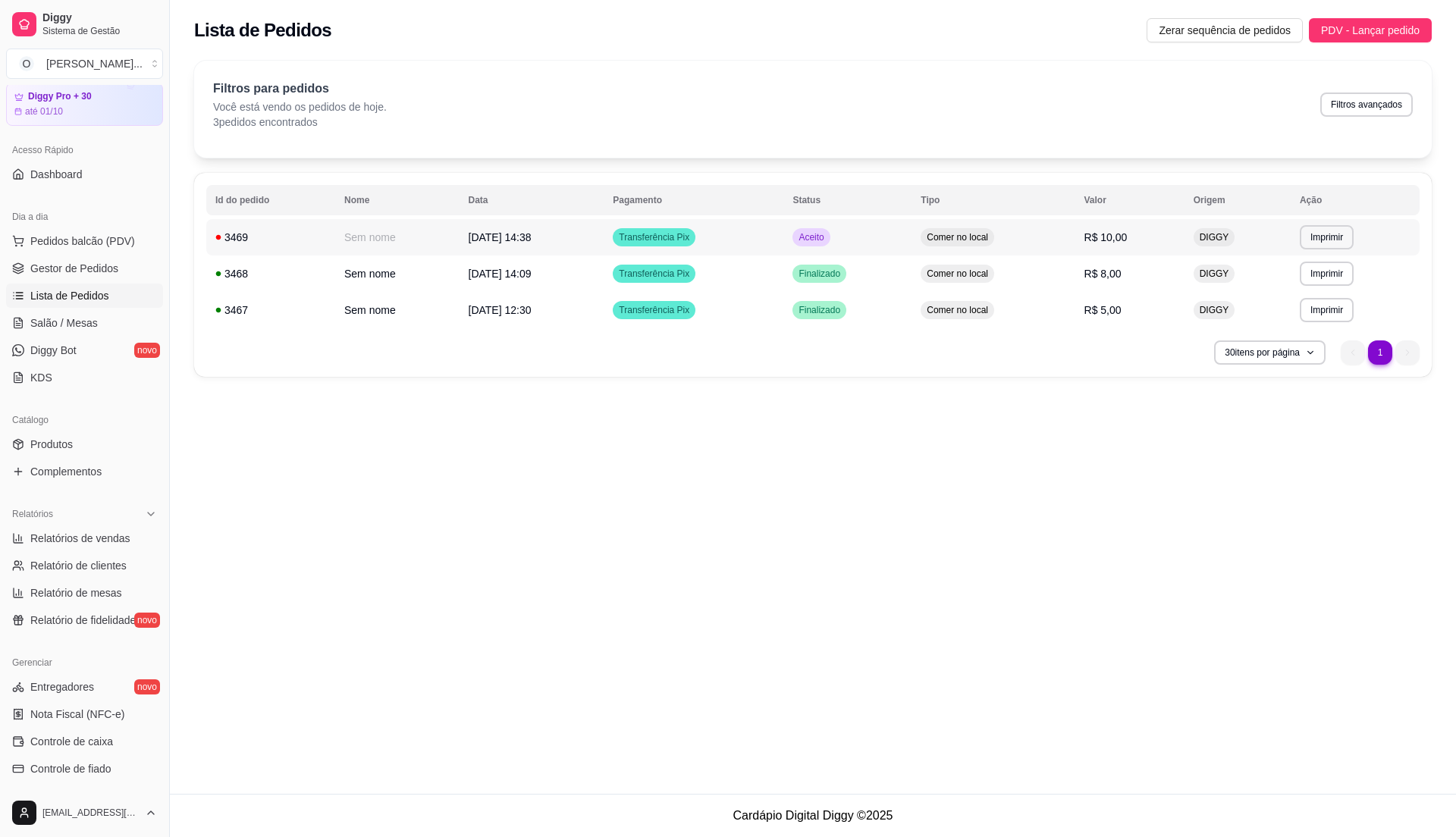
click at [850, 243] on td "Aceito" at bounding box center [847, 237] width 128 height 36
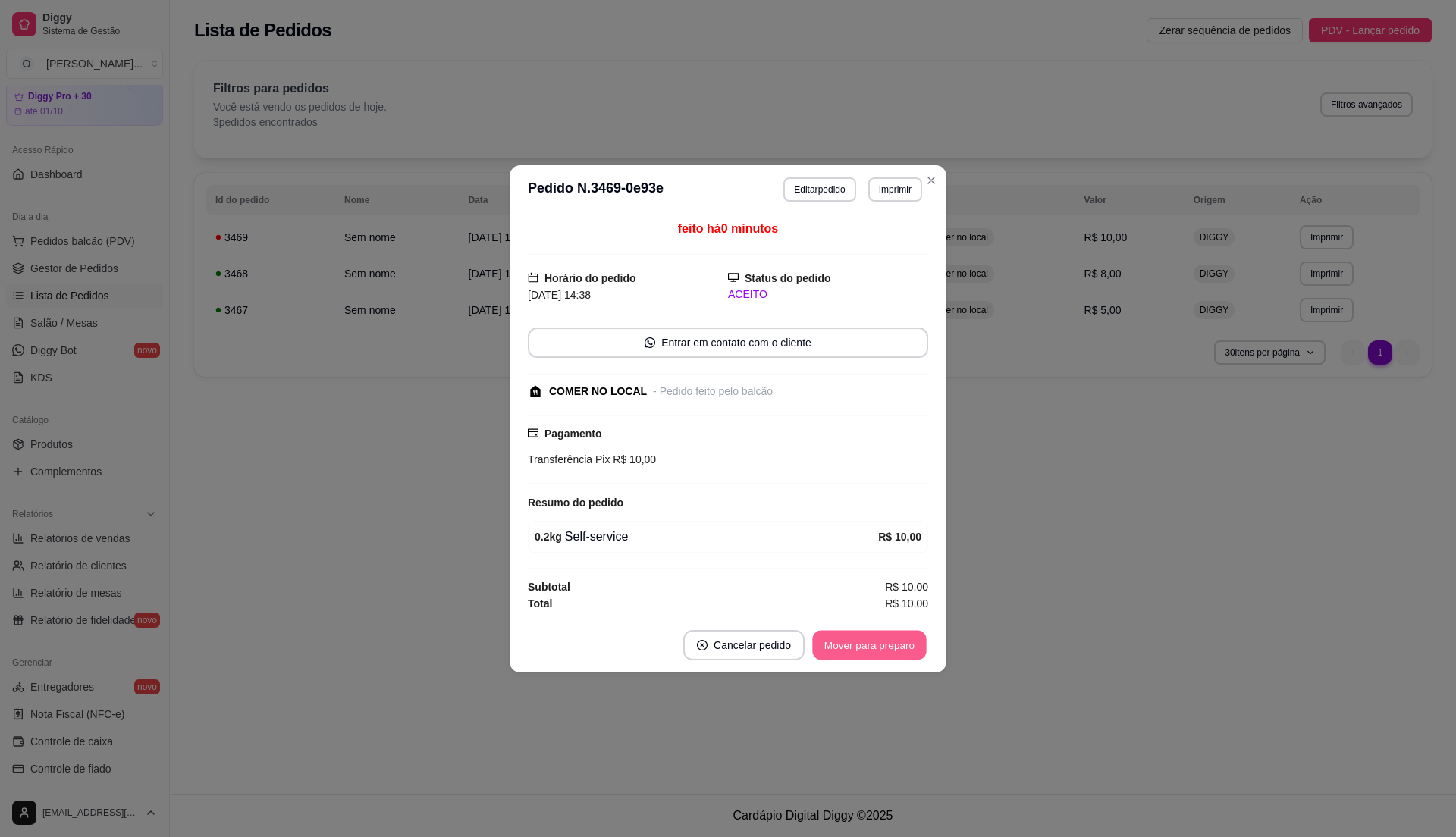
click at [872, 634] on button "Mover para preparo" at bounding box center [868, 644] width 113 height 29
click at [872, 634] on button "Mover para retirada disponível" at bounding box center [843, 645] width 167 height 30
click at [872, 634] on button "Mover para finalizado" at bounding box center [866, 644] width 122 height 29
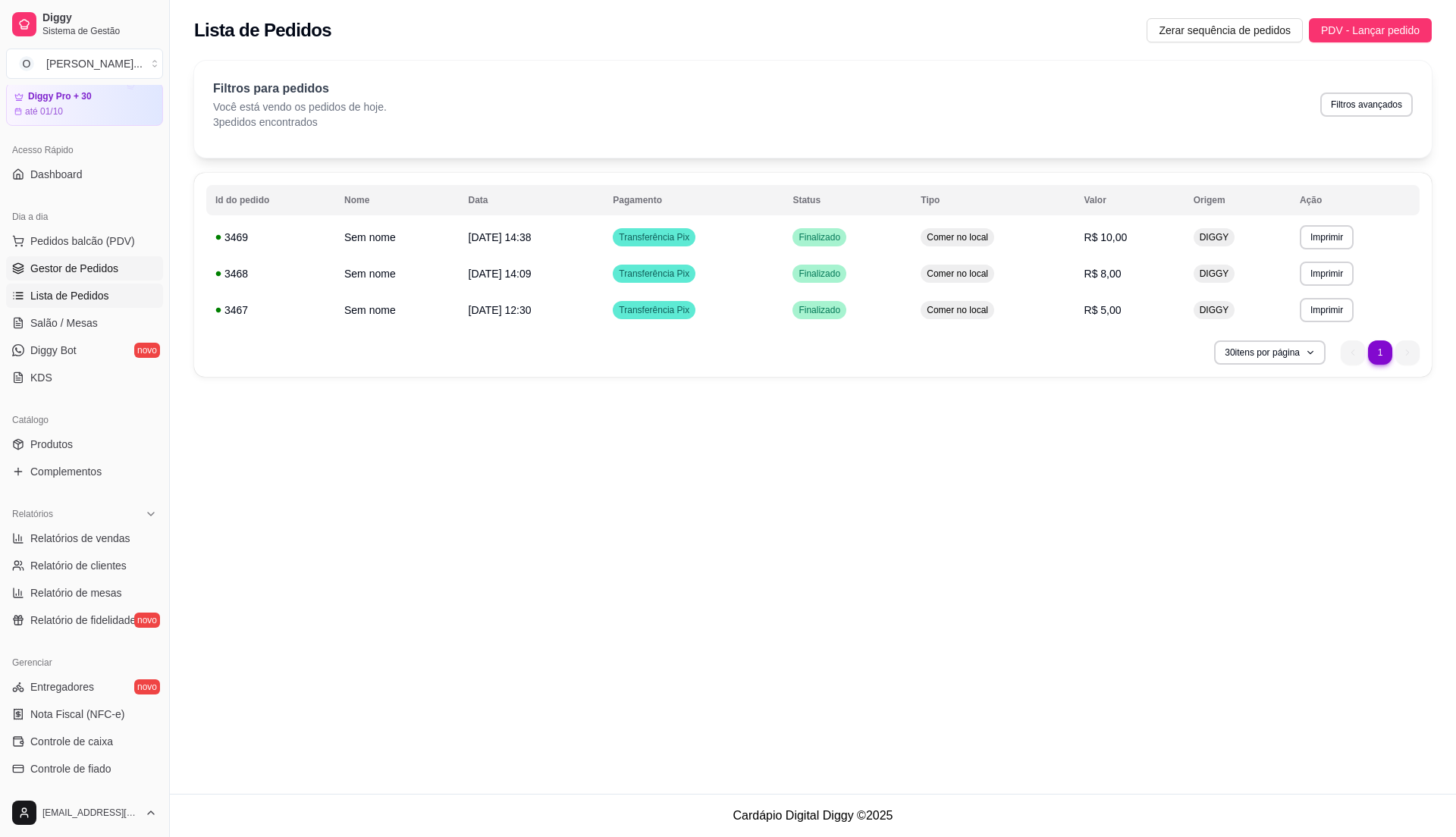
click at [117, 270] on link "Gestor de Pedidos" at bounding box center [85, 268] width 157 height 25
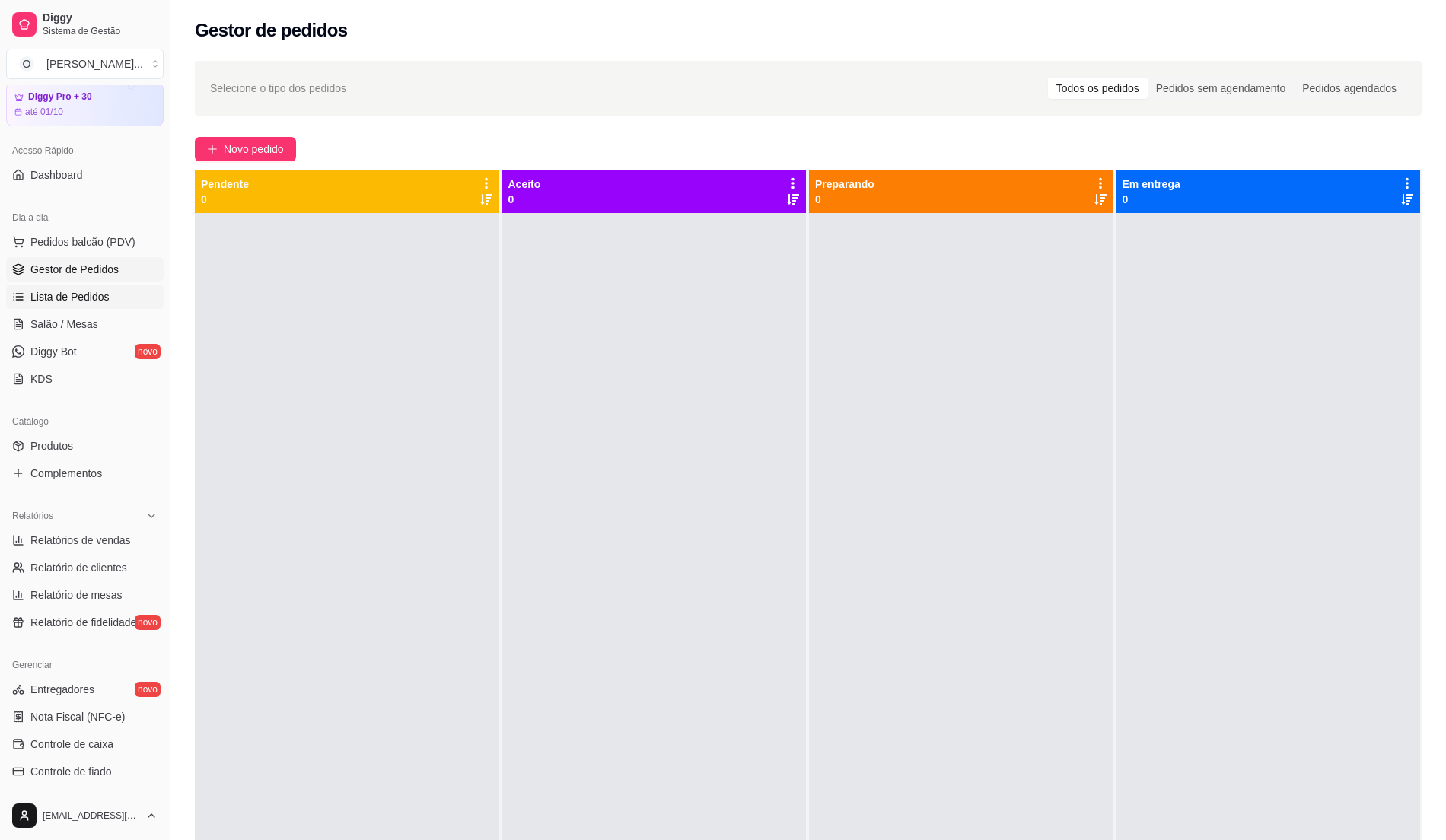
click at [79, 305] on span "Lista de Pedidos" at bounding box center [69, 296] width 79 height 15
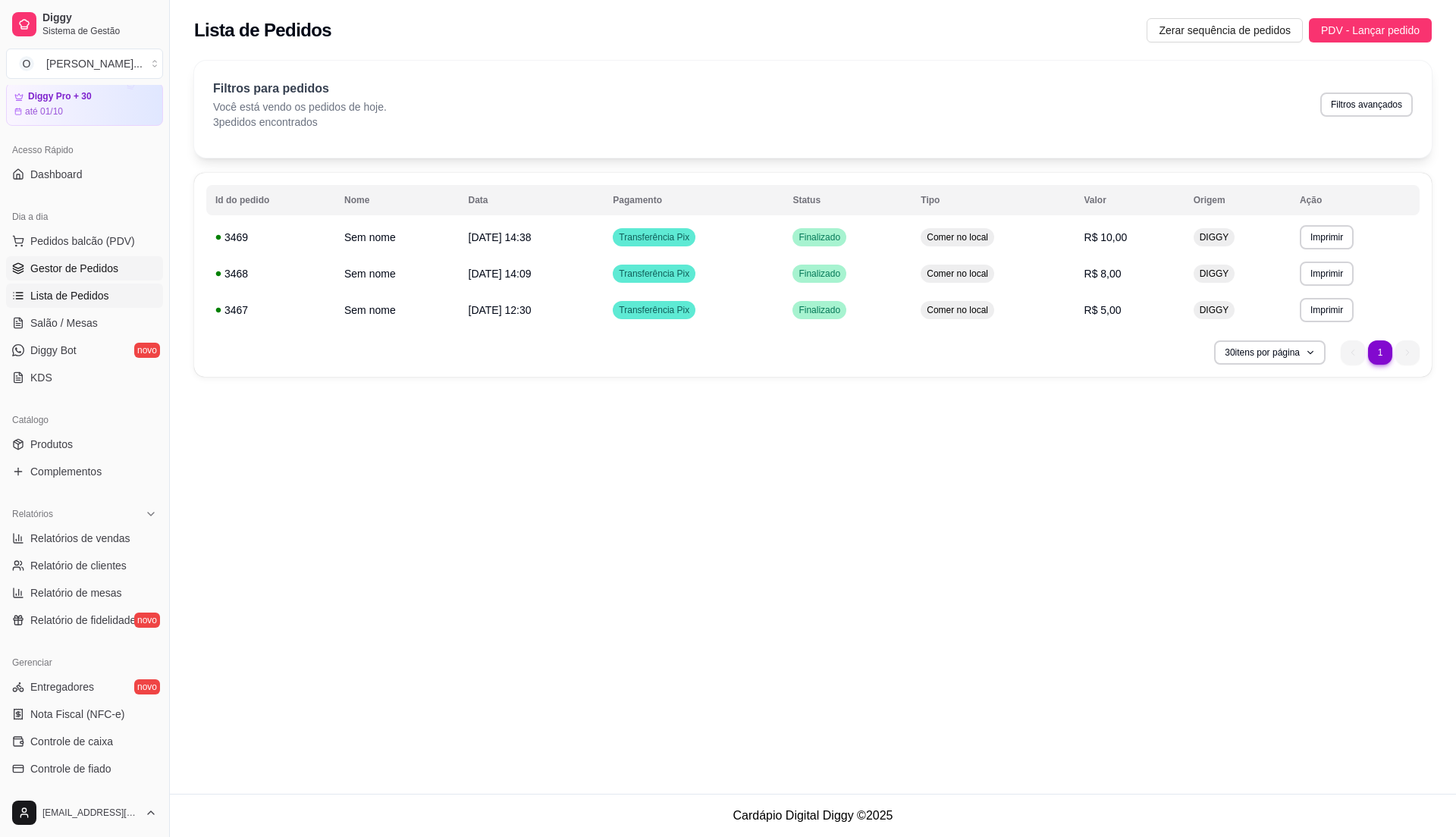
click at [109, 259] on link "Gestor de Pedidos" at bounding box center [85, 268] width 157 height 25
